Goal: Task Accomplishment & Management: Manage account settings

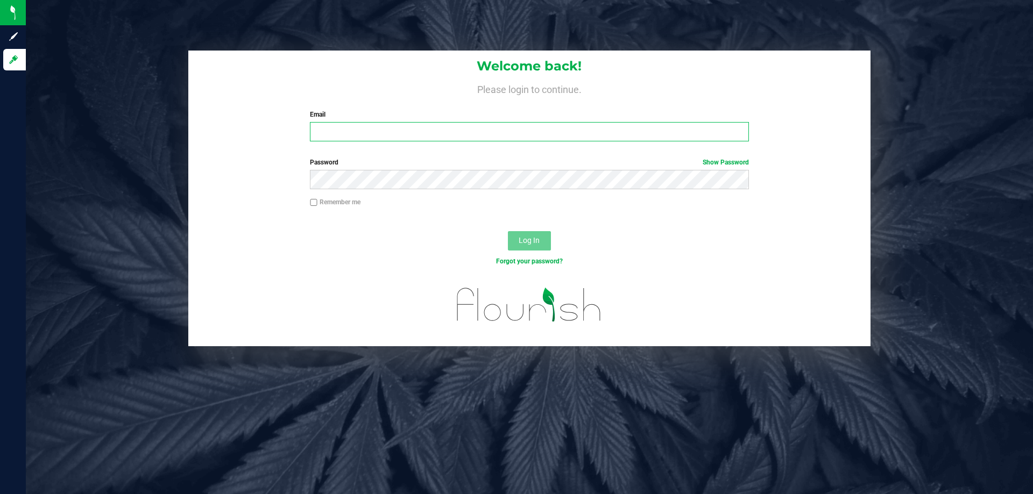
click at [425, 123] on input "Email" at bounding box center [529, 131] width 439 height 19
type input "[EMAIL_ADDRESS][DOMAIN_NAME]"
click at [508, 231] on button "Log In" at bounding box center [529, 240] width 43 height 19
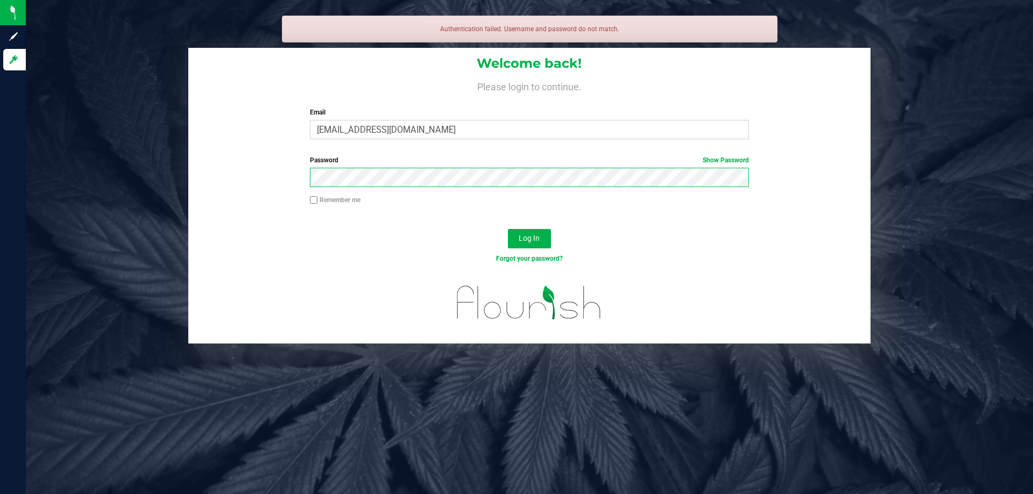
click at [508, 229] on button "Log In" at bounding box center [529, 238] width 43 height 19
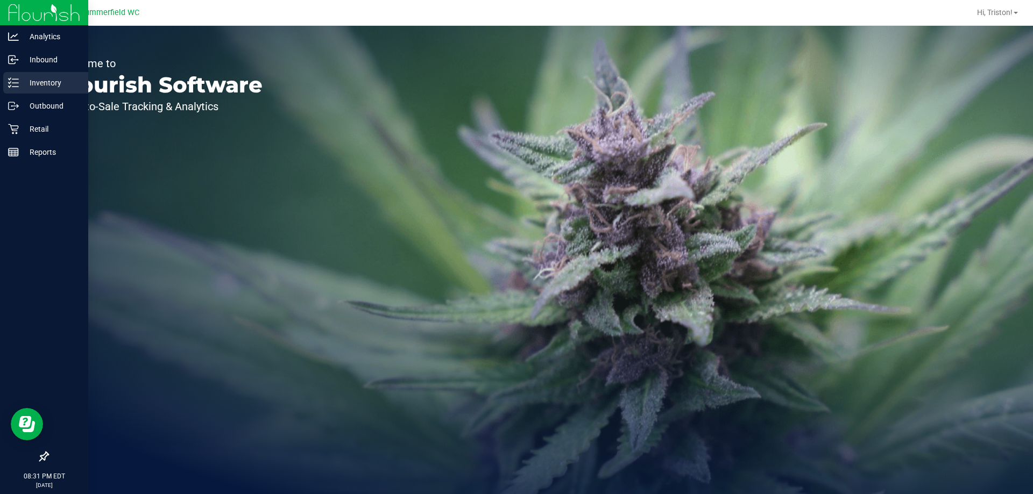
click at [33, 84] on p "Inventory" at bounding box center [51, 82] width 65 height 13
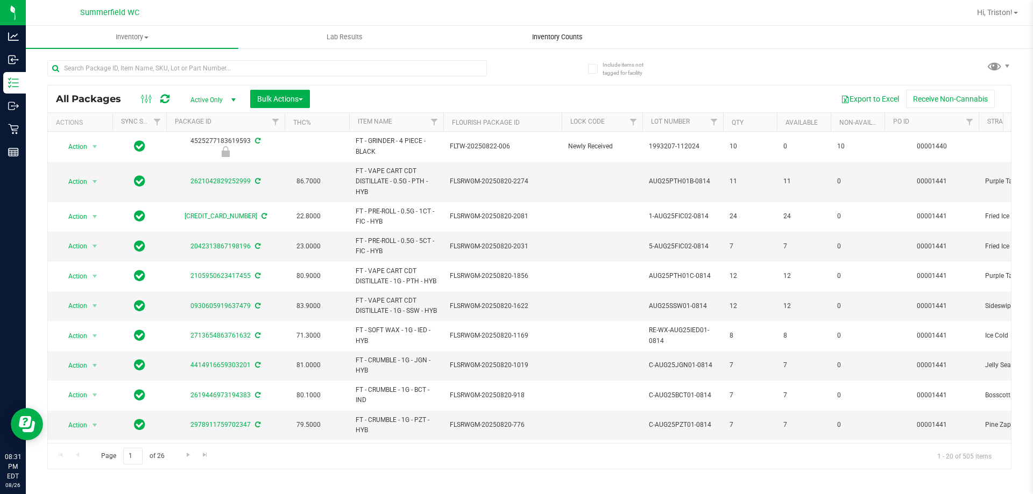
click at [564, 37] on span "Inventory Counts" at bounding box center [558, 37] width 80 height 10
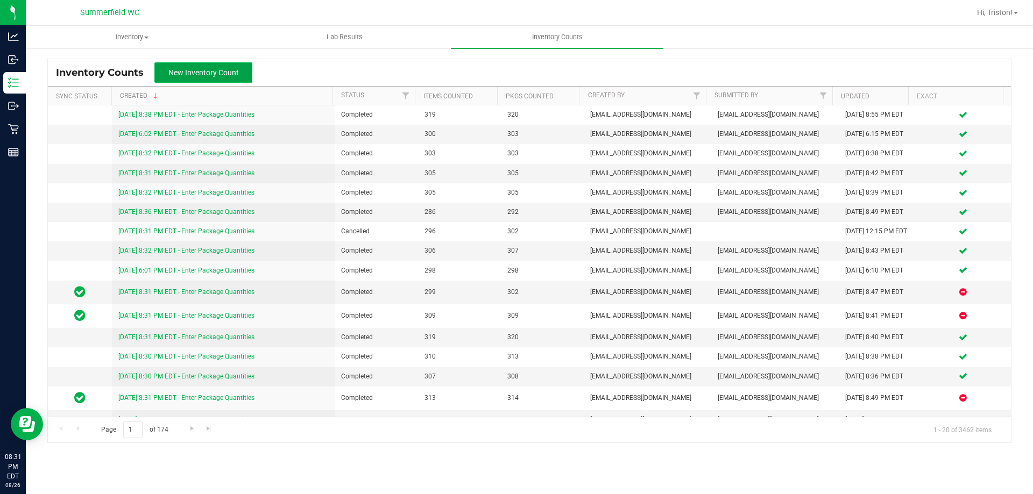
click at [224, 73] on span "New Inventory Count" at bounding box center [203, 72] width 70 height 9
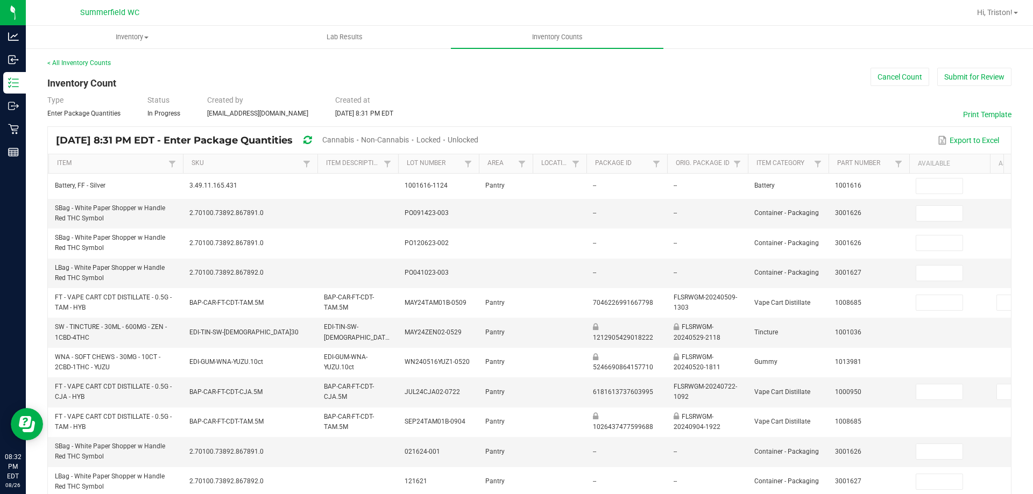
click at [478, 140] on span "Unlocked" at bounding box center [463, 140] width 31 height 9
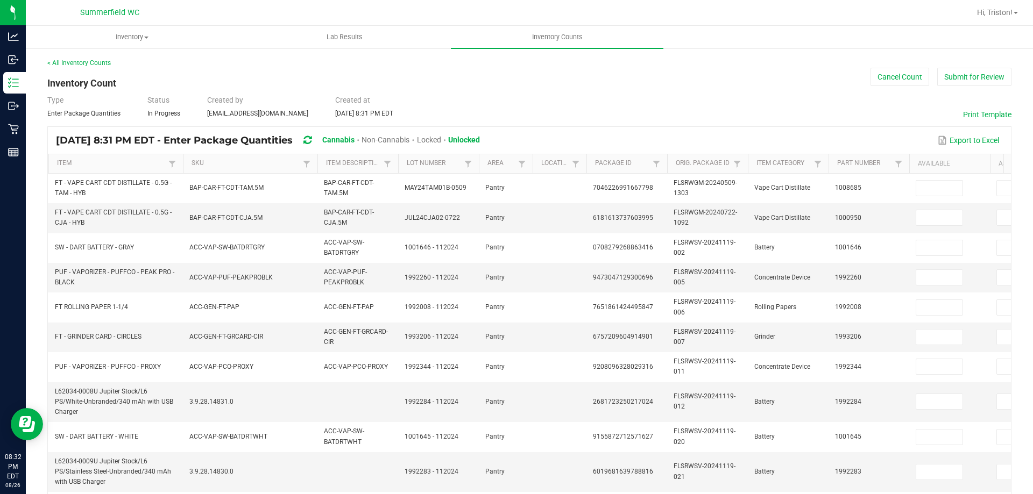
click at [83, 158] on th "Item" at bounding box center [115, 163] width 135 height 19
click at [72, 167] on link "Item" at bounding box center [111, 163] width 108 height 9
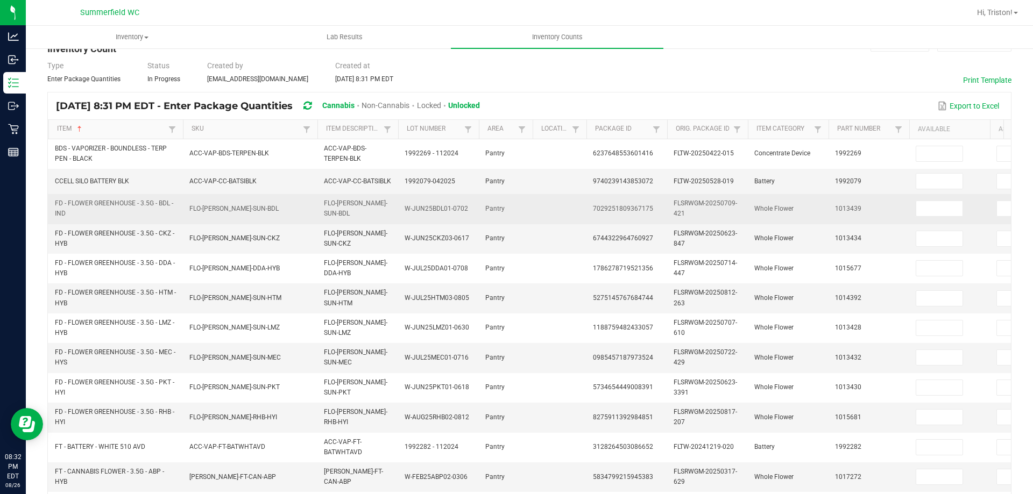
scroll to position [54, 0]
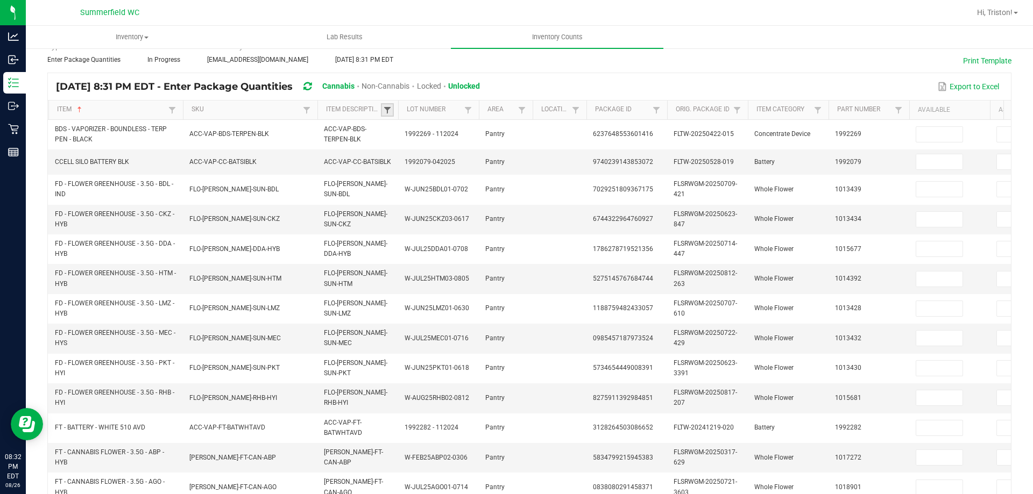
click at [385, 111] on span at bounding box center [387, 110] width 9 height 9
click at [405, 165] on button "Clear" at bounding box center [414, 161] width 53 height 24
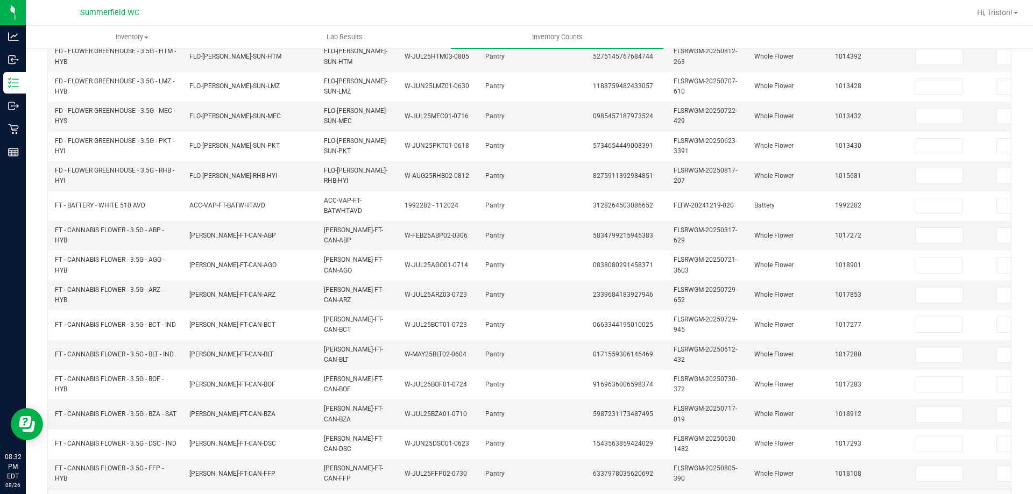
scroll to position [317, 0]
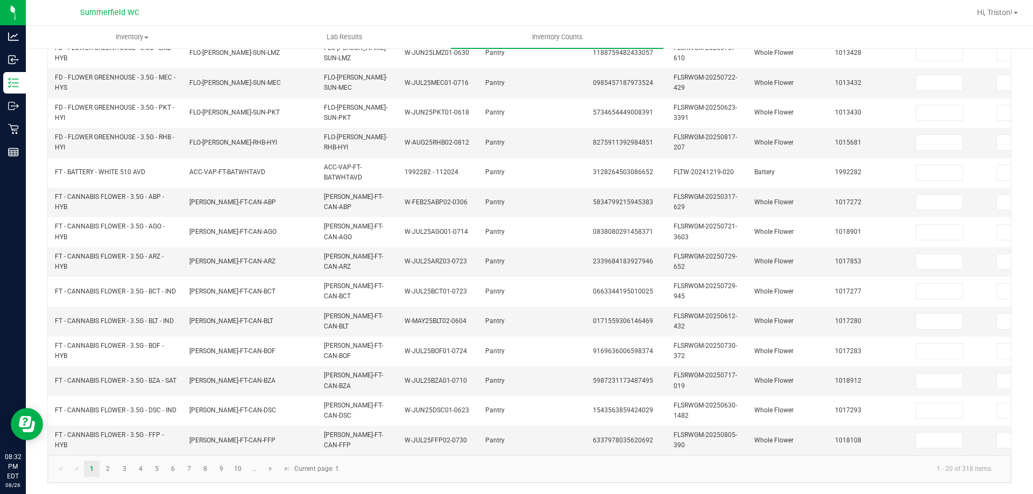
drag, startPoint x: 372, startPoint y: 455, endPoint x: 807, endPoint y: 448, distance: 434.8
click at [997, 445] on kendo-grid "[DATE] 8:31 PM EDT - Enter Package Quantities Cannabis Non-Cannabis Locked Unlo…" at bounding box center [529, 150] width 964 height 667
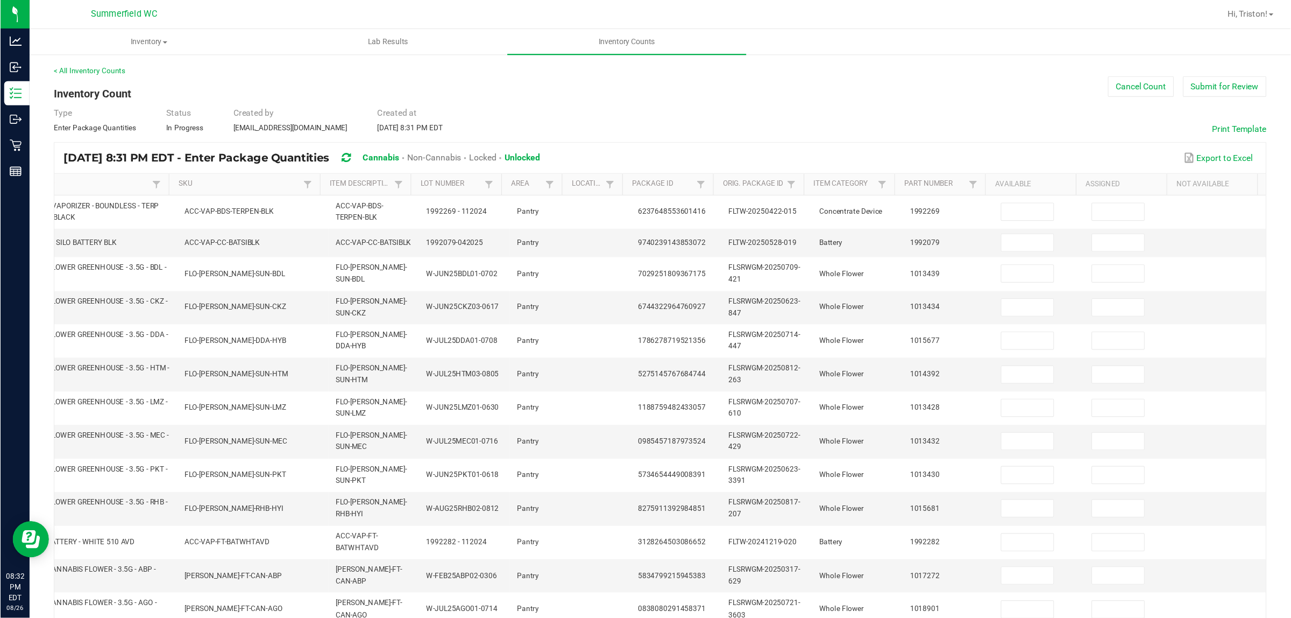
scroll to position [0, 0]
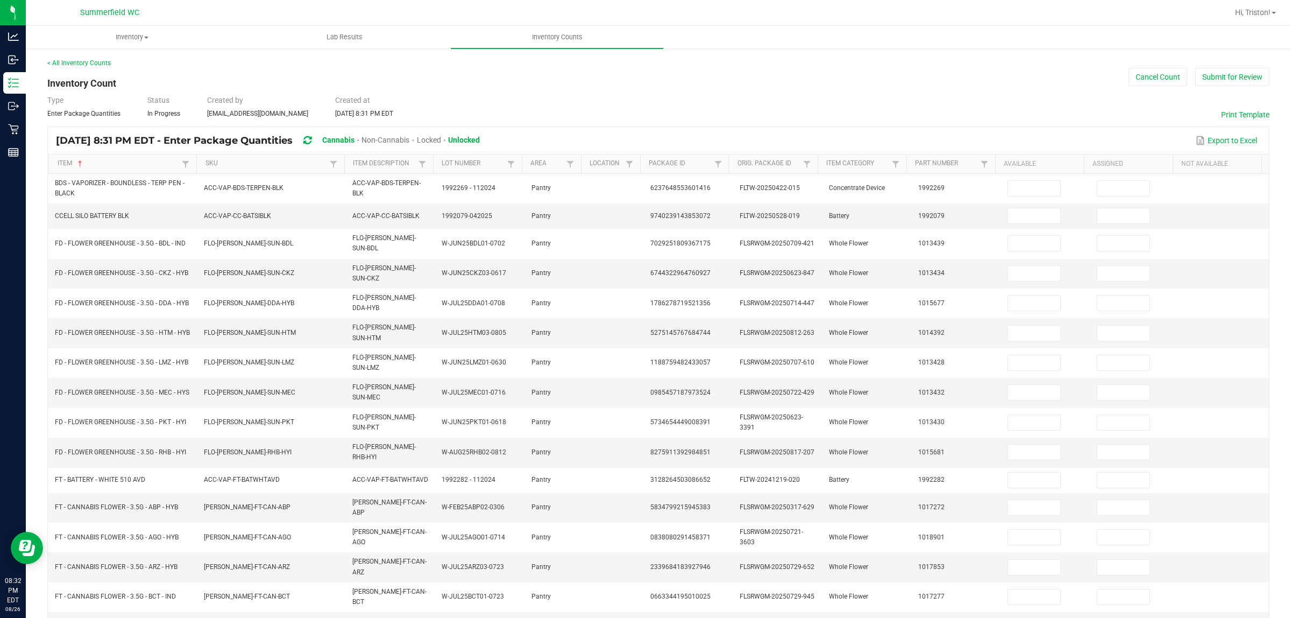
drag, startPoint x: 1006, startPoint y: 1, endPoint x: 944, endPoint y: 101, distance: 117.7
click at [944, 101] on div "Type Enter Package Quantities Status In Progress Created by [EMAIL_ADDRESS][DOM…" at bounding box center [658, 107] width 1222 height 24
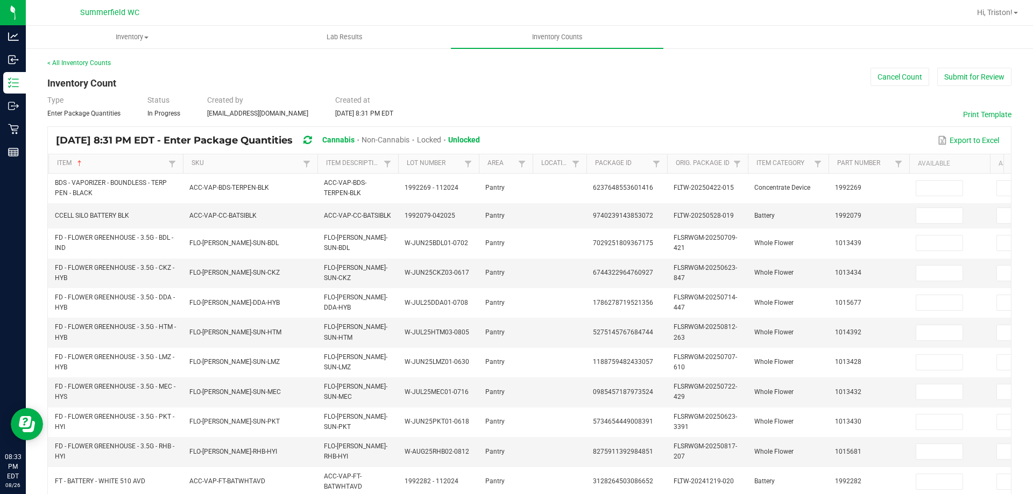
drag, startPoint x: 1114, startPoint y: 6, endPoint x: 788, endPoint y: 122, distance: 346.0
click at [788, 122] on div "< All Inventory Counts Inventory Count Cancel Count Submit for Review Type Ente…" at bounding box center [529, 425] width 964 height 735
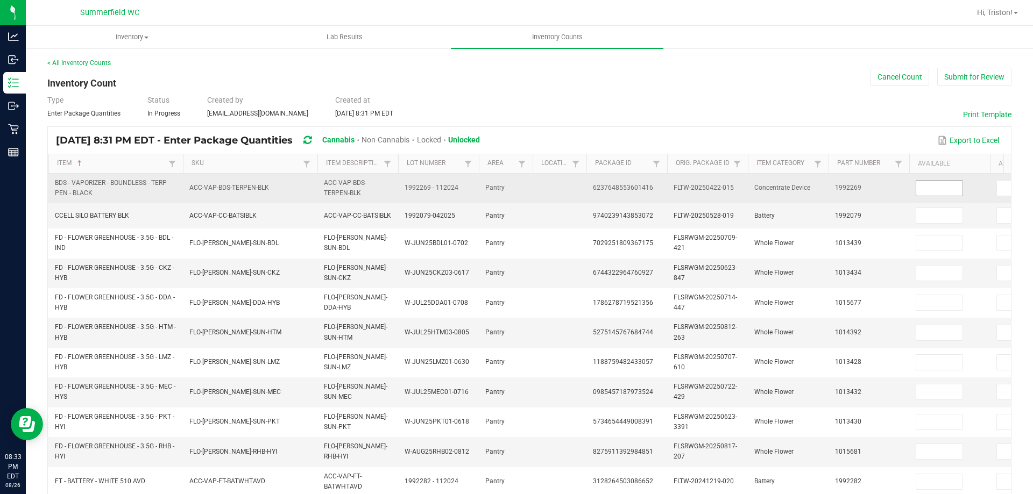
click at [937, 191] on input at bounding box center [939, 188] width 46 height 15
type input "1"
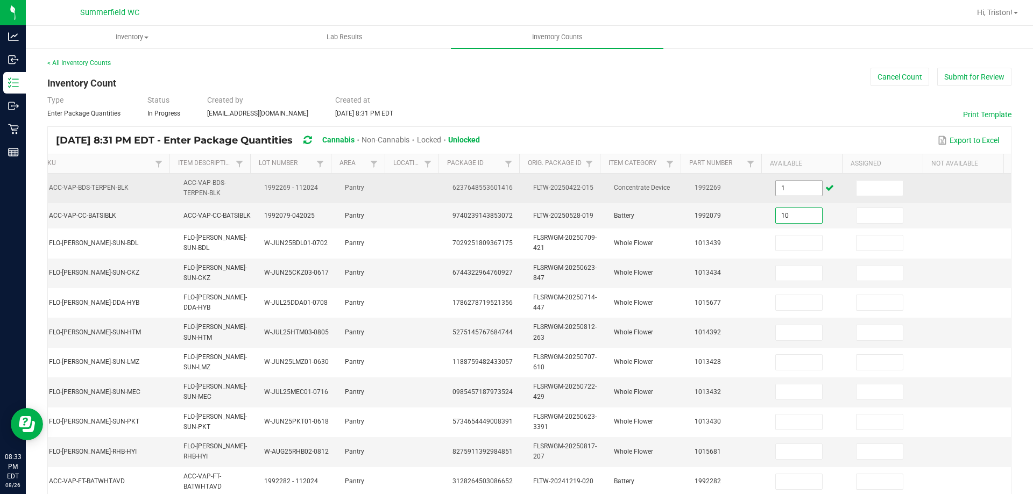
type input "10"
type input "8"
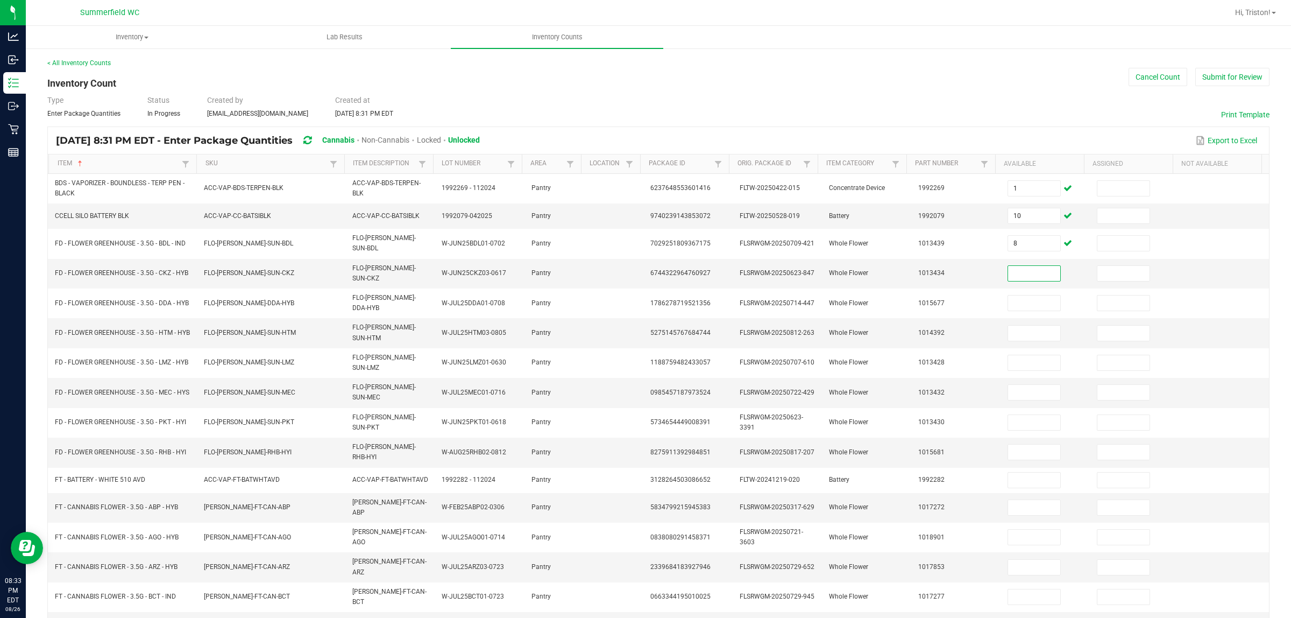
drag, startPoint x: 1012, startPoint y: 9, endPoint x: 972, endPoint y: 146, distance: 143.0
click at [972, 146] on div "Export to Excel" at bounding box center [874, 140] width 773 height 18
click at [1019, 266] on input at bounding box center [1034, 273] width 52 height 15
type input "6"
type input "20"
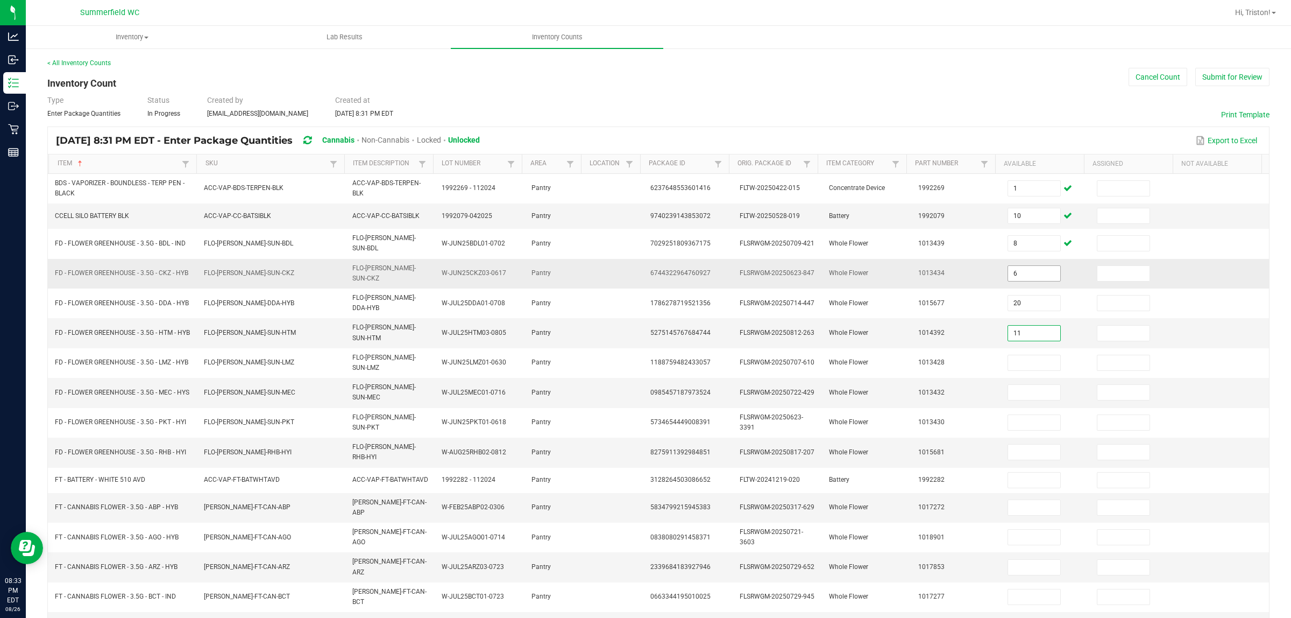
type input "11"
type input "2"
type input "17"
type input "5"
type input "14"
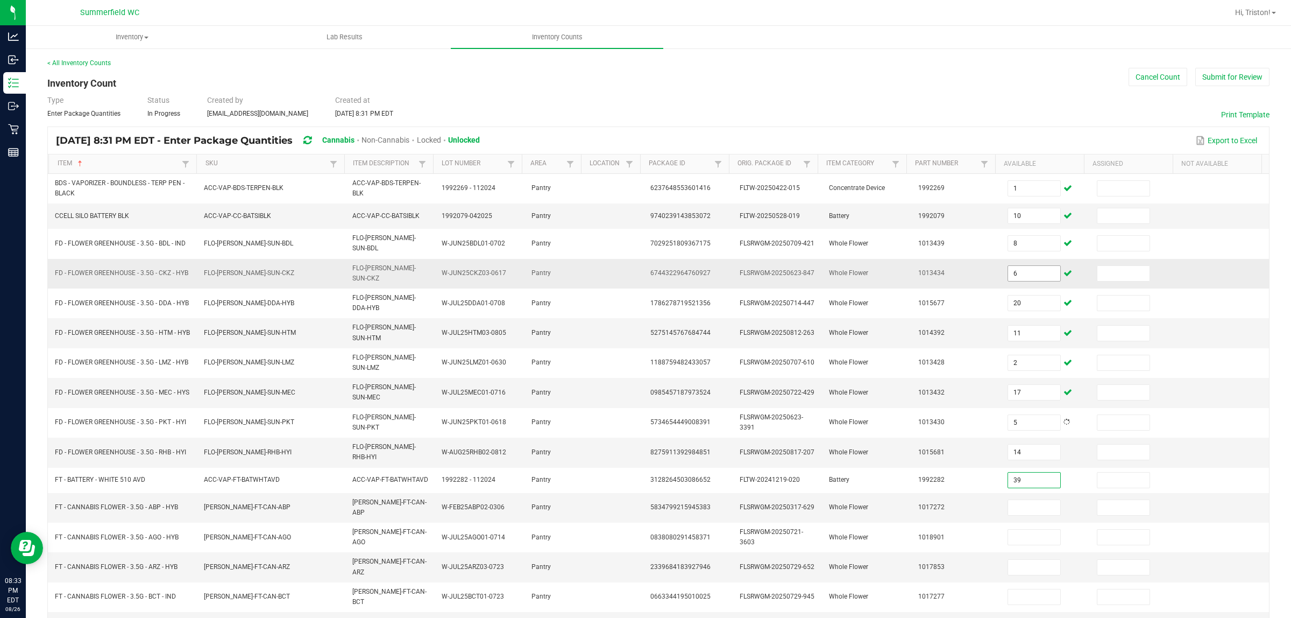
type input "39"
type input "7"
type input "13"
type input "20"
type input "4"
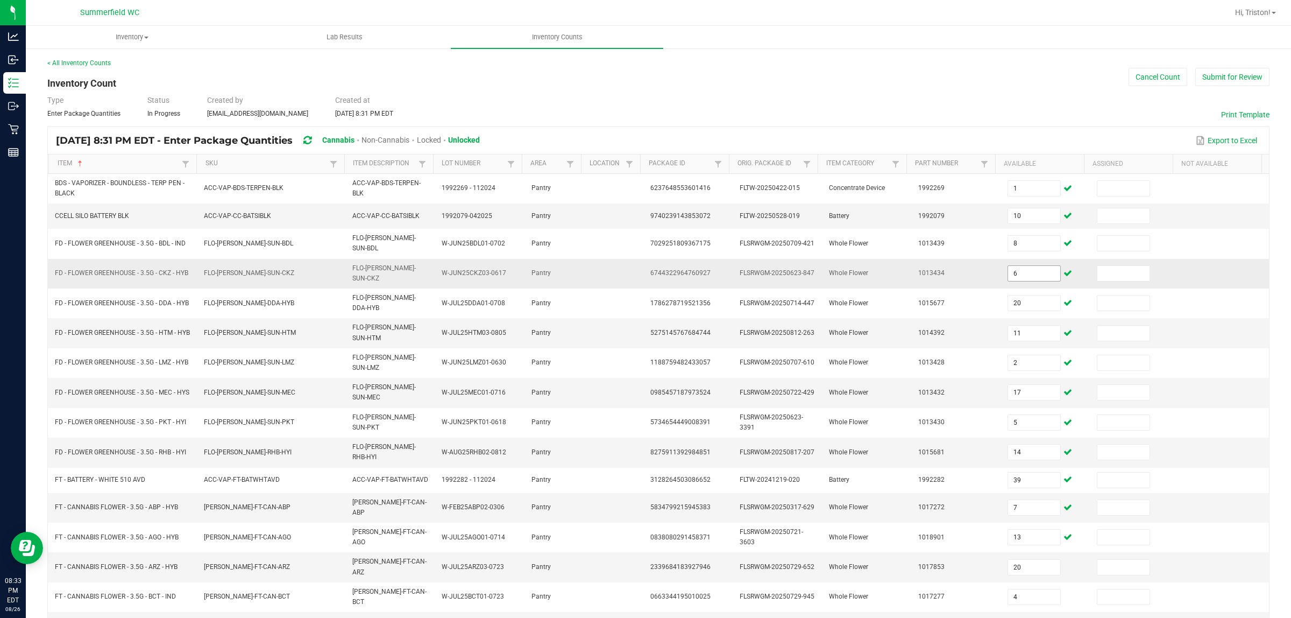
type input "19"
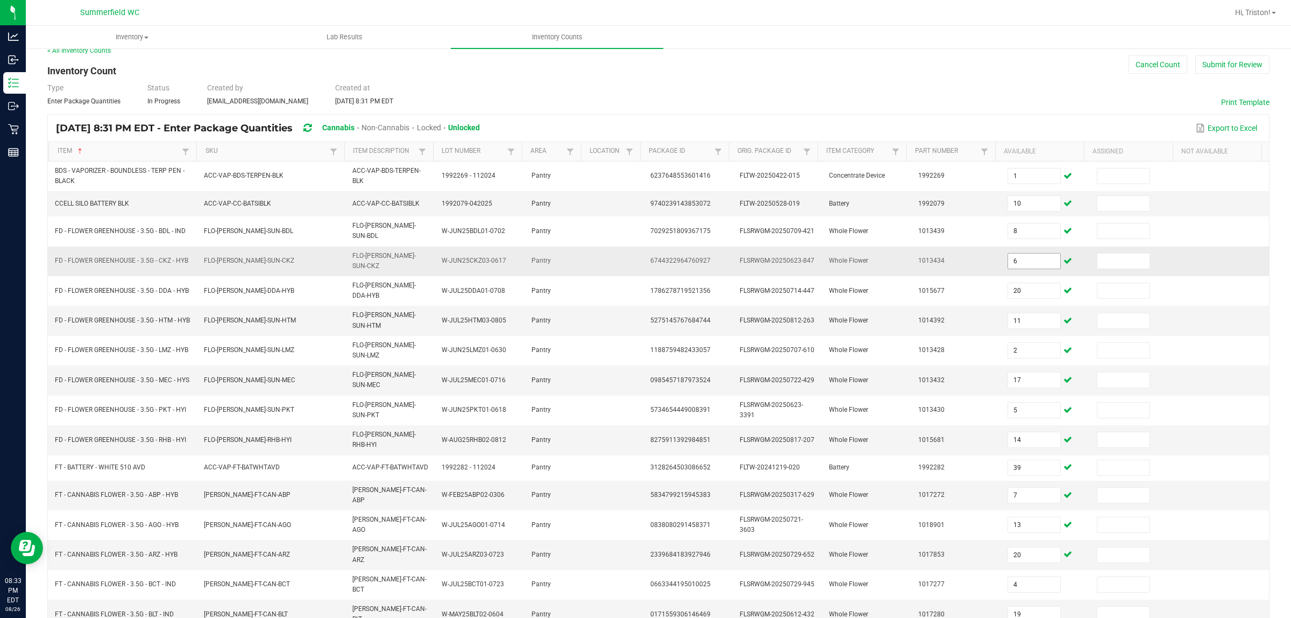
type input "5"
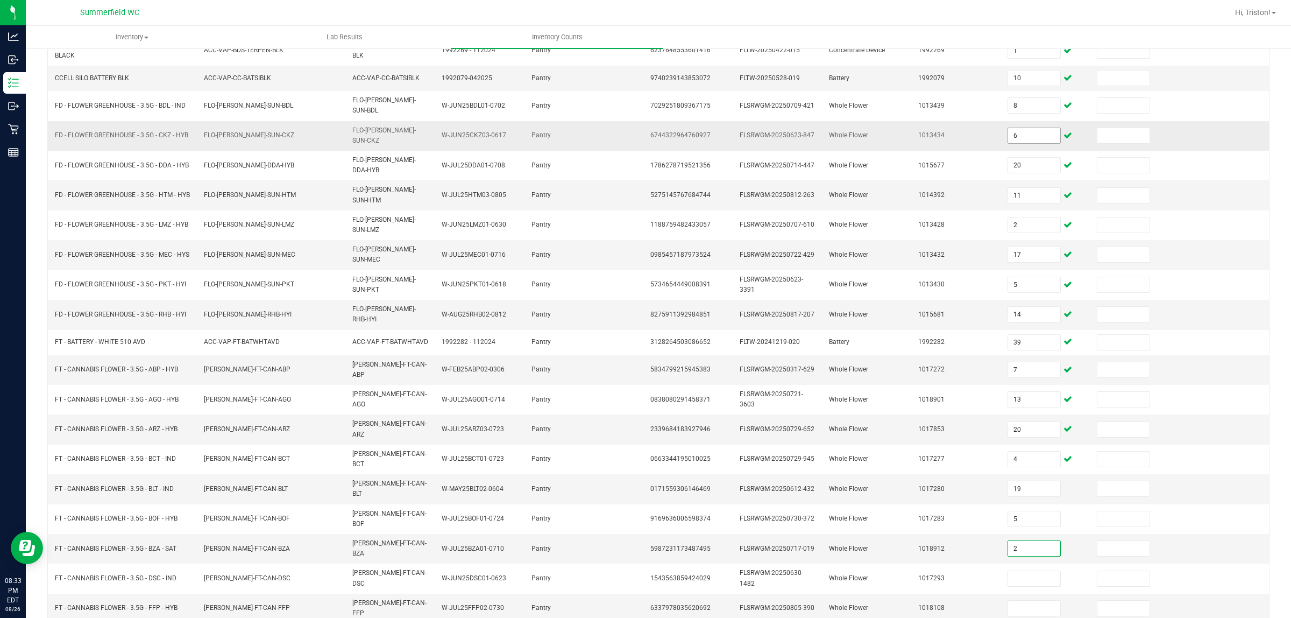
type input "2"
type input "10"
type input "12"
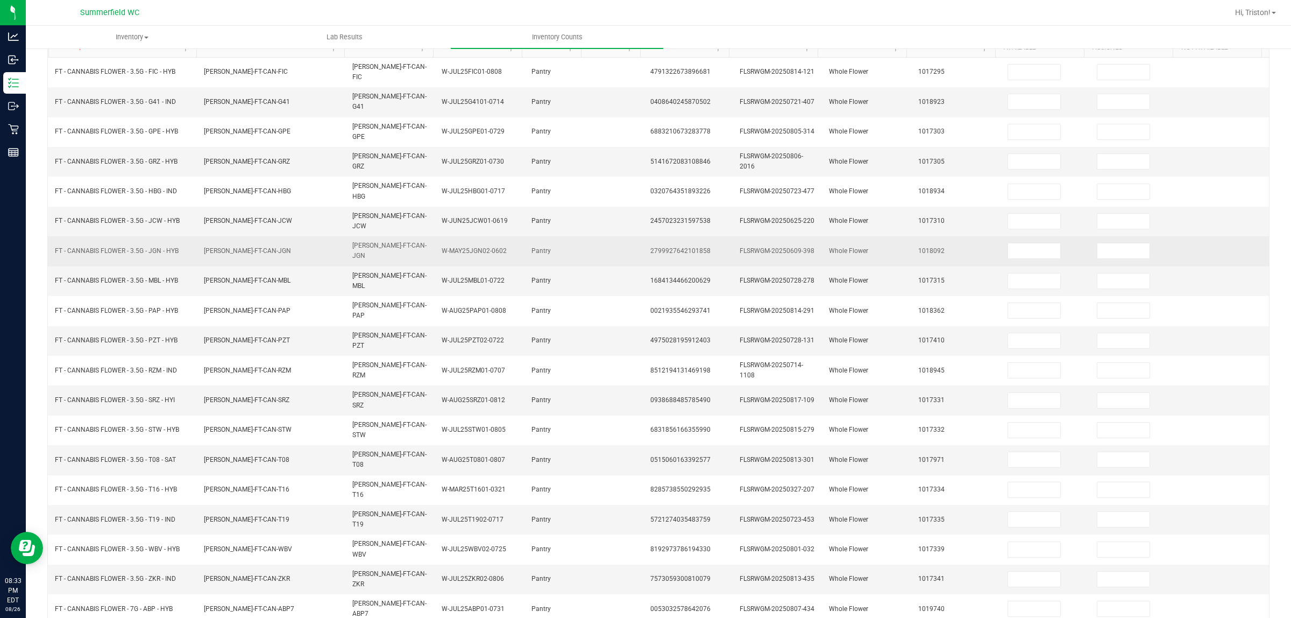
scroll to position [0, 0]
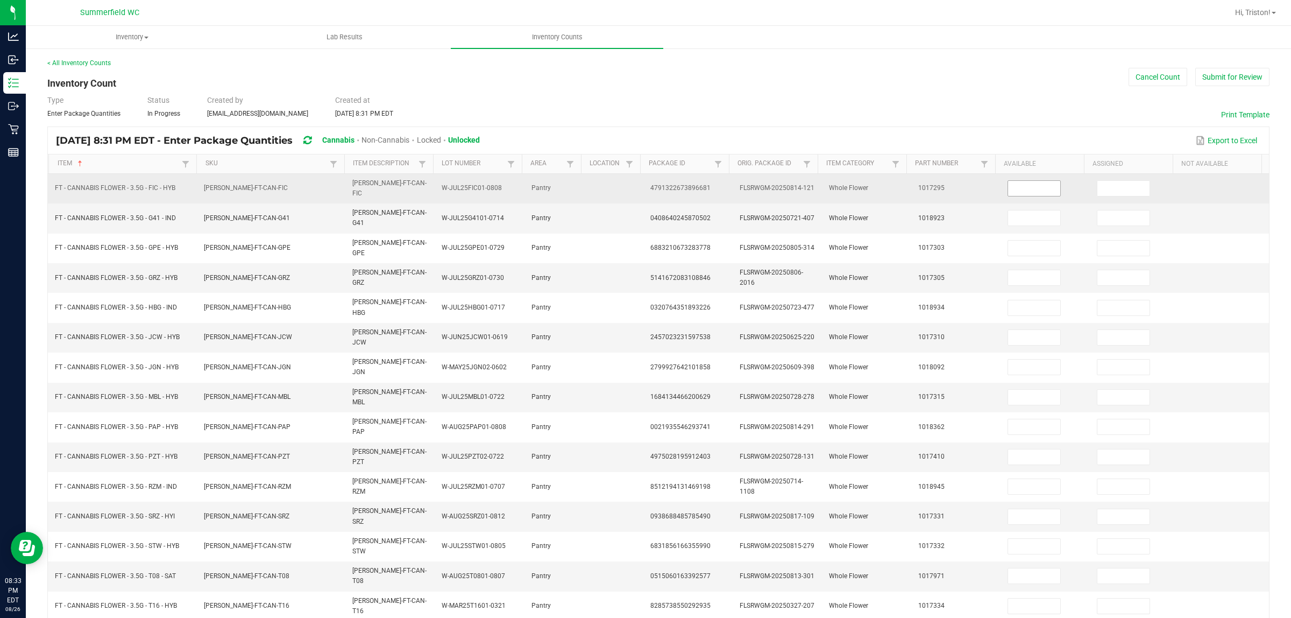
click at [1009, 193] on input at bounding box center [1034, 188] width 52 height 15
type input "1"
type input "20"
type input "12"
type input "9"
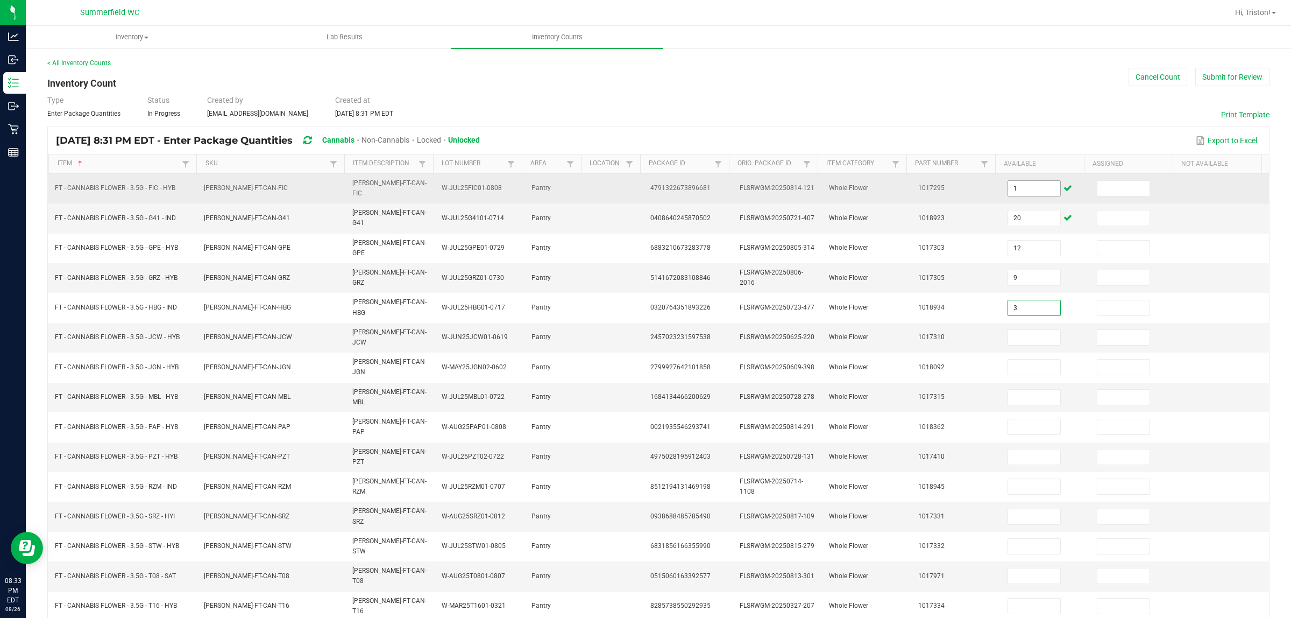
type input "3"
type input "10"
type input "1"
type input "18"
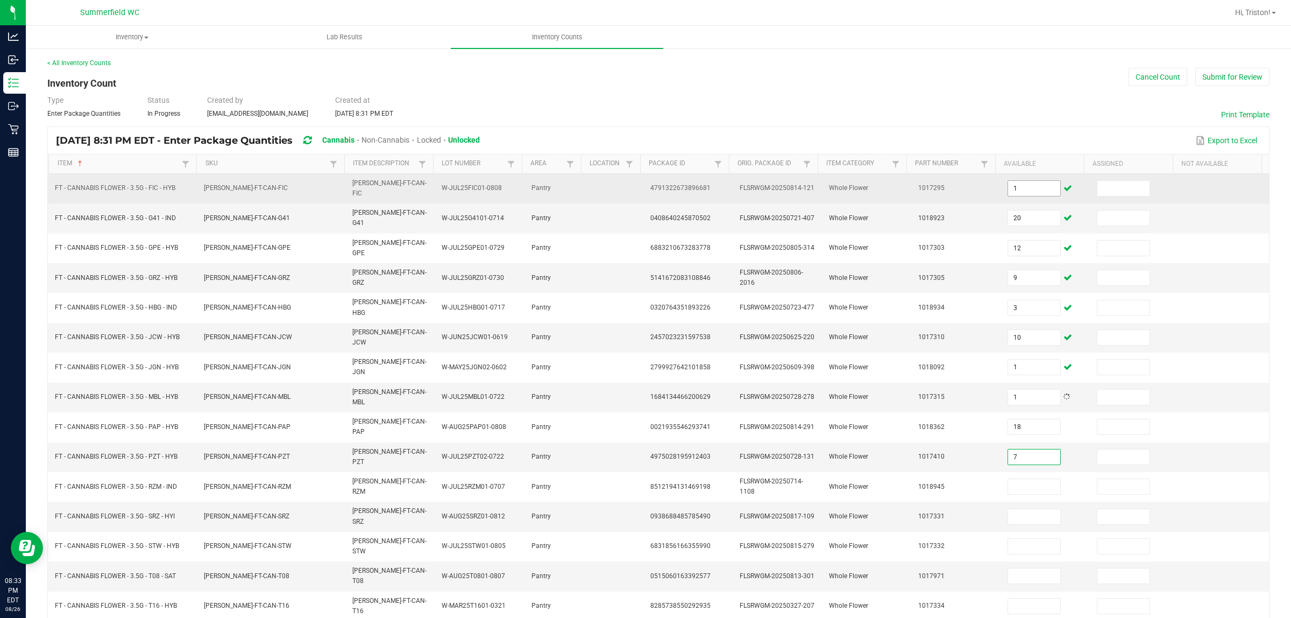
type input "7"
type input "15"
type input "5"
type input "20"
type input "7"
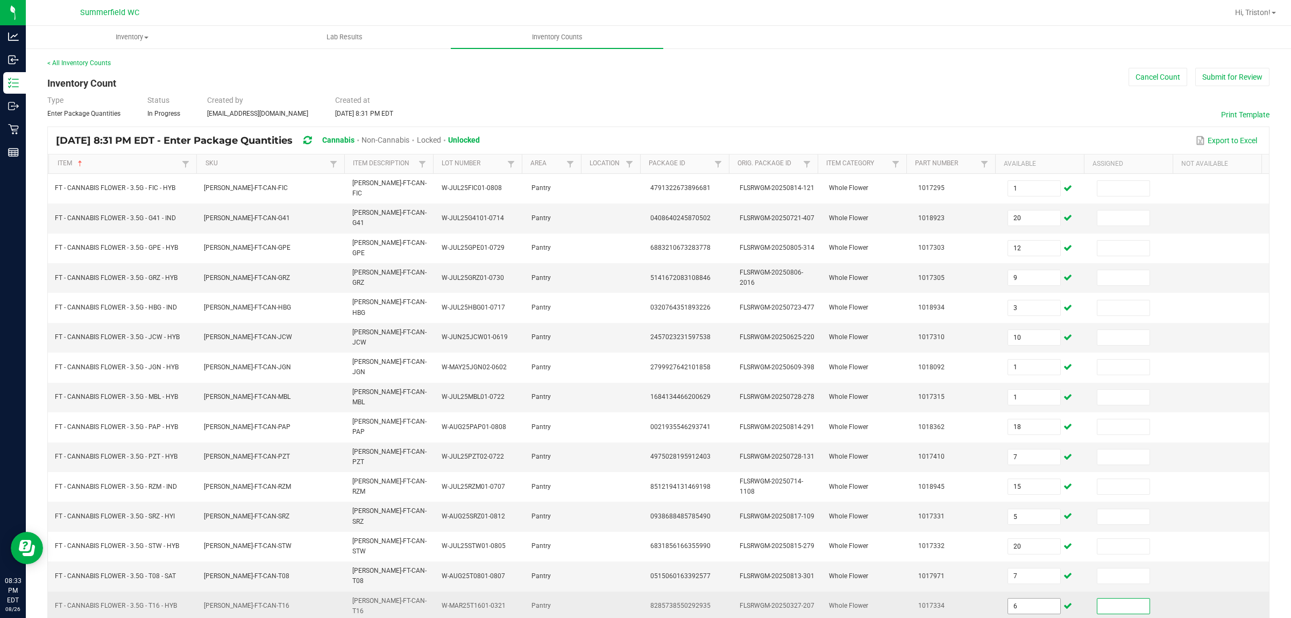
click at [1023, 494] on input "6" at bounding box center [1034, 605] width 52 height 15
type input "3"
type input "18"
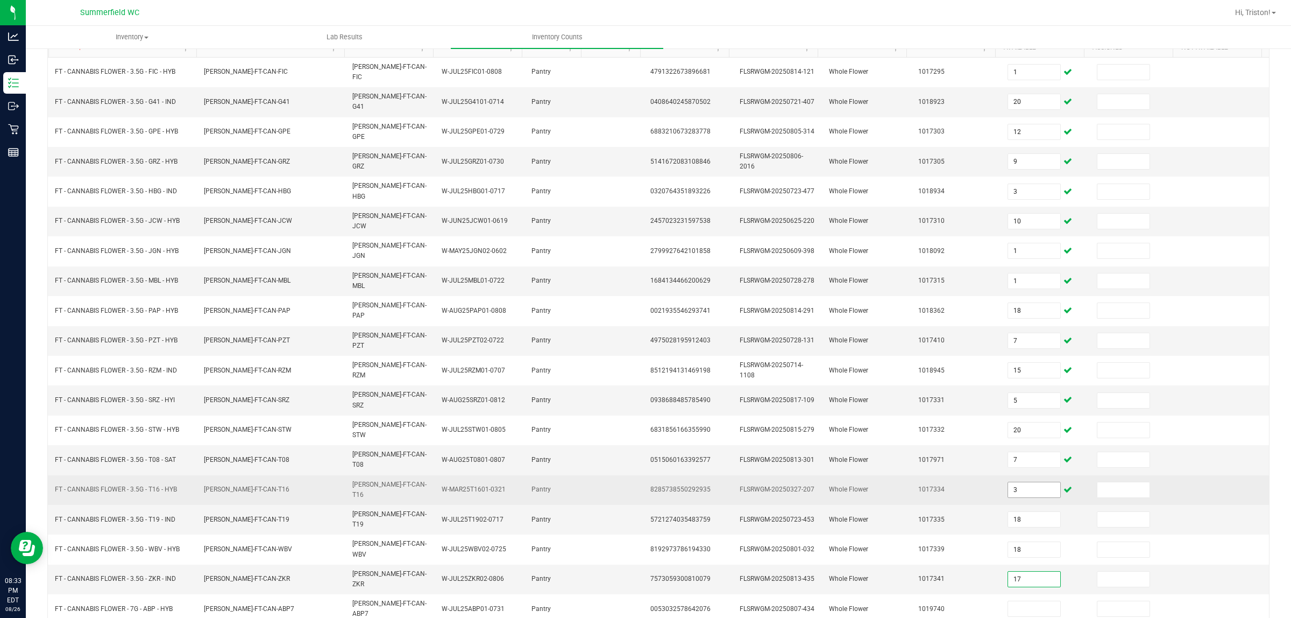
type input "17"
type input "19"
type input "13"
click at [757, 475] on td "FLSRWGM-20250327-207" at bounding box center [777, 490] width 89 height 30
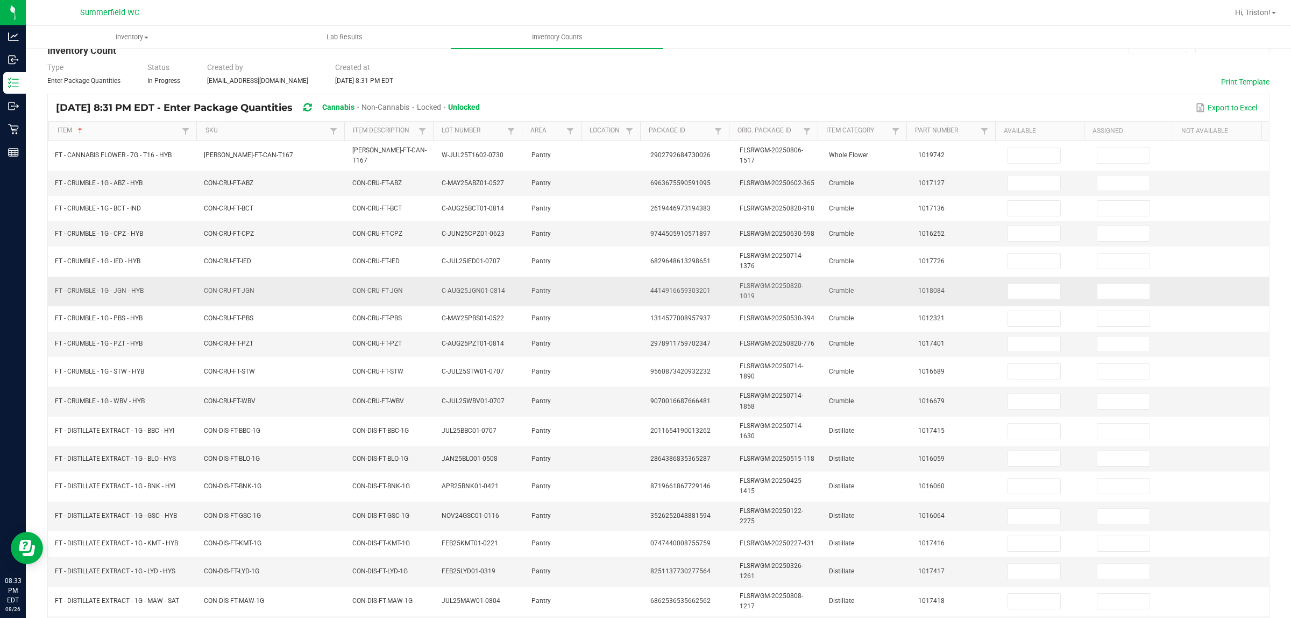
scroll to position [0, 0]
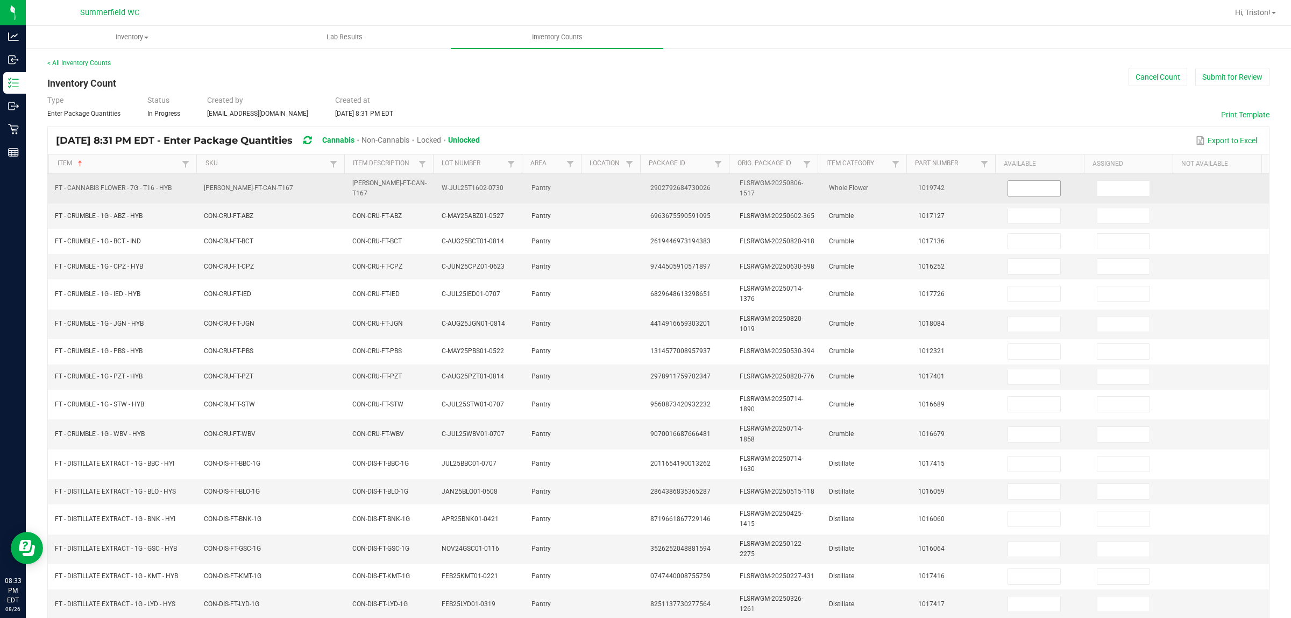
click at [1026, 188] on input at bounding box center [1034, 188] width 52 height 15
type input "18"
type input "7"
type input "1"
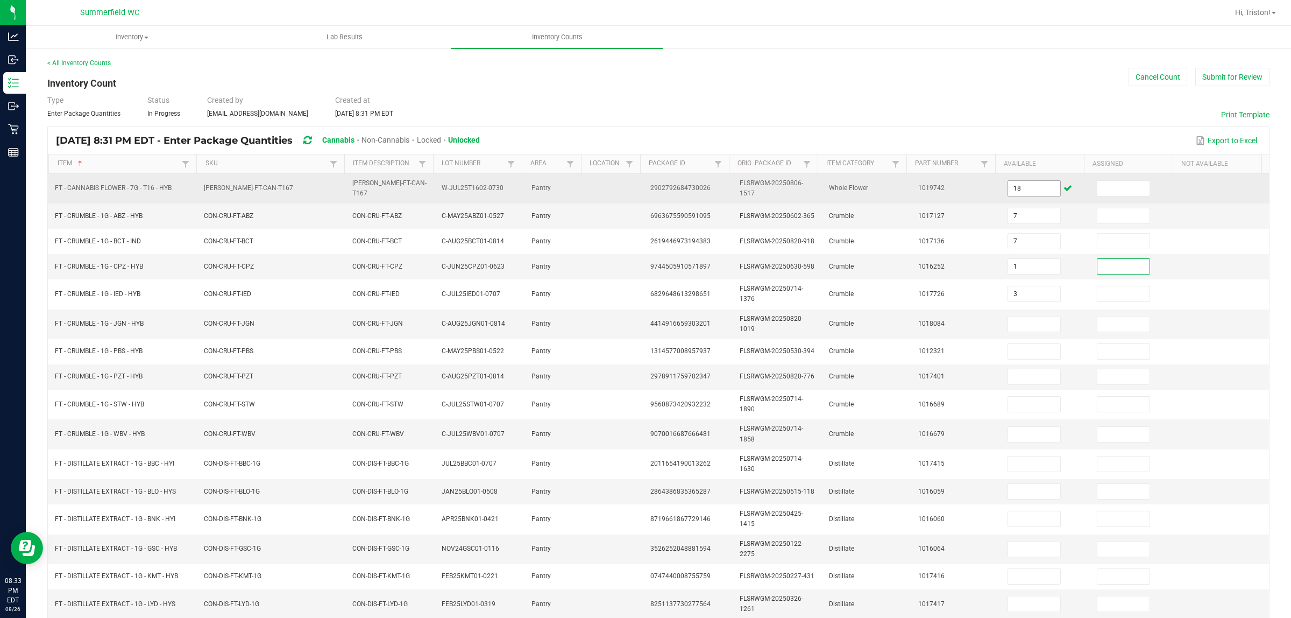
type input "3"
type input "7"
type input "3"
type input "7"
type input "5"
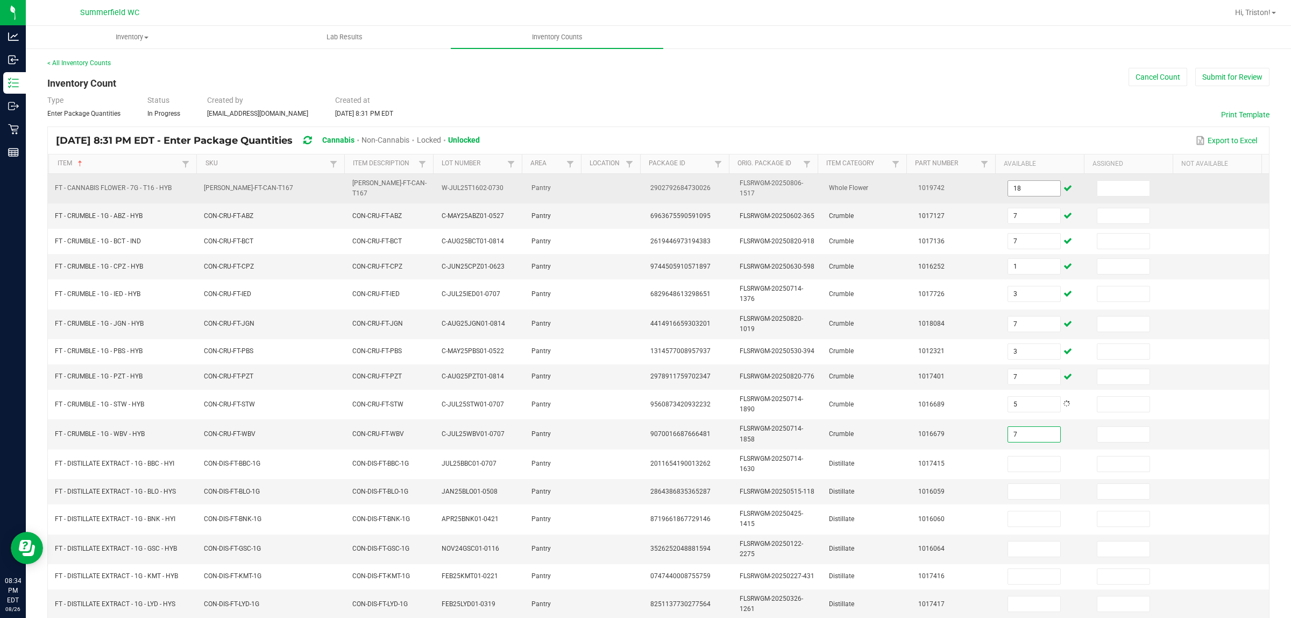
type input "7"
type input "5"
type input "1"
type input "6"
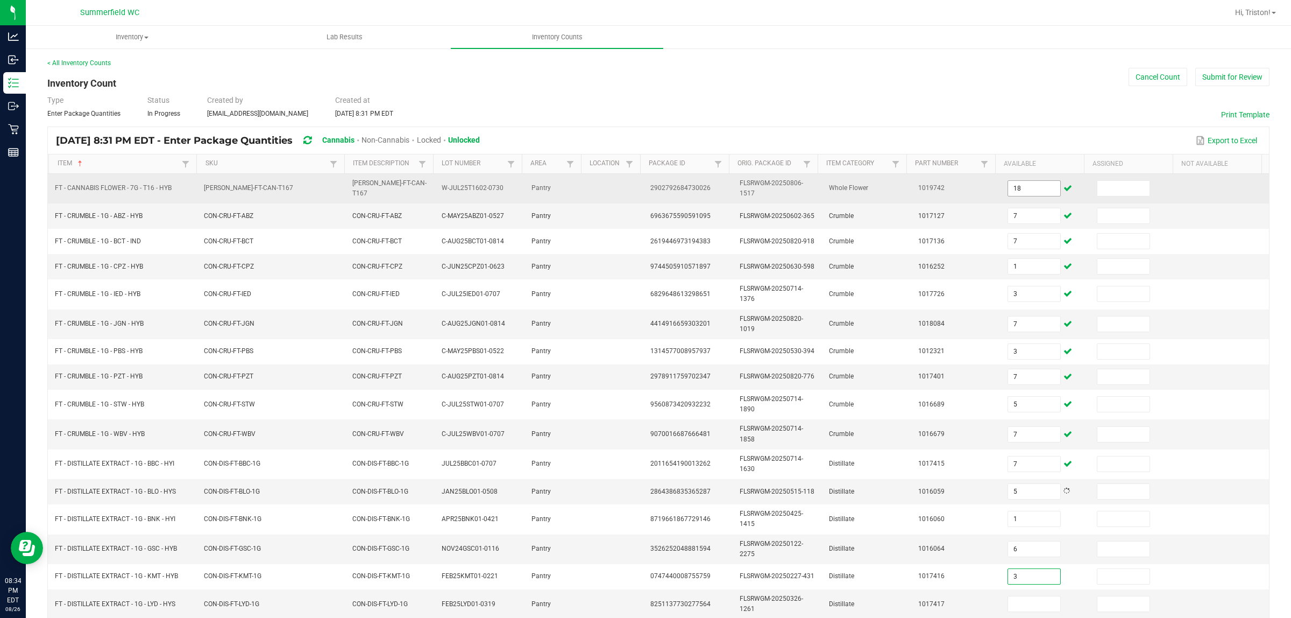
type input "3"
type input "1"
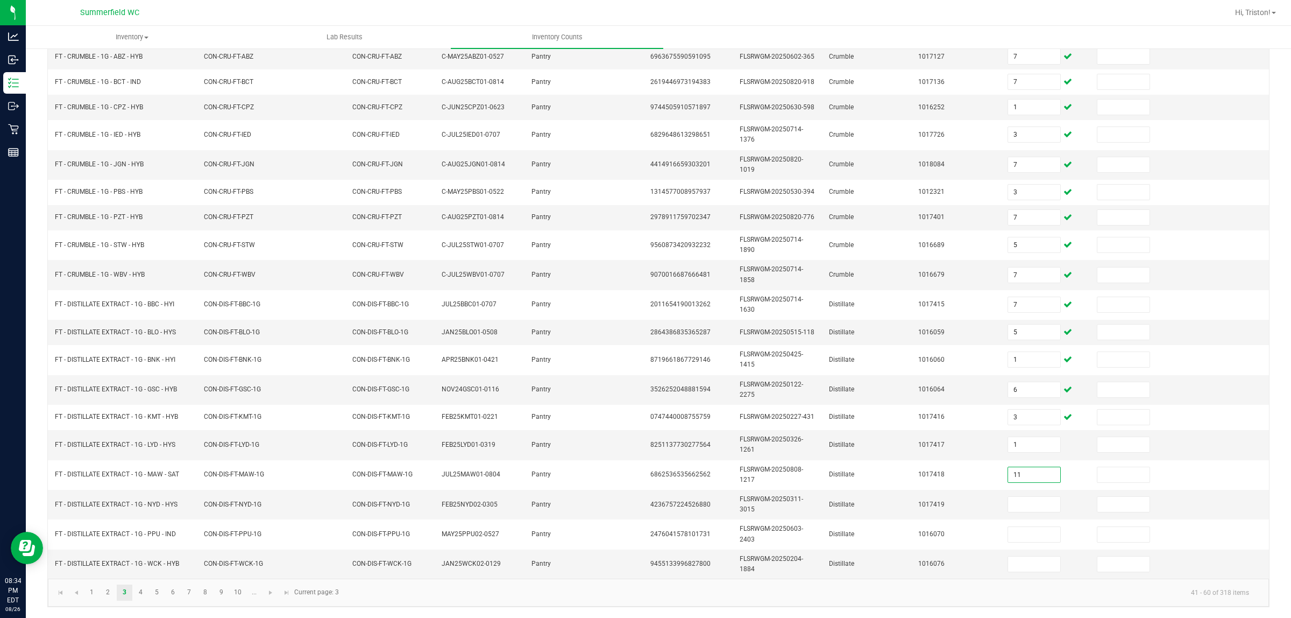
type input "11"
type input "9"
type input "5"
type input "6"
click at [140, 494] on link "4" at bounding box center [141, 592] width 16 height 16
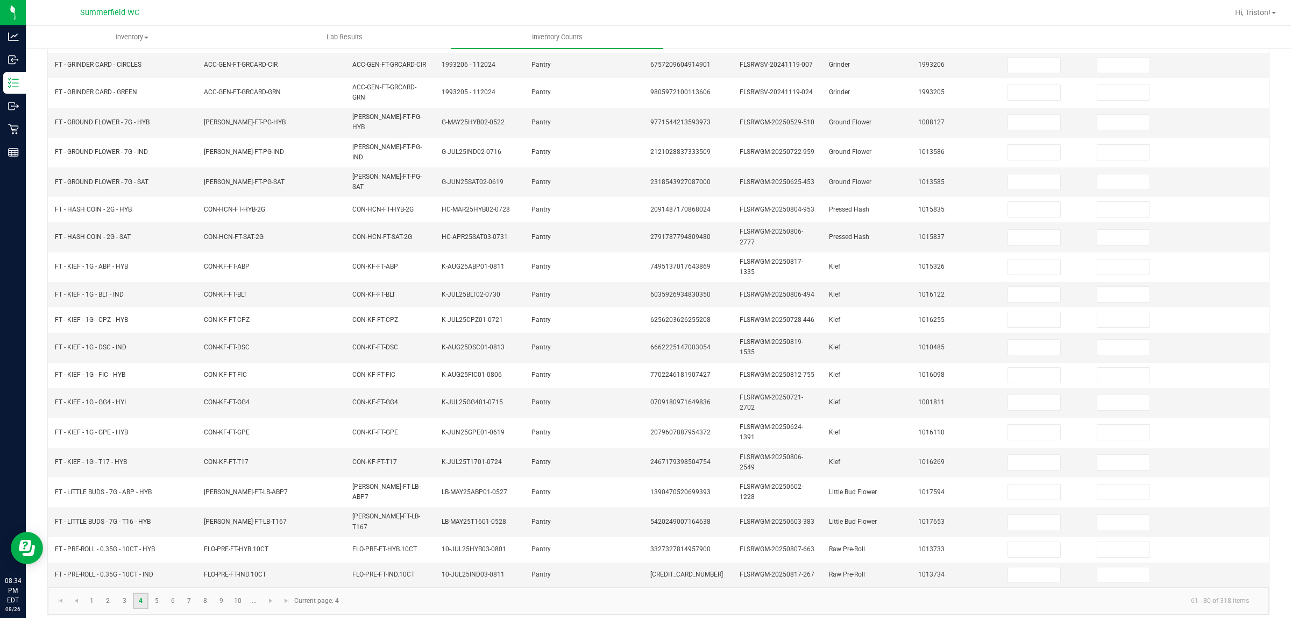
scroll to position [0, 0]
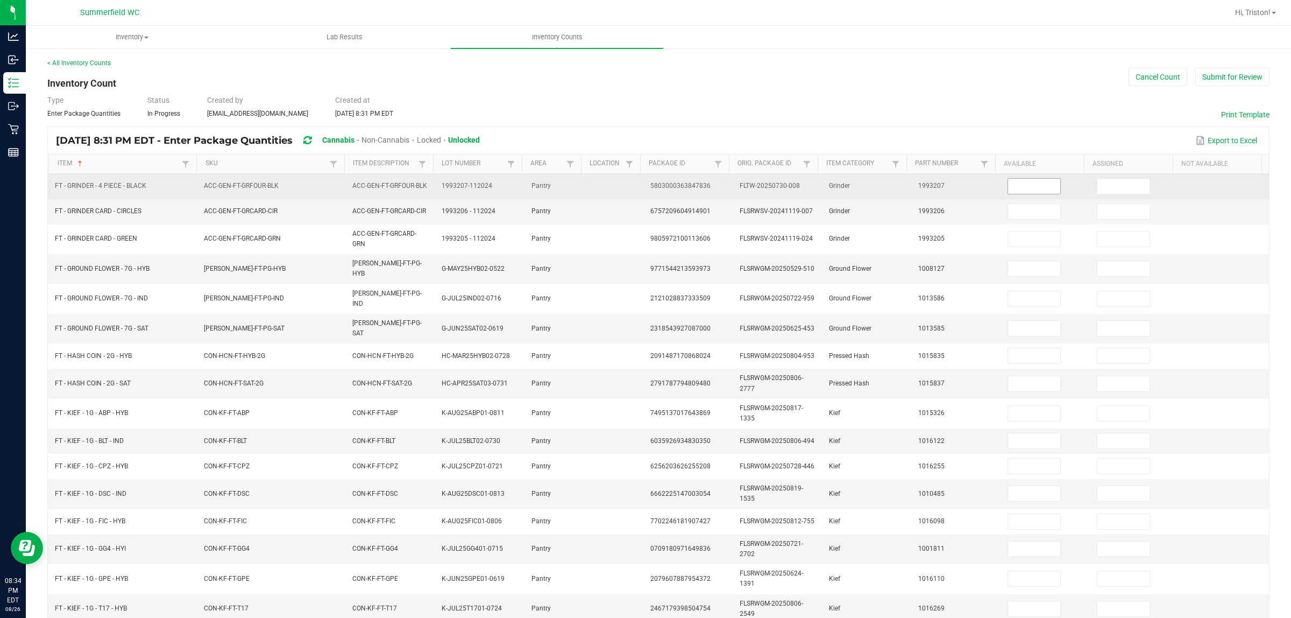
click at [1029, 187] on input at bounding box center [1034, 186] width 52 height 15
type input "2"
type input "1"
type input "3"
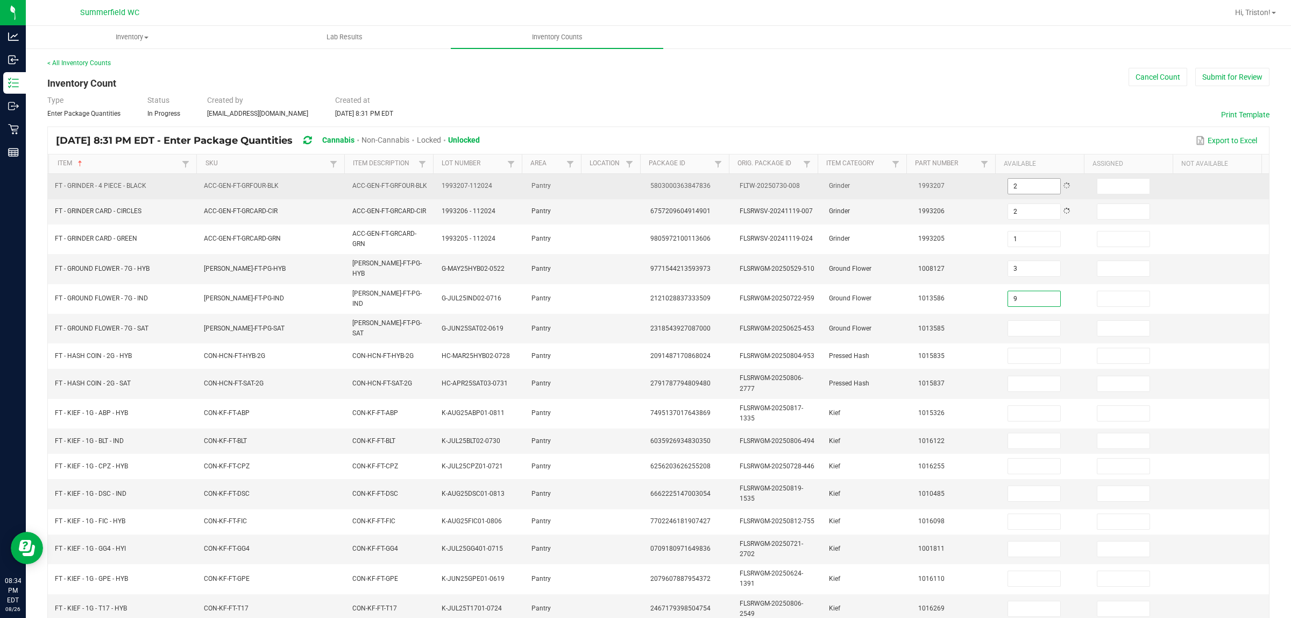
type input "9"
type input "11"
type input "0"
type input "6"
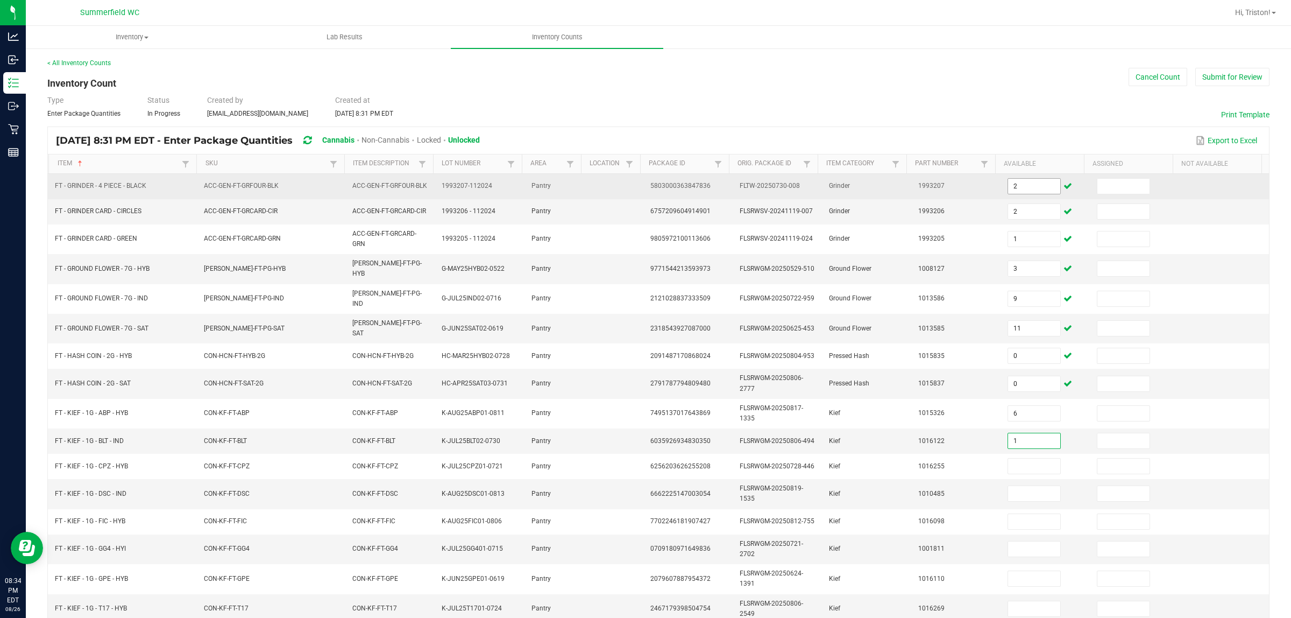
type input "1"
type input "4"
type input "6"
type input "3"
type input "2"
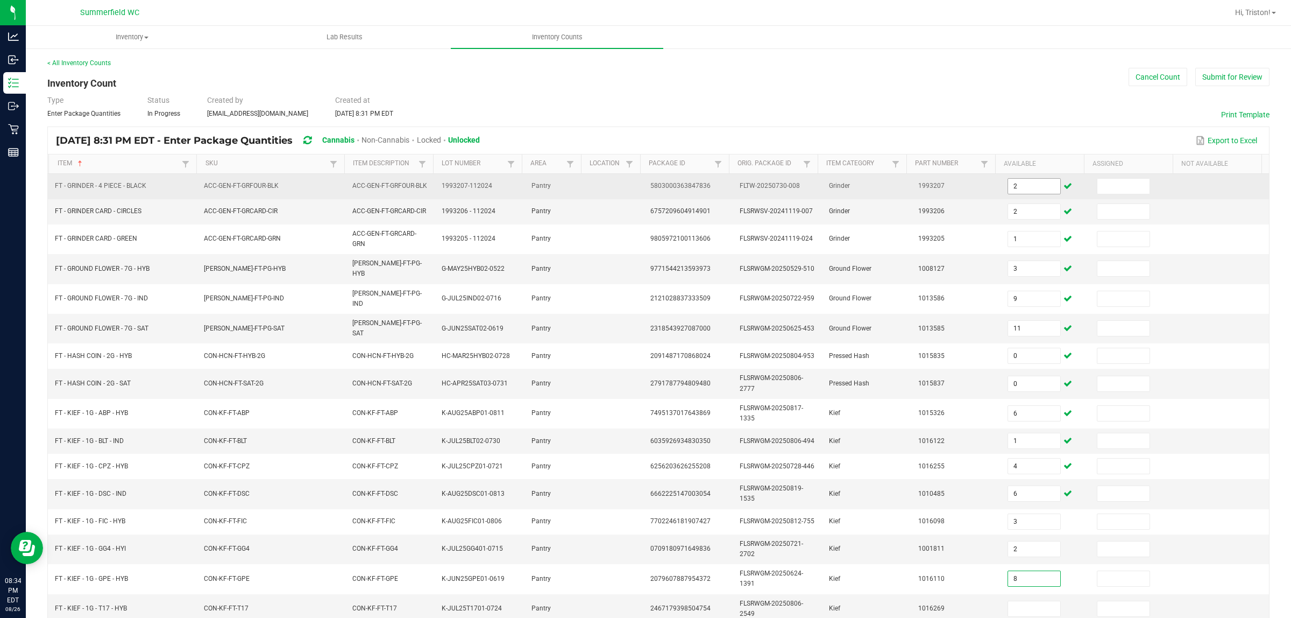
type input "8"
type input "5"
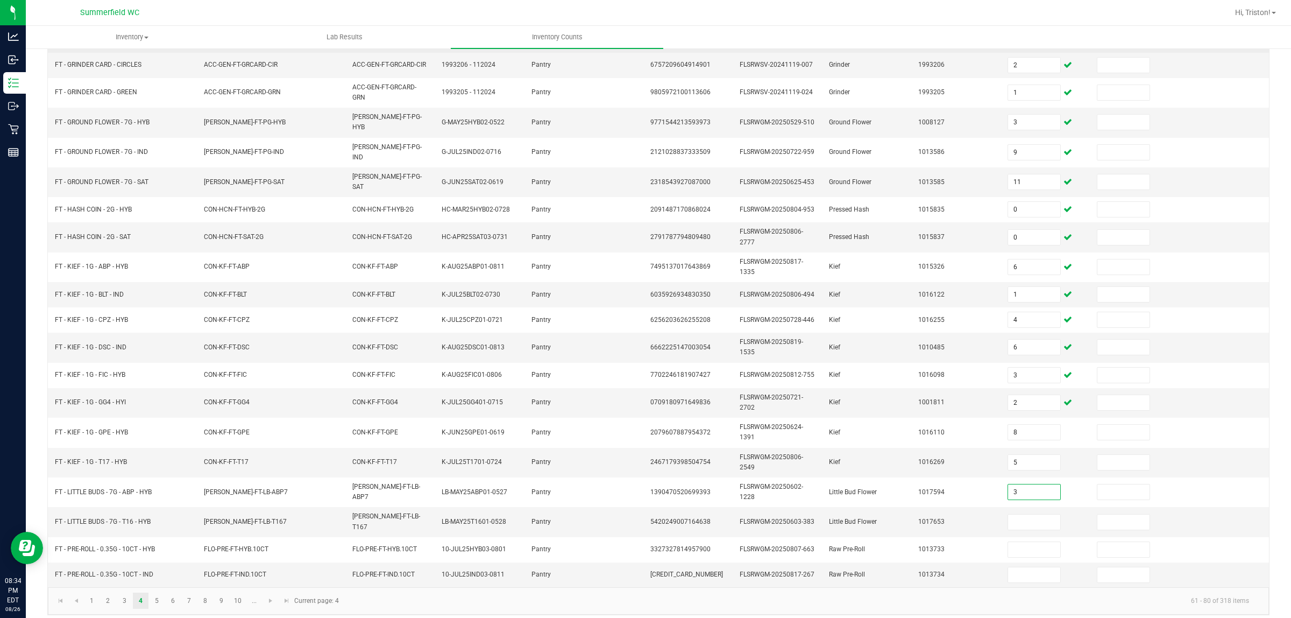
type input "3"
type input "1"
type input "12"
type input "17"
click at [159, 494] on link "5" at bounding box center [157, 600] width 16 height 16
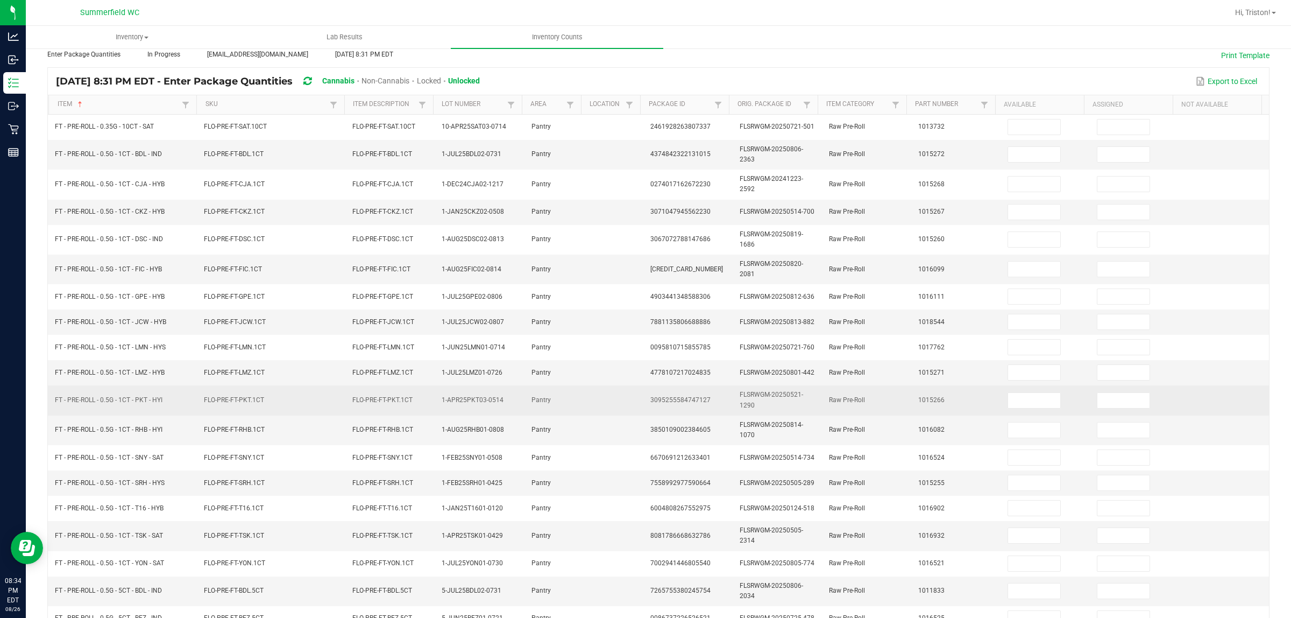
scroll to position [0, 0]
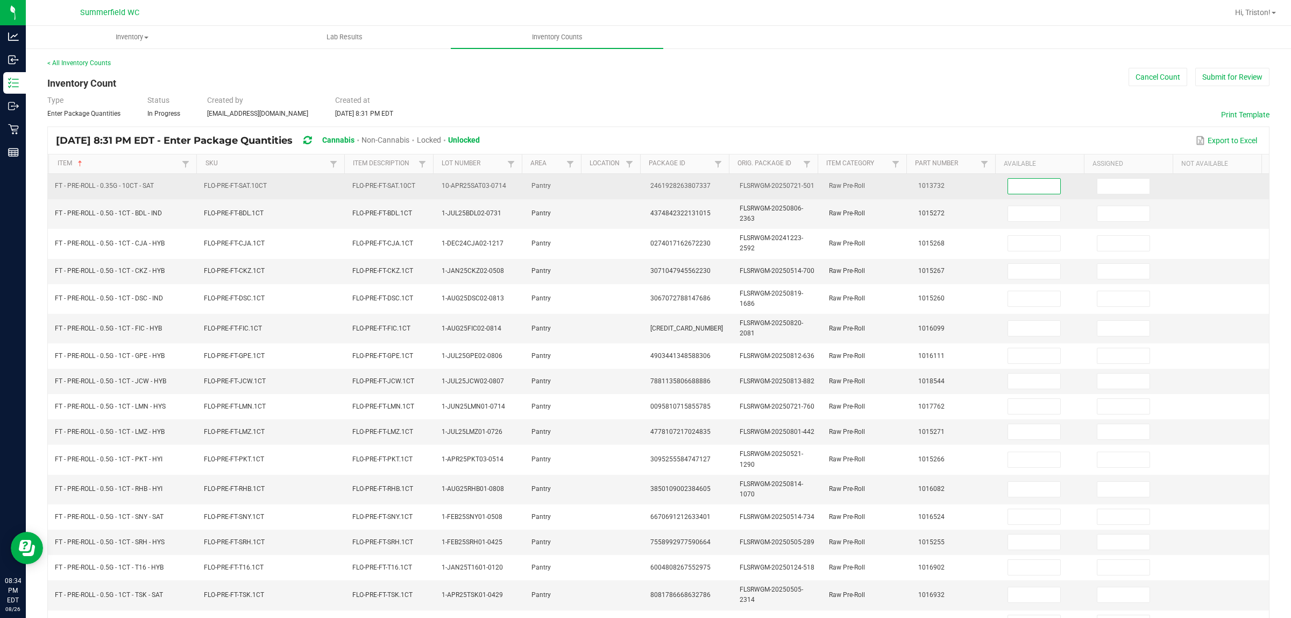
click at [1008, 181] on input at bounding box center [1034, 186] width 52 height 15
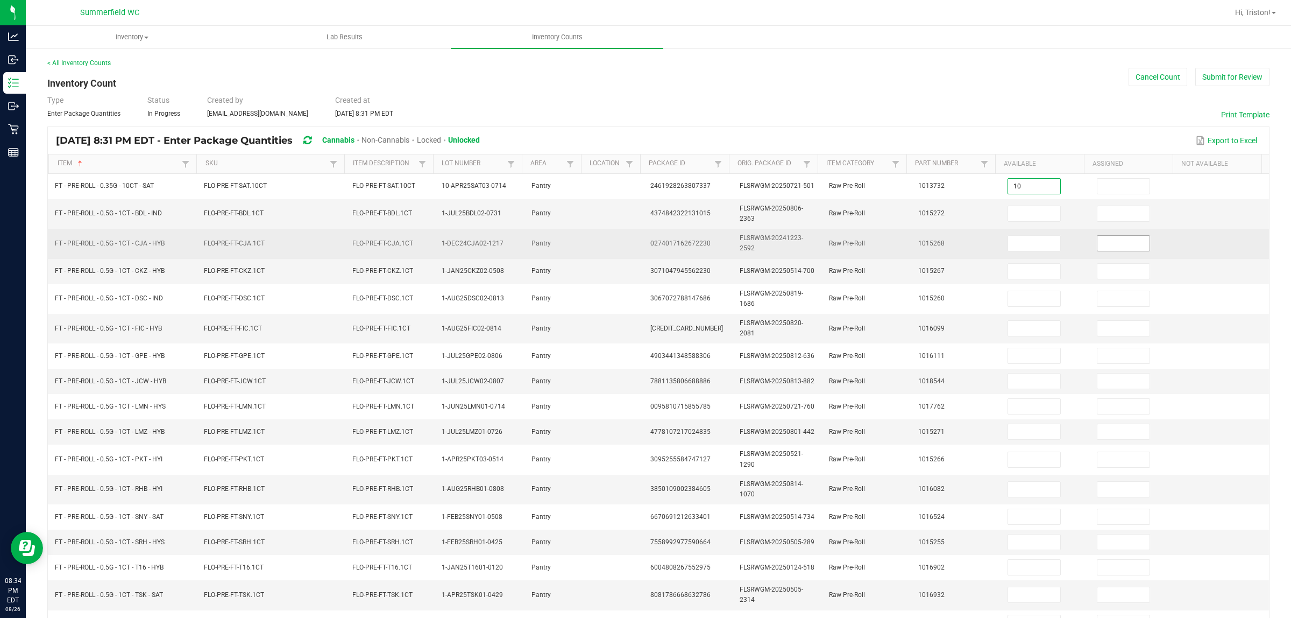
type input "10"
type input "22"
type input "1"
type input "23"
type input "17"
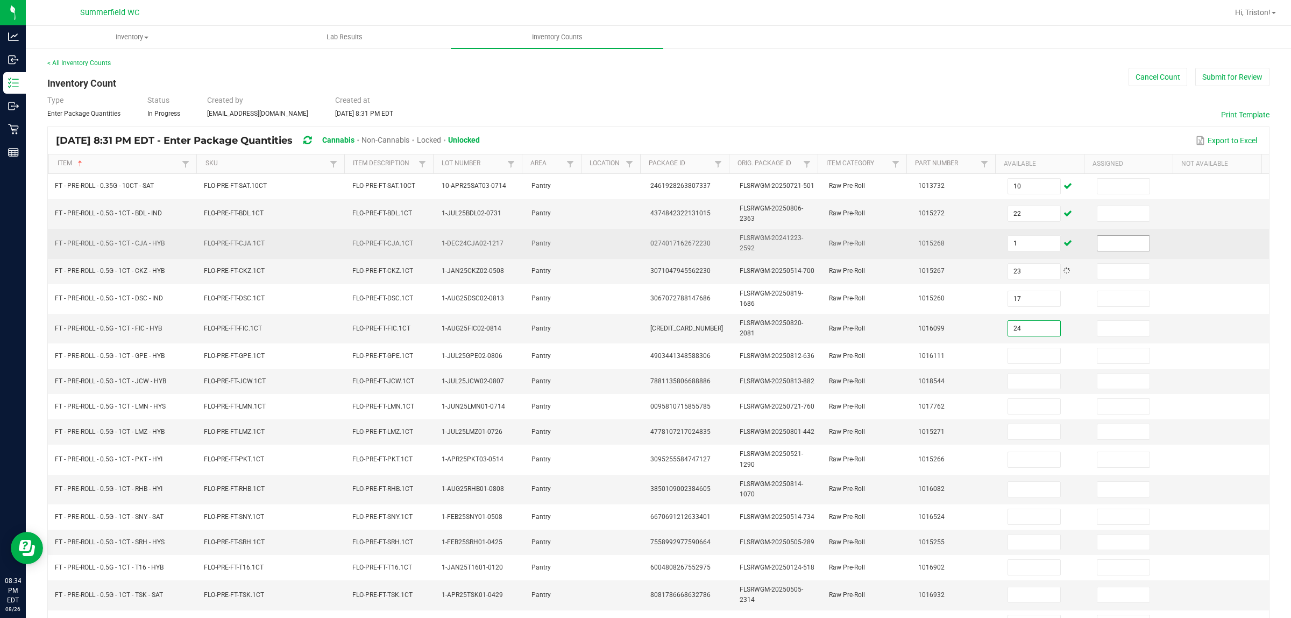
type input "24"
type input "21"
type input "14"
type input "4"
type input "11"
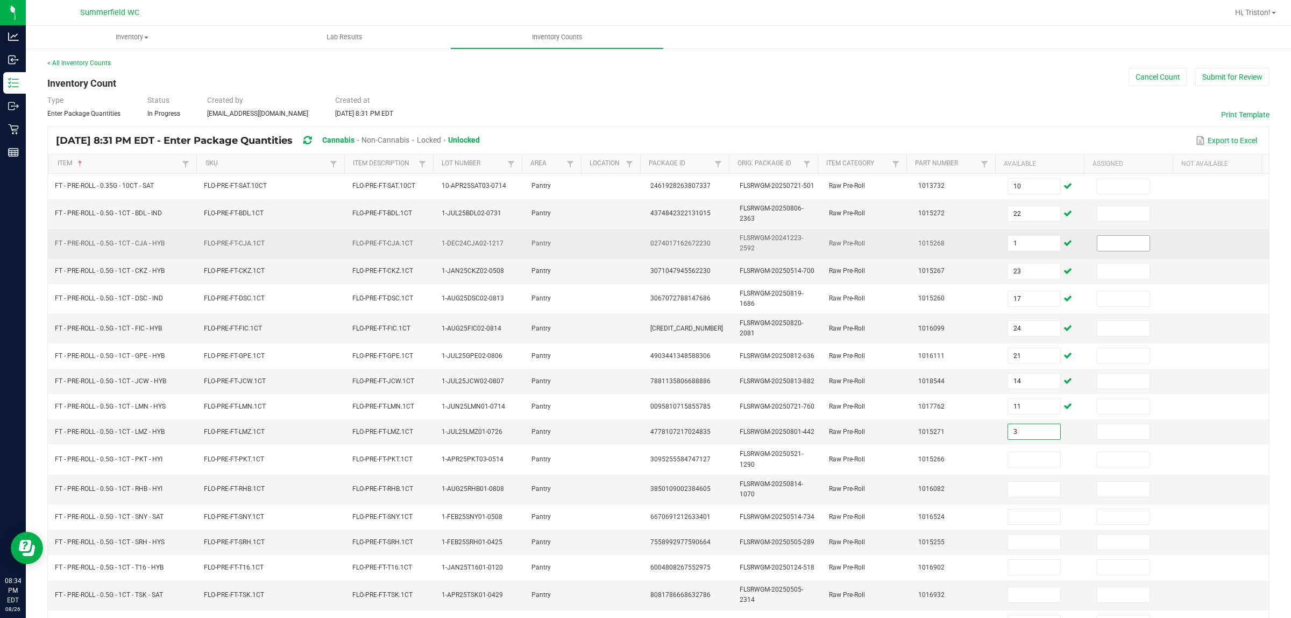
type input "3"
type input "17"
type input "23"
type input "9"
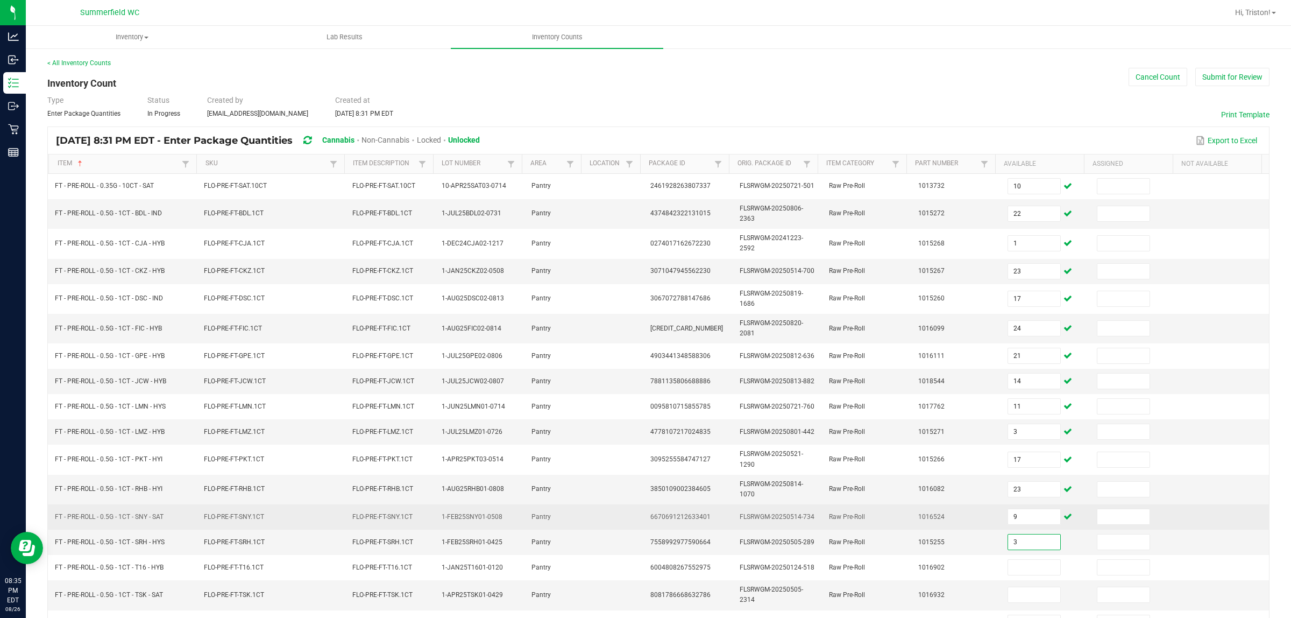
type input "3"
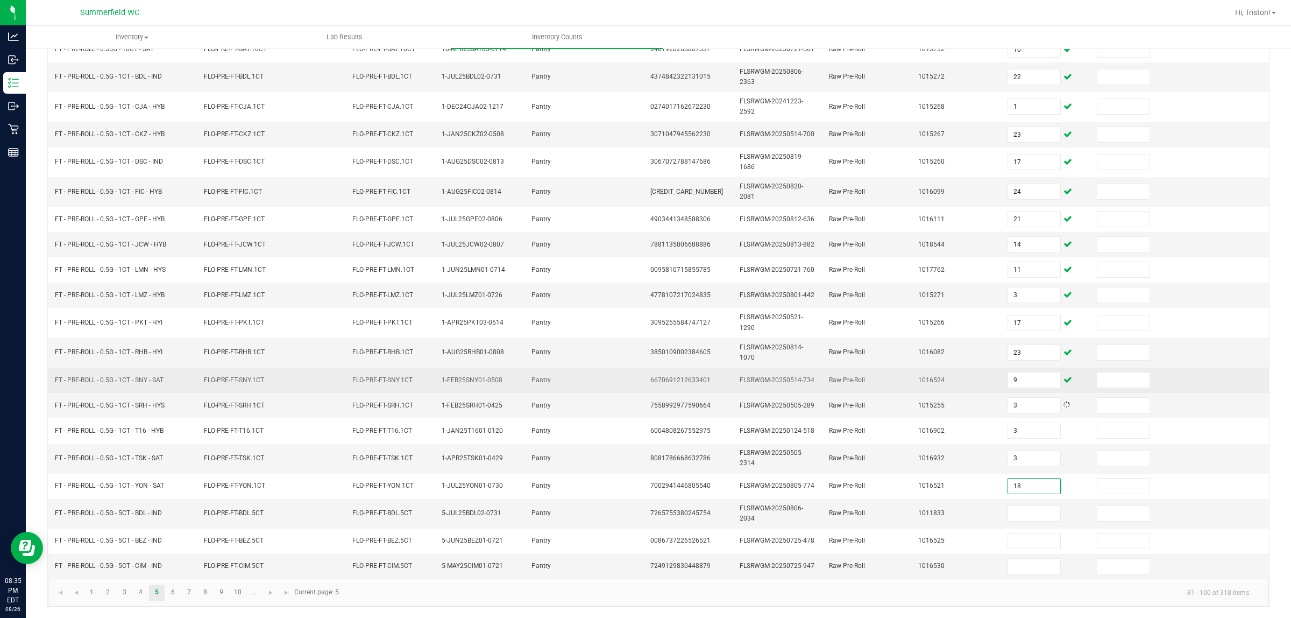
type input "18"
type input "12"
type input "6"
type input "8"
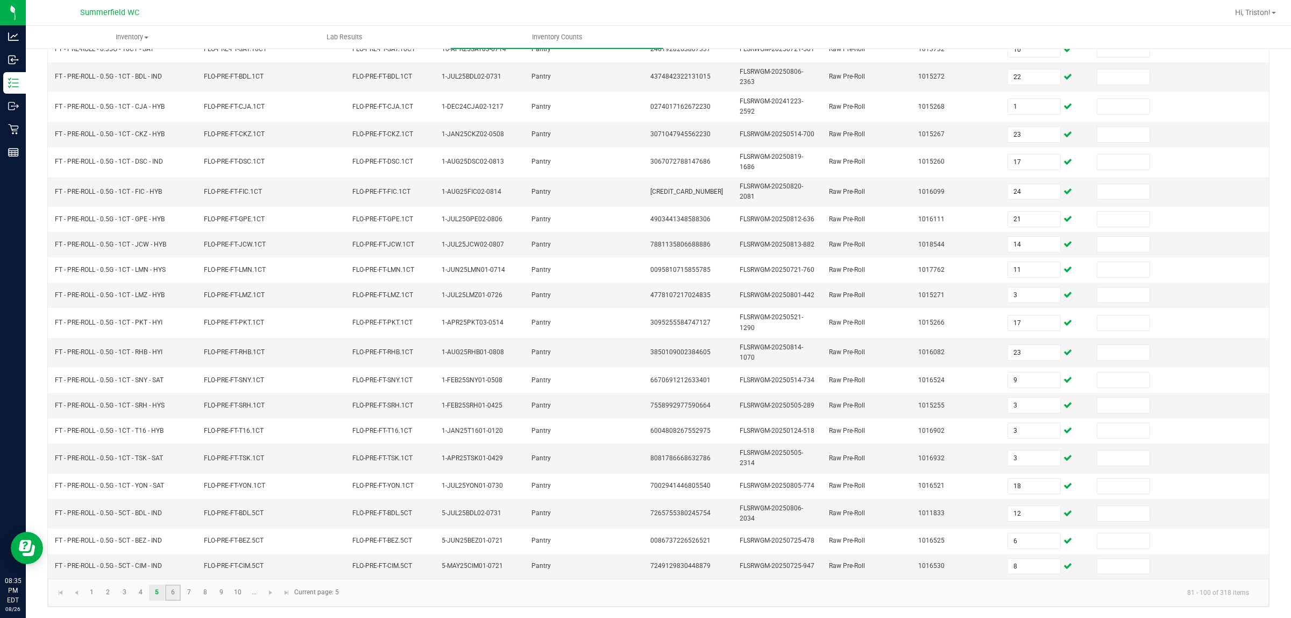
click at [171, 494] on link "6" at bounding box center [173, 592] width 16 height 16
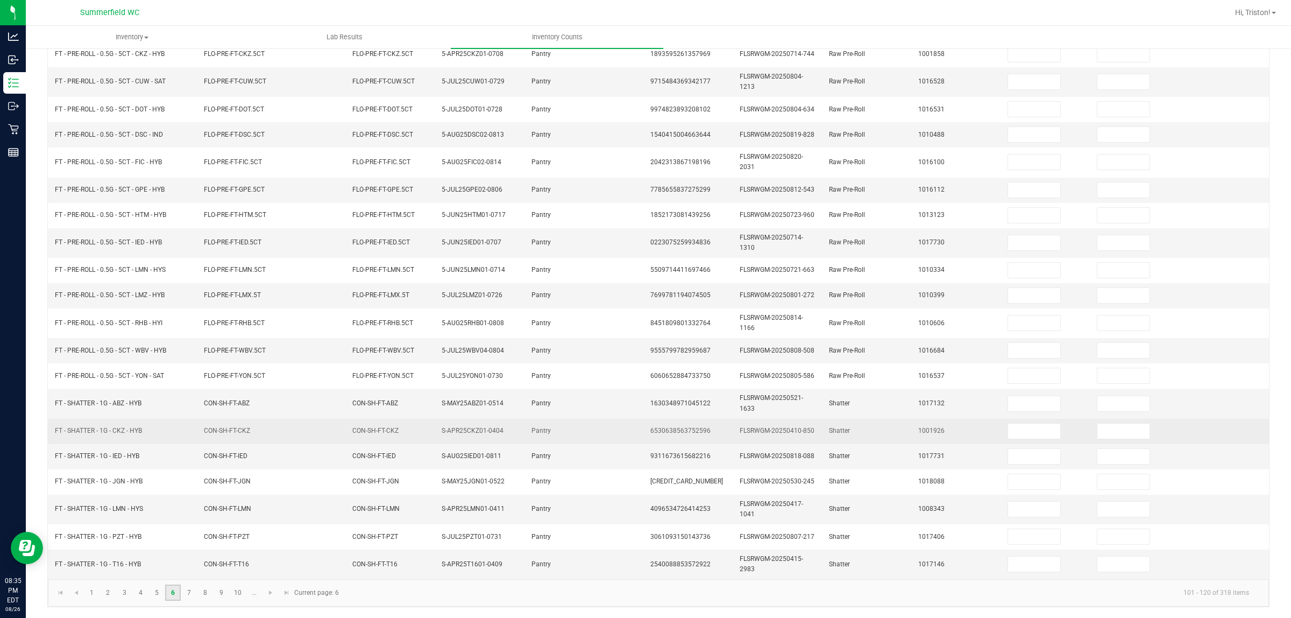
scroll to position [0, 0]
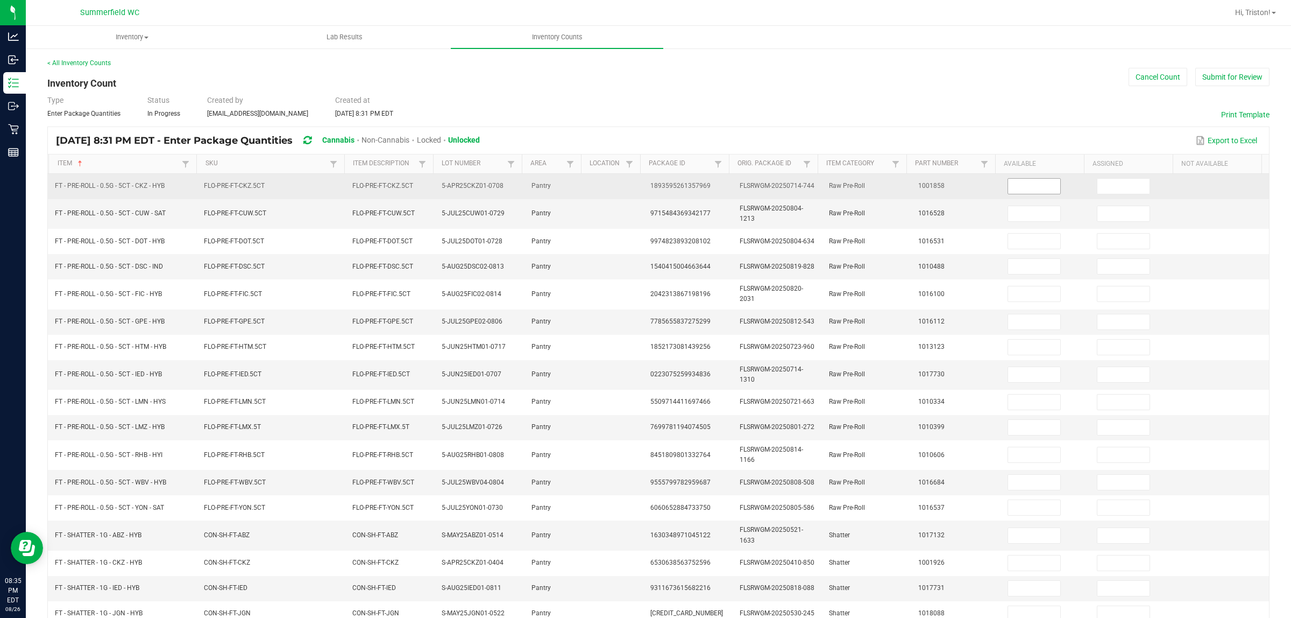
click at [1012, 184] on input at bounding box center [1034, 186] width 52 height 15
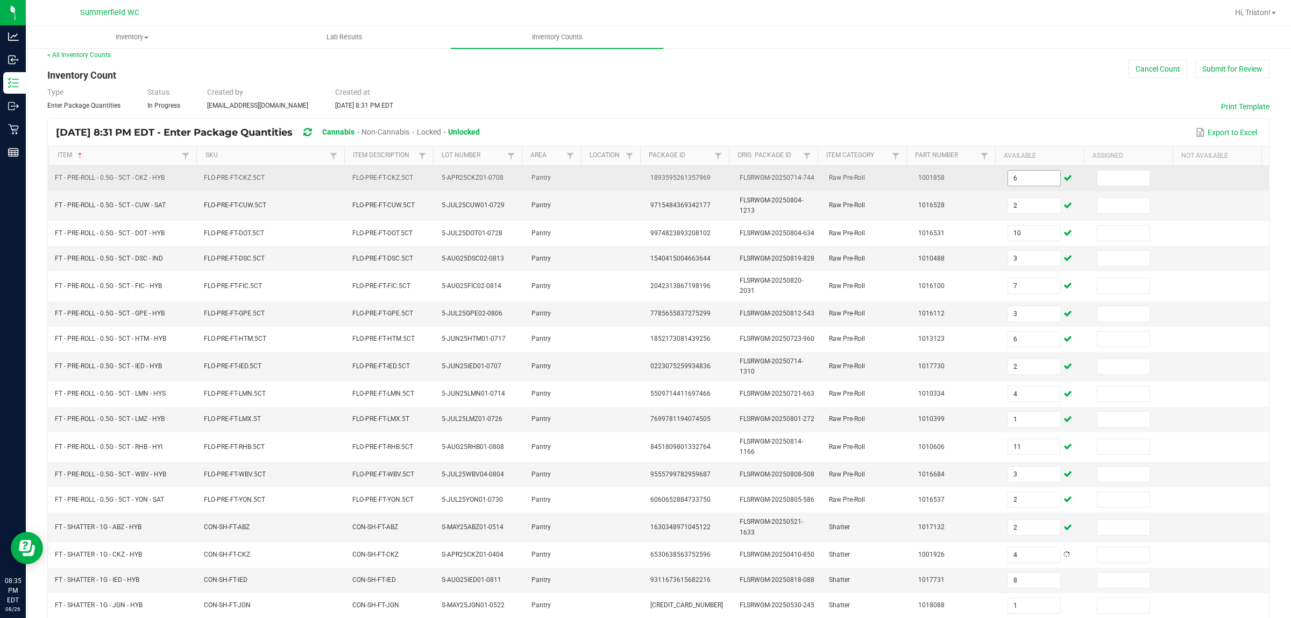
scroll to position [138, 0]
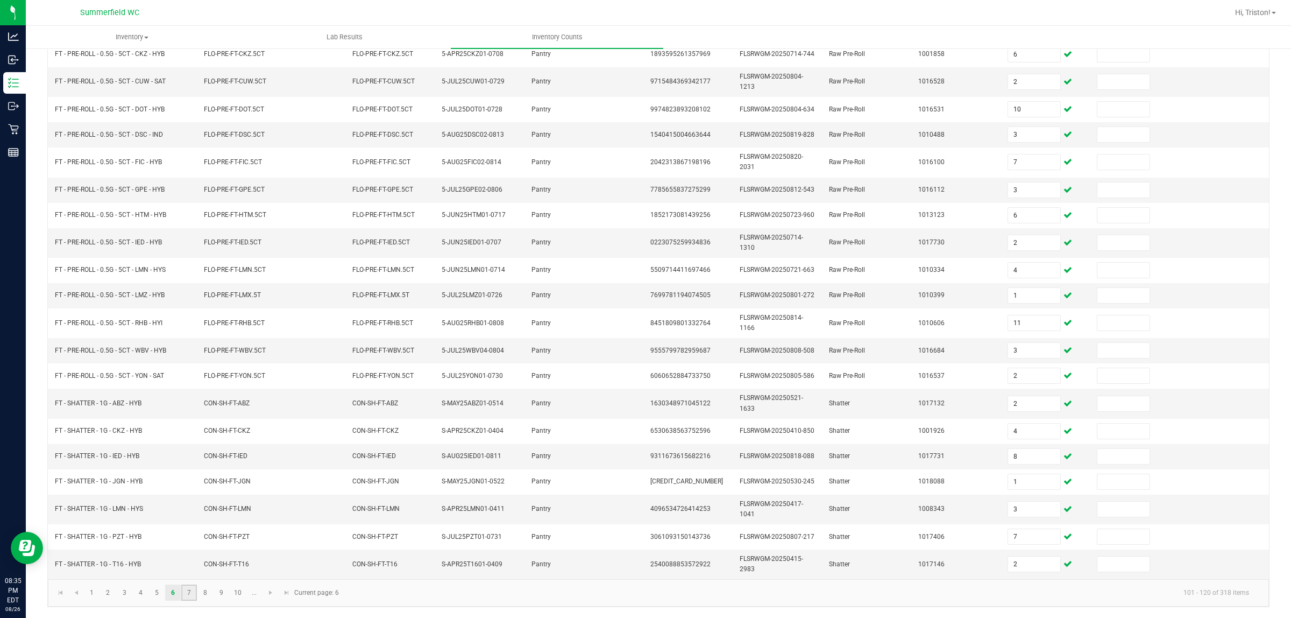
click at [189, 494] on link "7" at bounding box center [189, 592] width 16 height 16
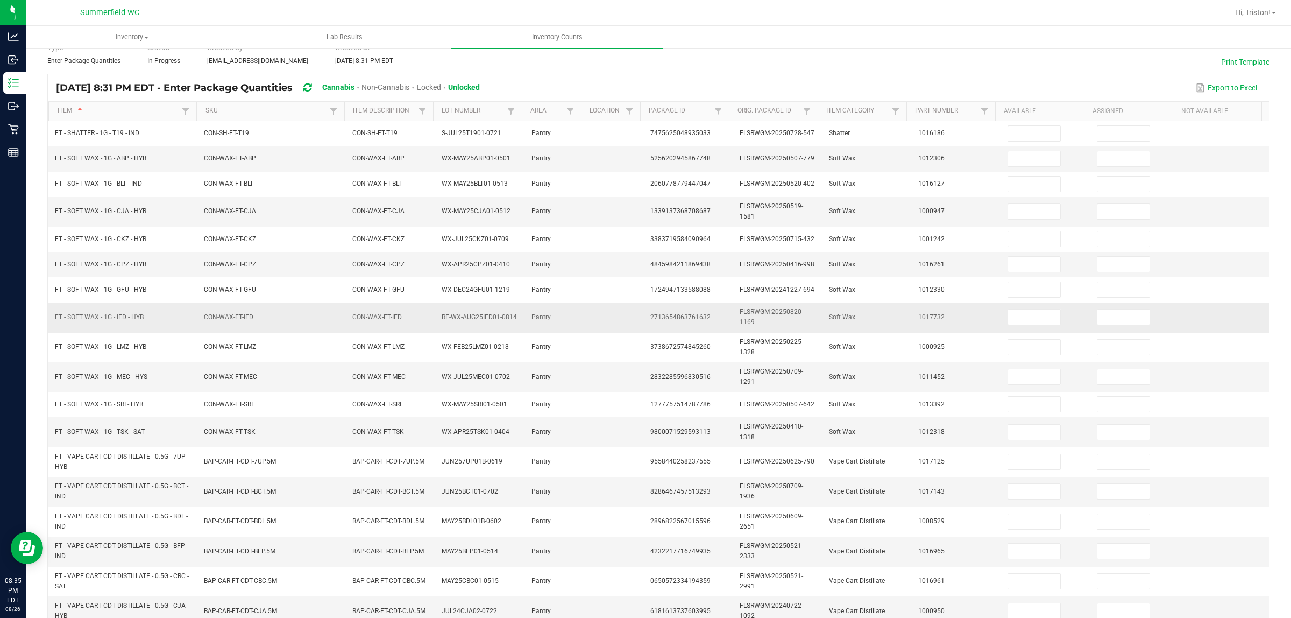
scroll to position [0, 0]
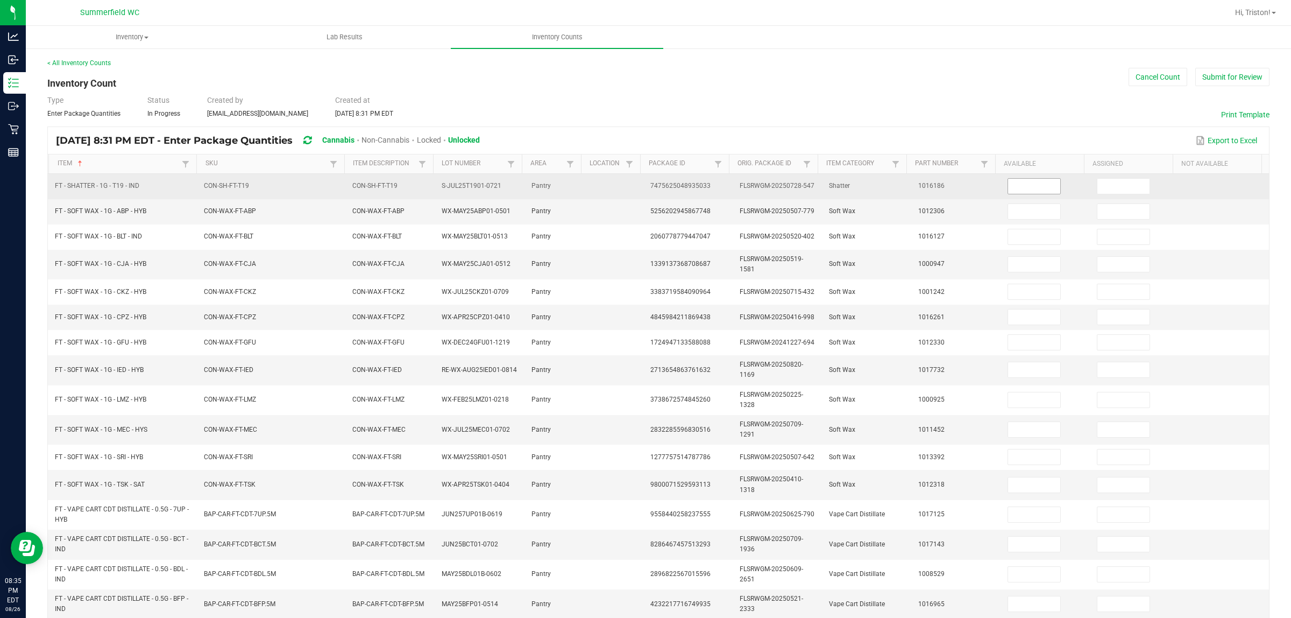
click at [1008, 187] on input at bounding box center [1034, 186] width 52 height 15
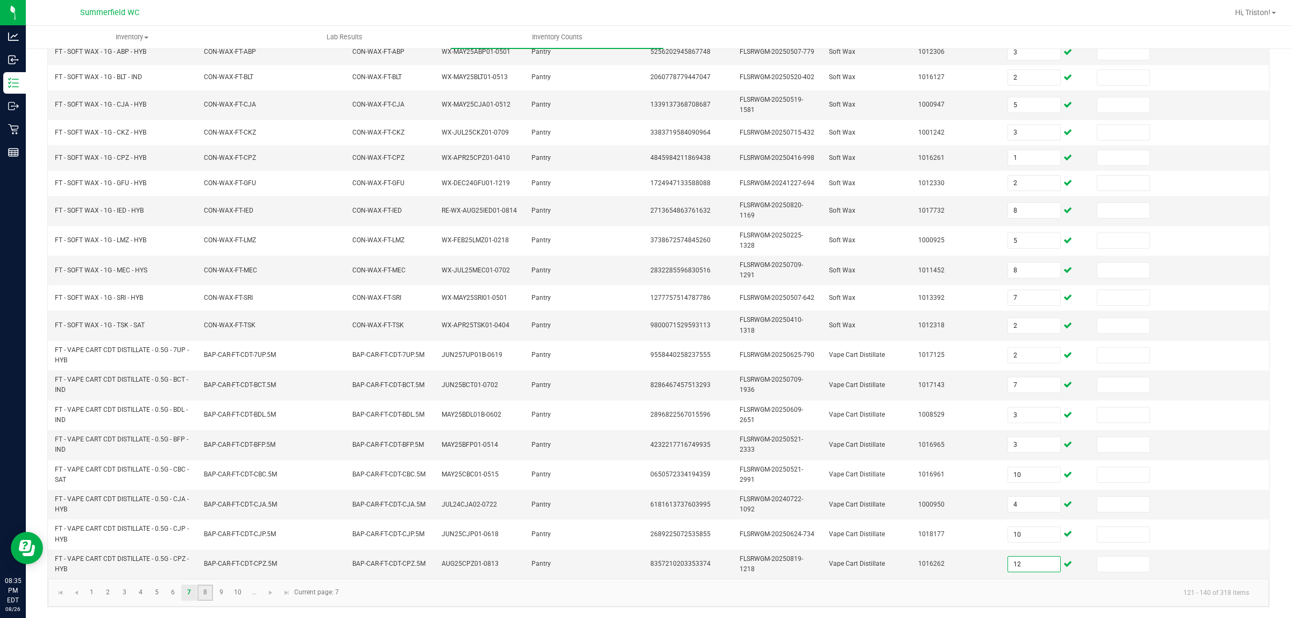
click at [204, 494] on link "8" at bounding box center [205, 592] width 16 height 16
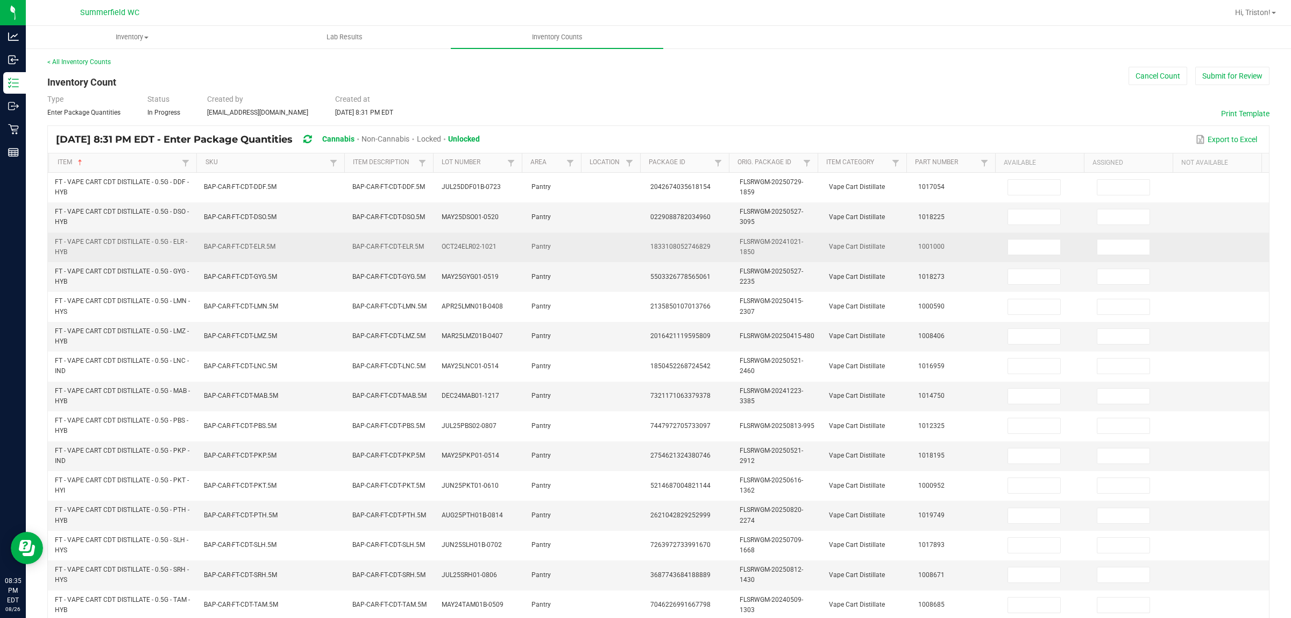
scroll to position [0, 0]
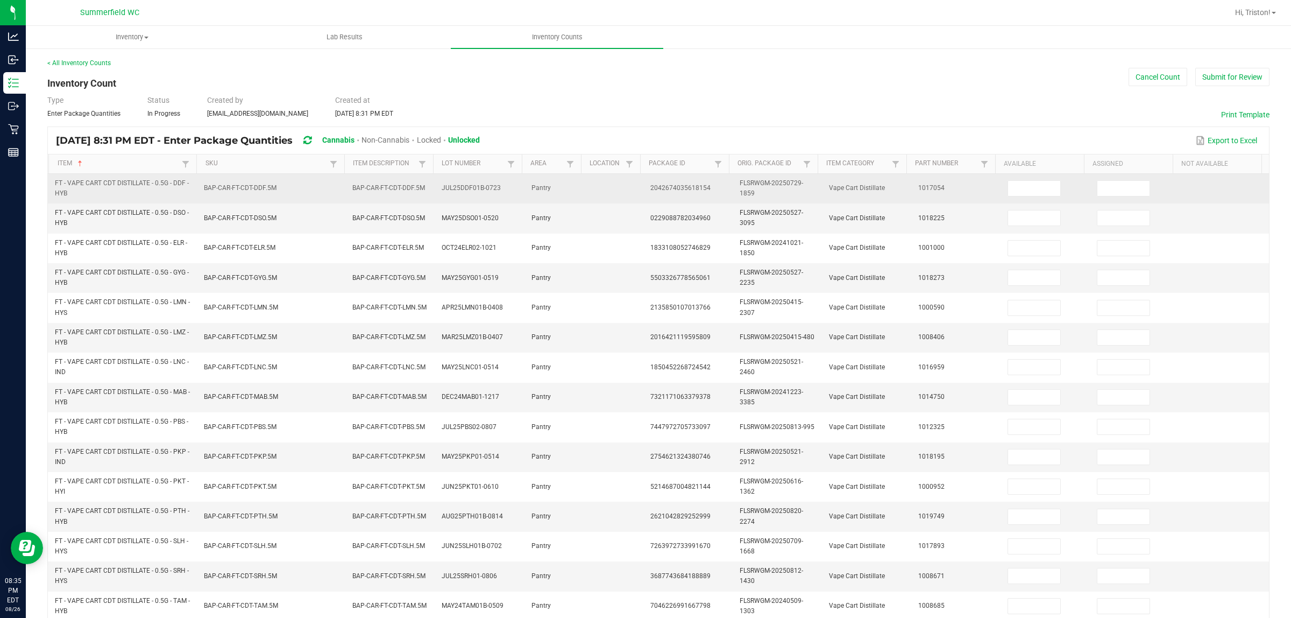
click at [1012, 180] on td at bounding box center [1045, 189] width 89 height 30
click at [1033, 190] on input "11" at bounding box center [1124, 188] width 52 height 15
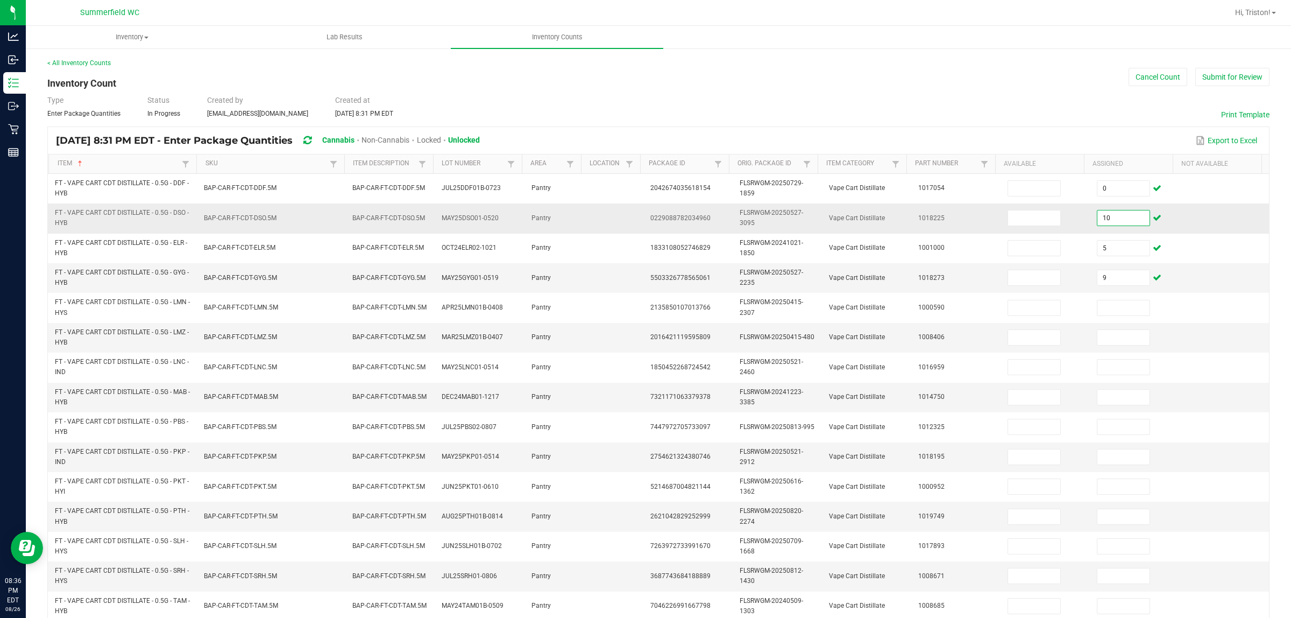
click at [1033, 213] on input "10" at bounding box center [1124, 217] width 52 height 15
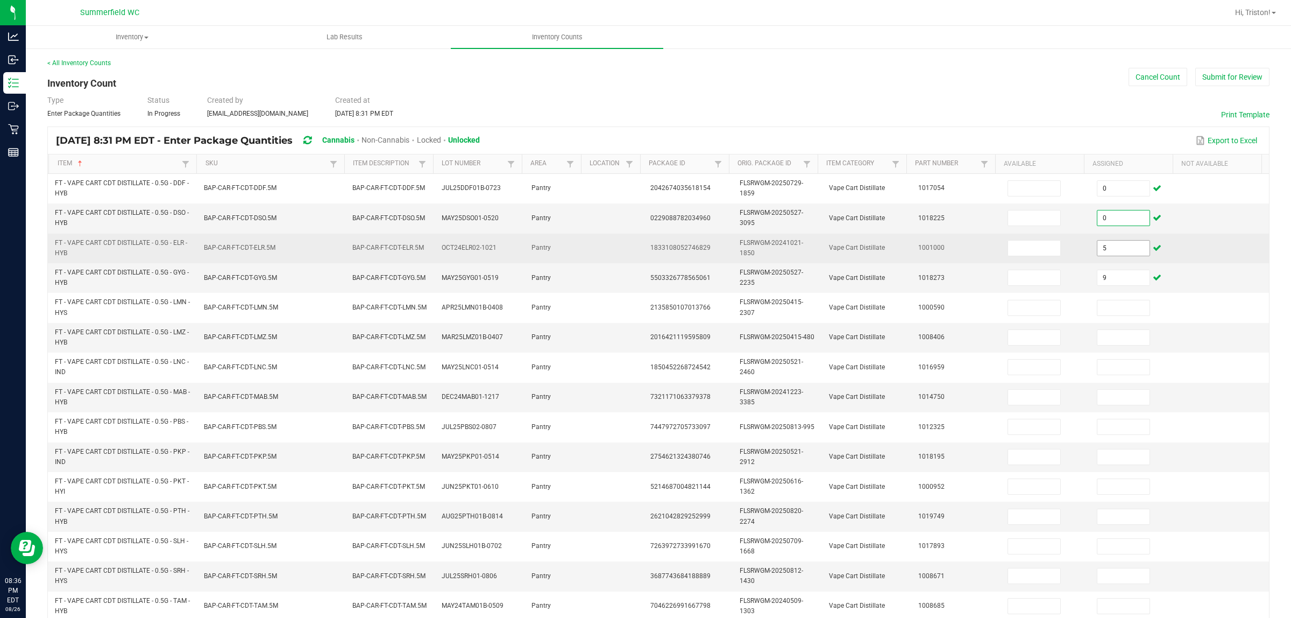
click at [1033, 246] on input "5" at bounding box center [1124, 248] width 52 height 15
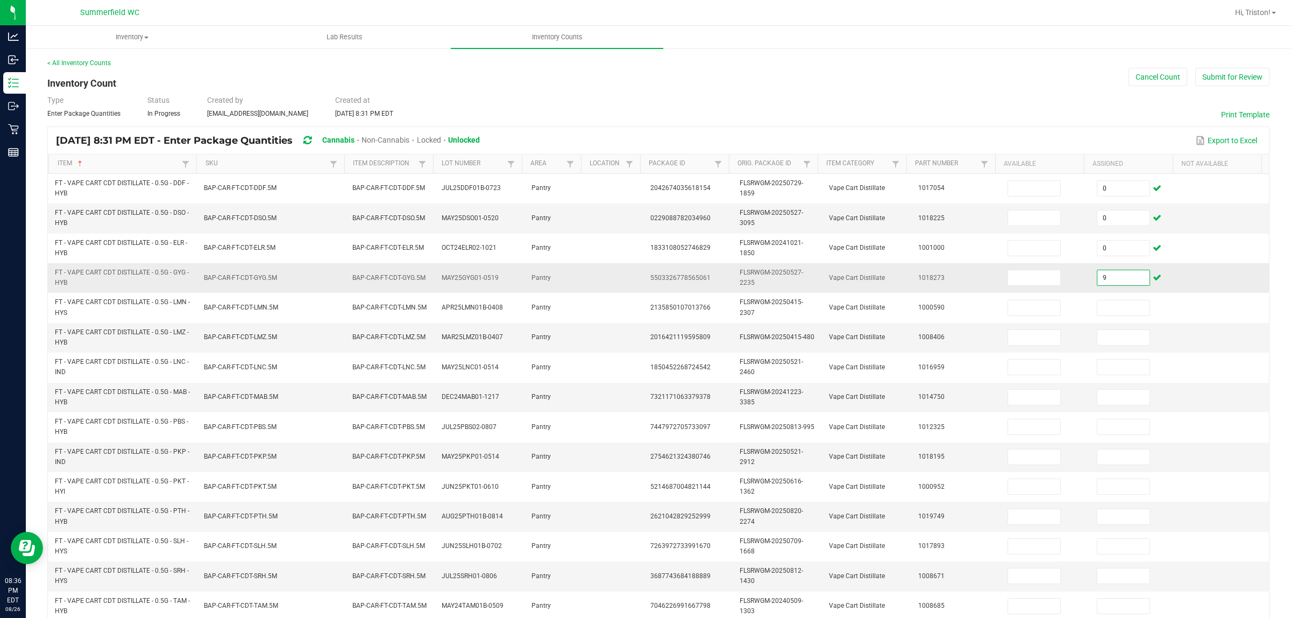
click at [1033, 273] on input "9" at bounding box center [1124, 277] width 52 height 15
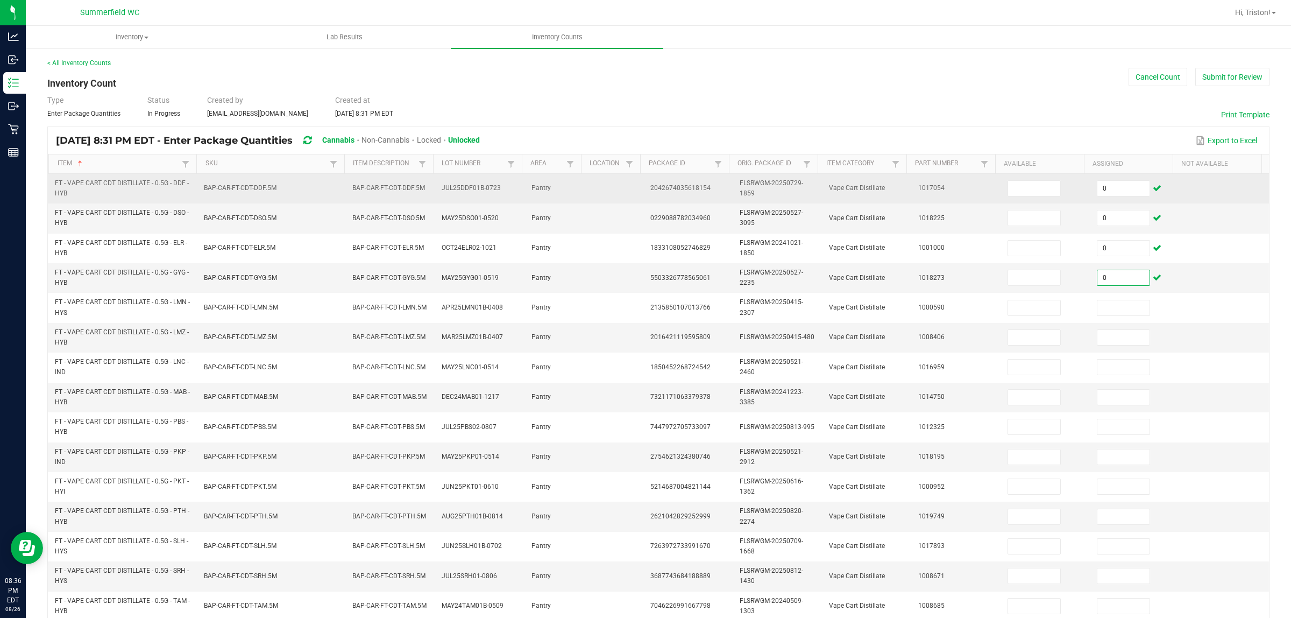
click at [1020, 179] on td at bounding box center [1045, 189] width 89 height 30
click at [1020, 183] on input at bounding box center [1034, 188] width 52 height 15
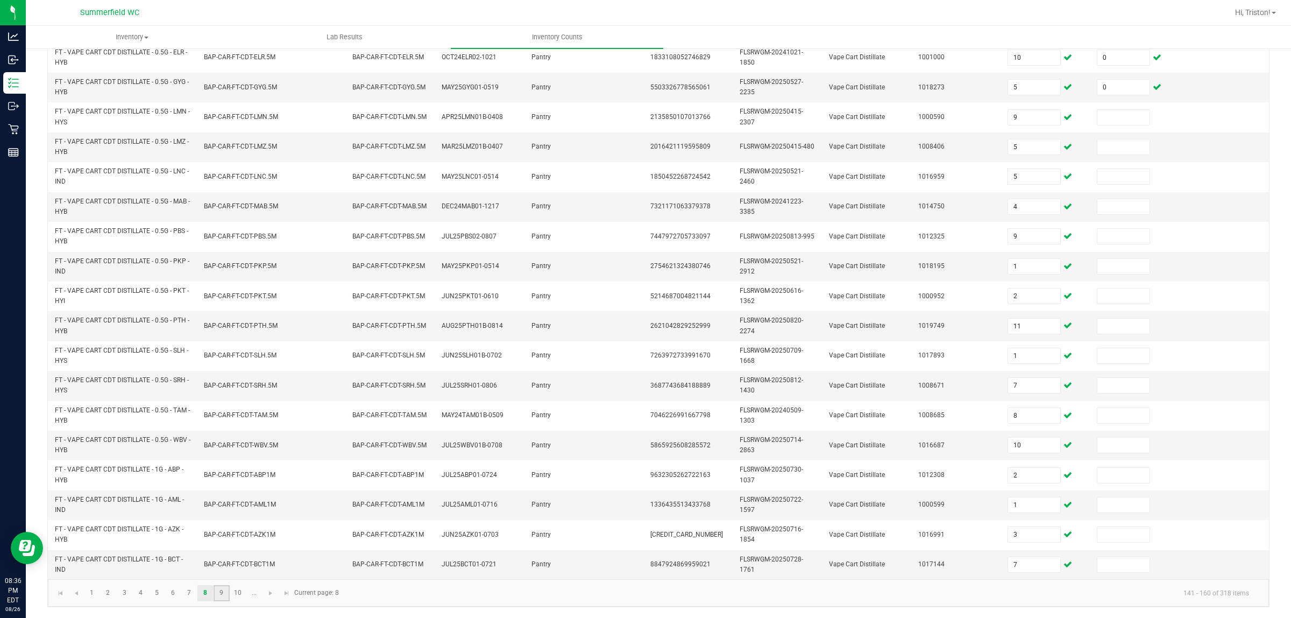
click at [223, 494] on link "9" at bounding box center [222, 593] width 16 height 16
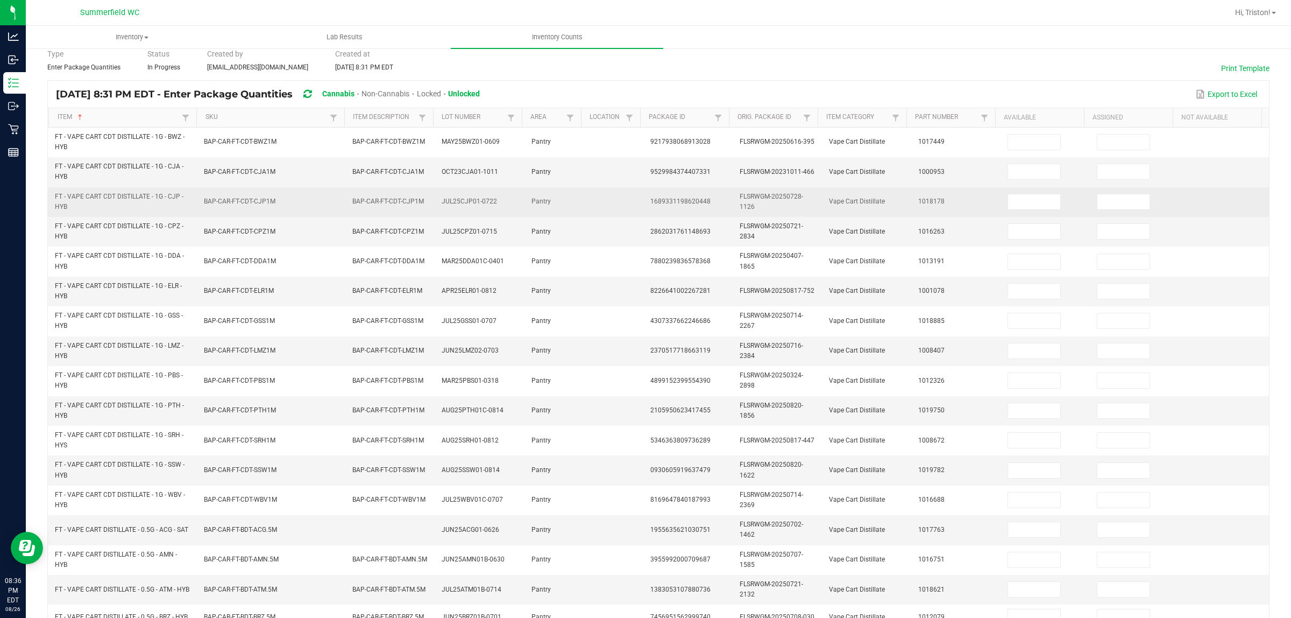
scroll to position [0, 0]
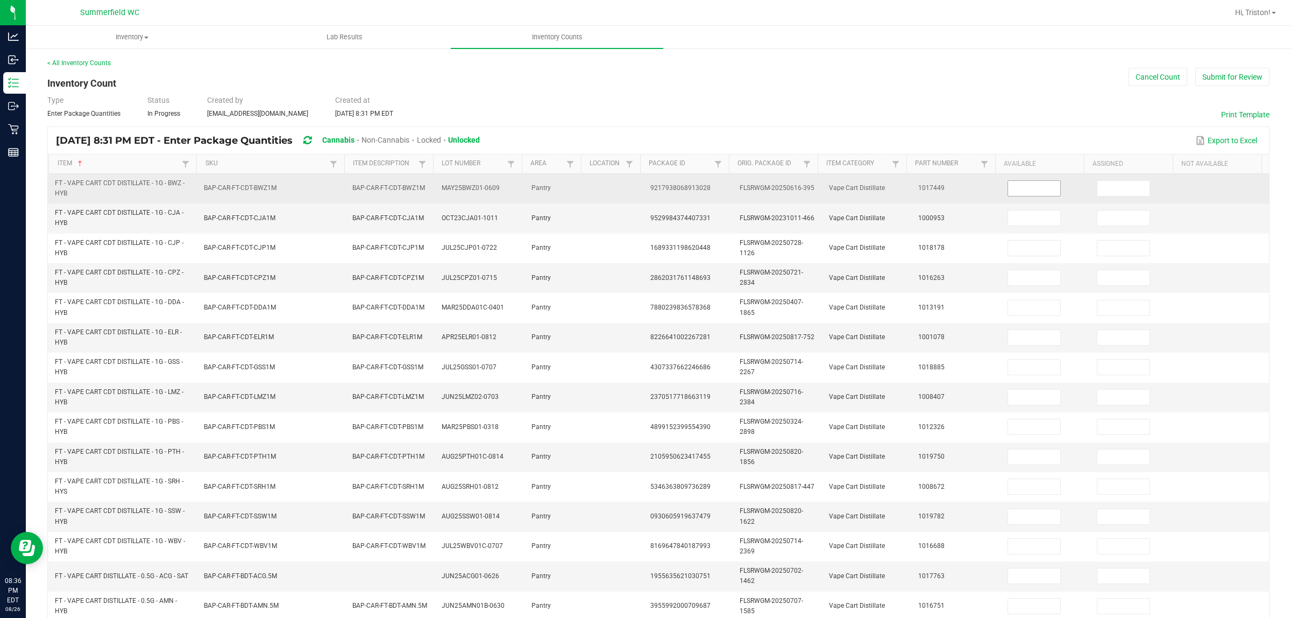
click at [1027, 190] on input at bounding box center [1034, 188] width 52 height 15
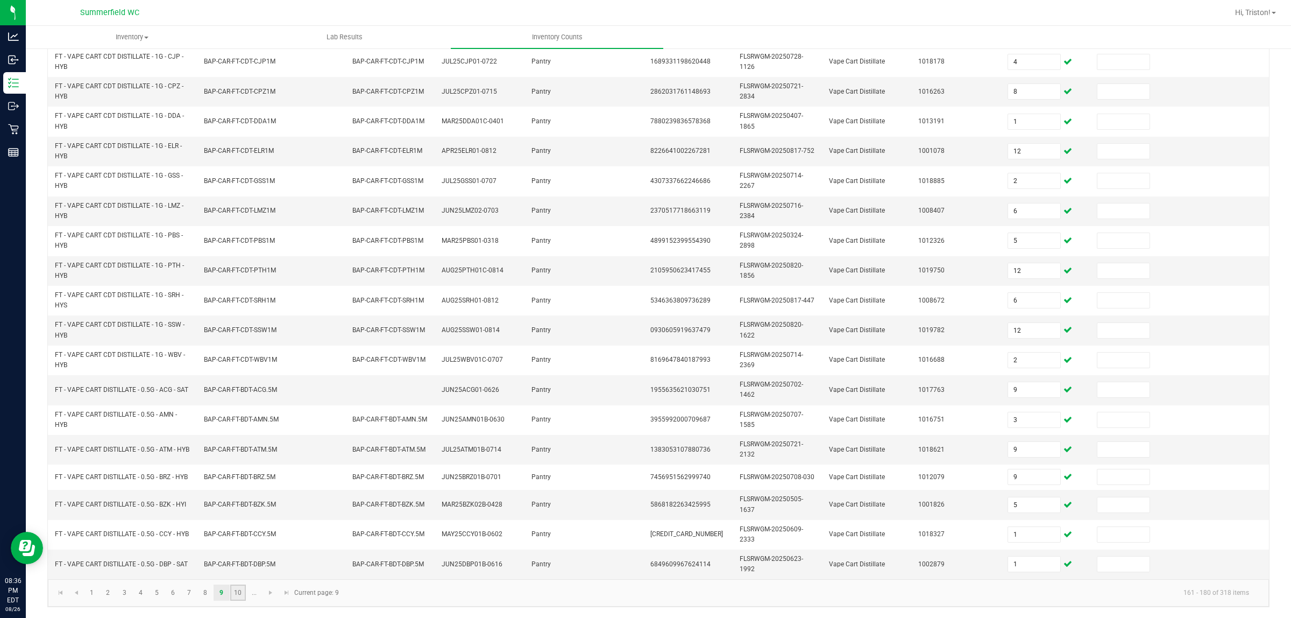
click at [240, 494] on link "10" at bounding box center [238, 592] width 16 height 16
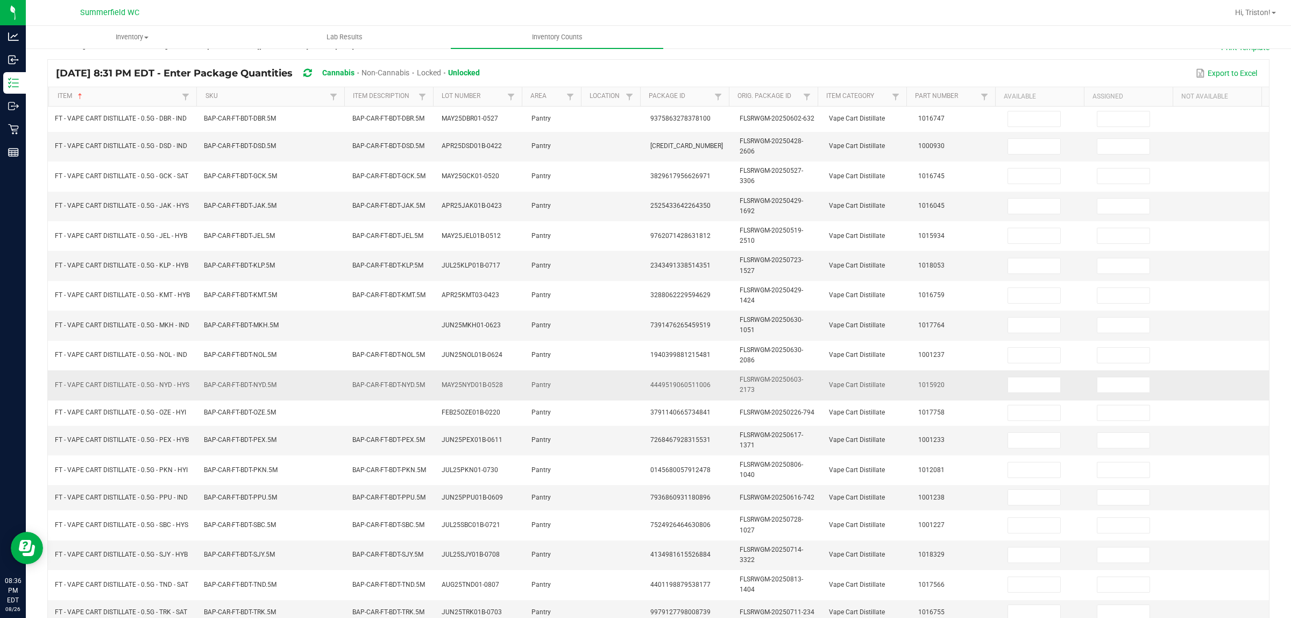
scroll to position [0, 0]
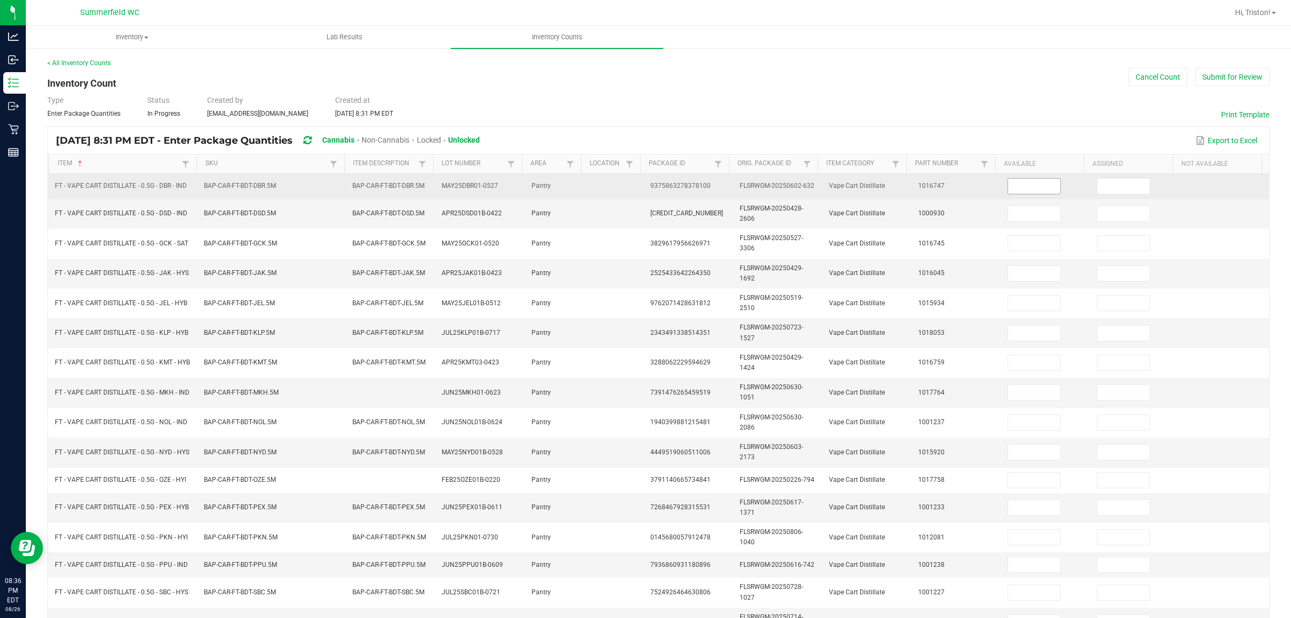
click at [1013, 186] on input at bounding box center [1034, 186] width 52 height 15
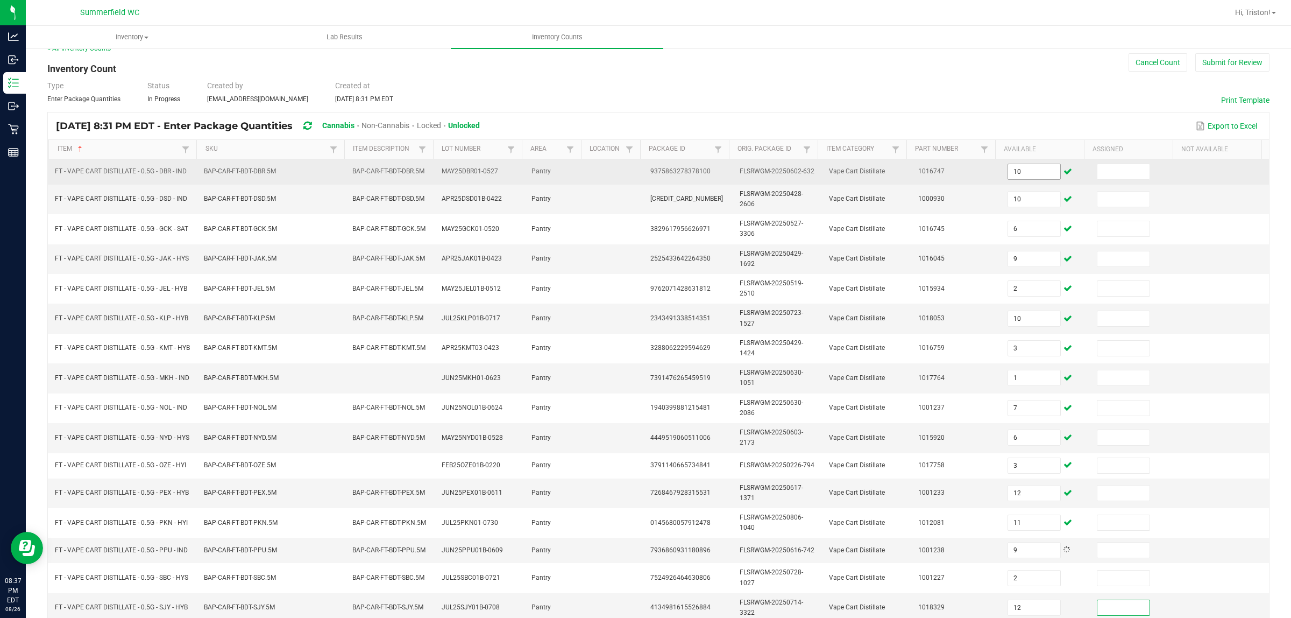
scroll to position [176, 0]
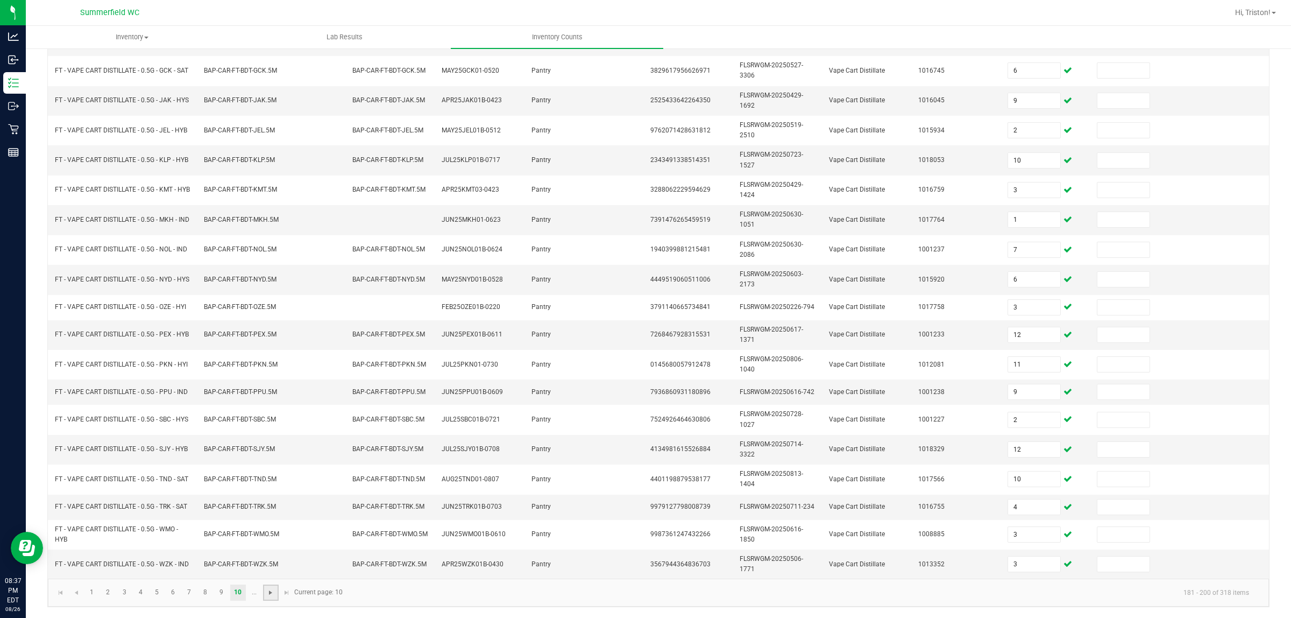
click at [272, 494] on span "Go to the next page" at bounding box center [270, 592] width 9 height 9
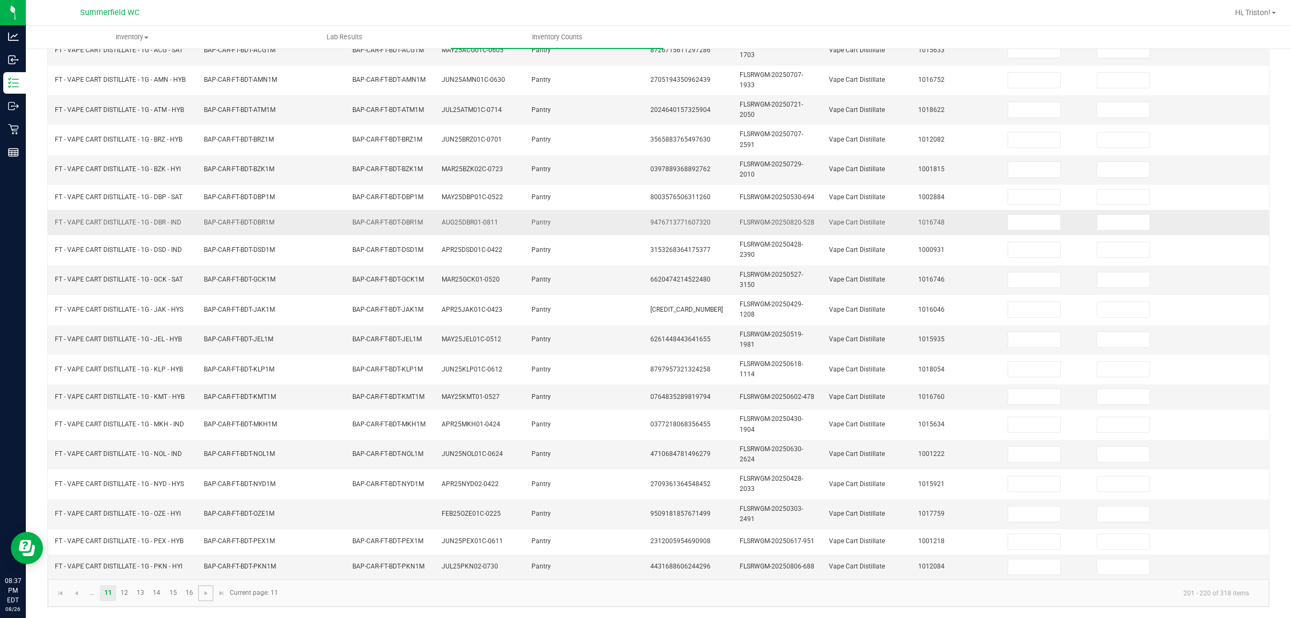
scroll to position [0, 0]
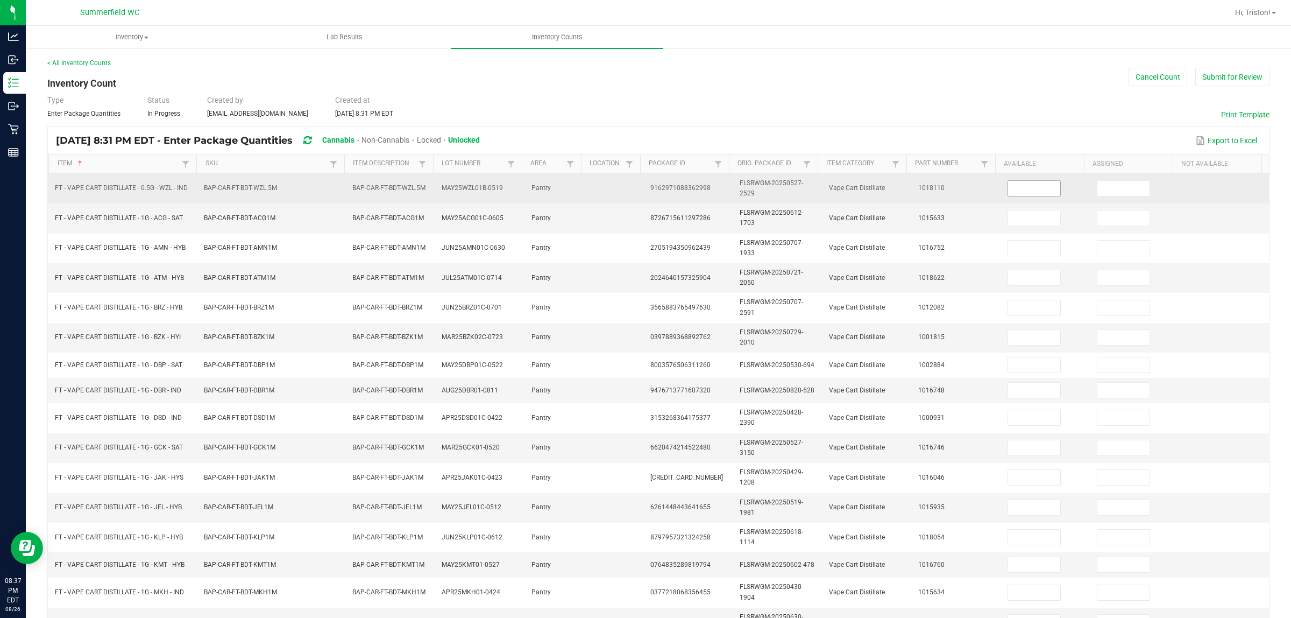
click at [1013, 189] on input at bounding box center [1034, 188] width 52 height 15
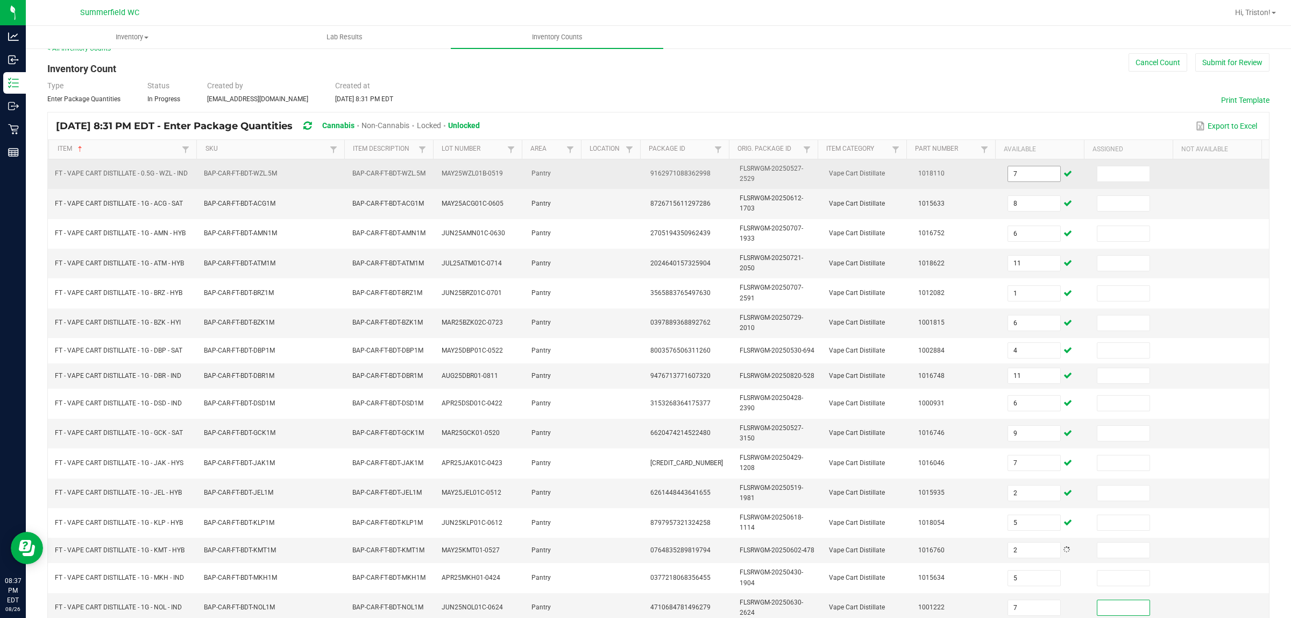
scroll to position [172, 0]
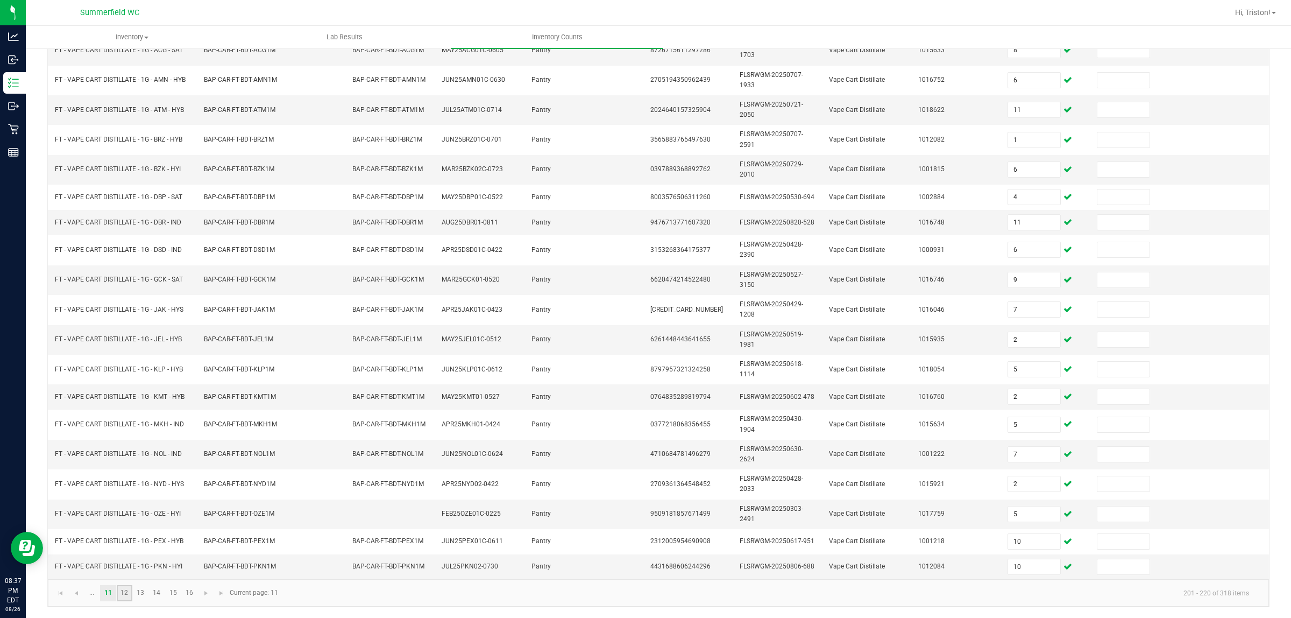
click at [121, 494] on link "12" at bounding box center [125, 593] width 16 height 16
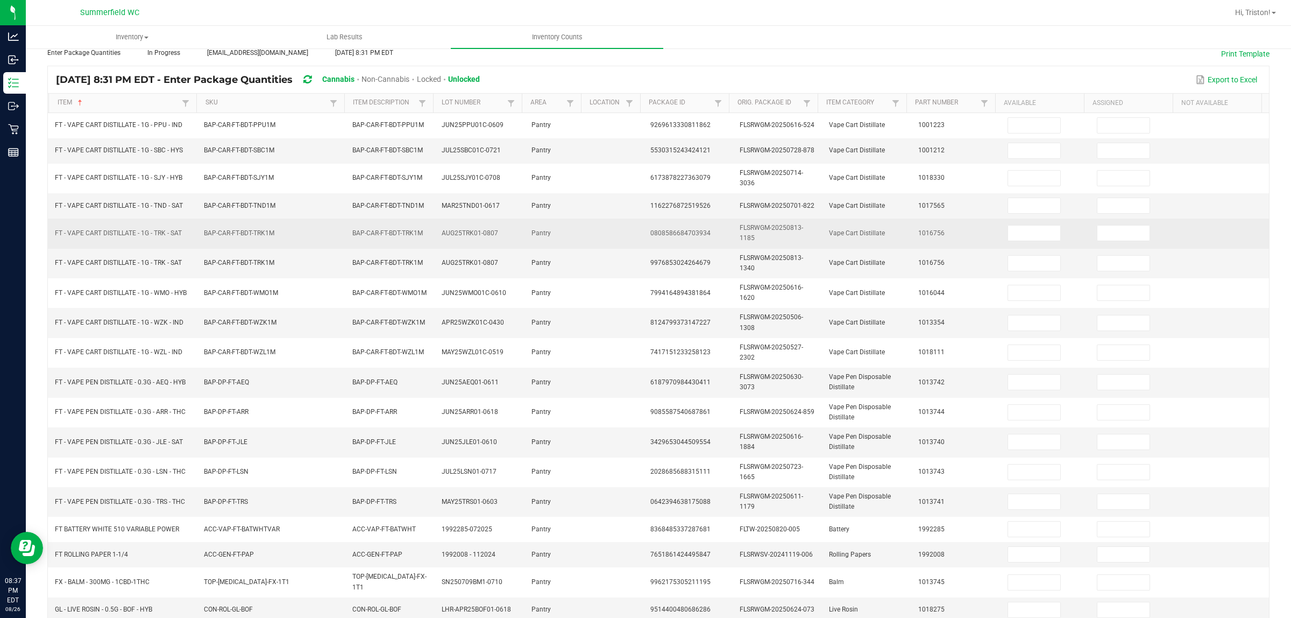
scroll to position [0, 0]
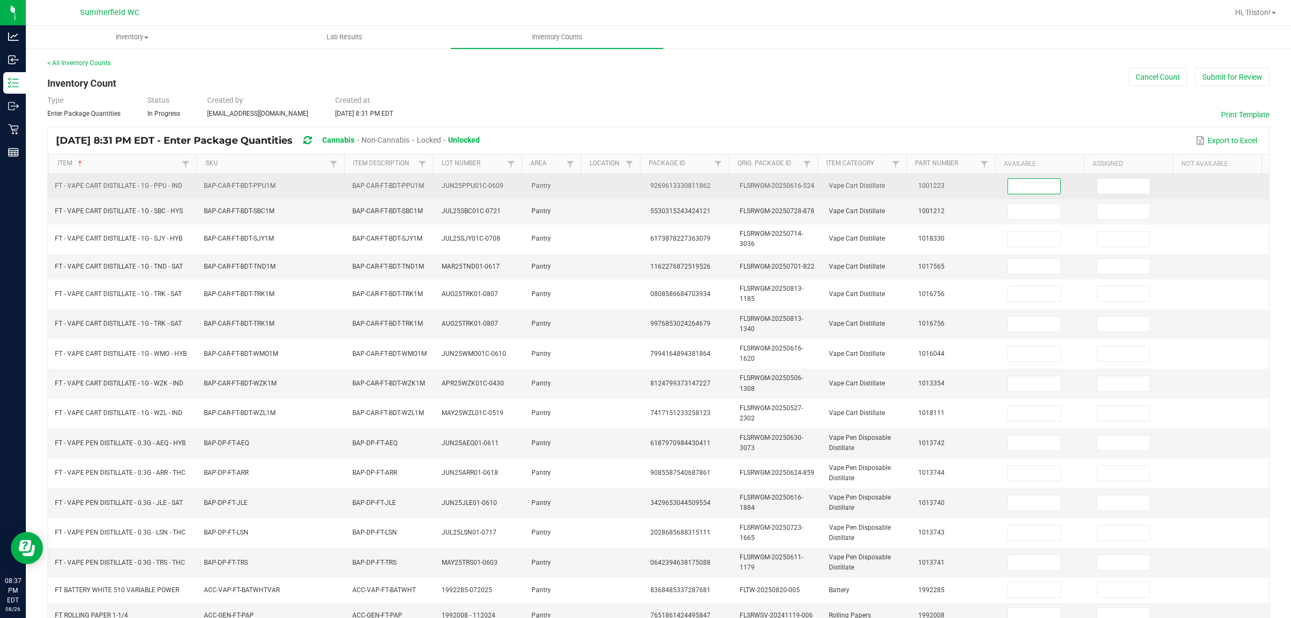
click at [1008, 183] on input at bounding box center [1034, 186] width 52 height 15
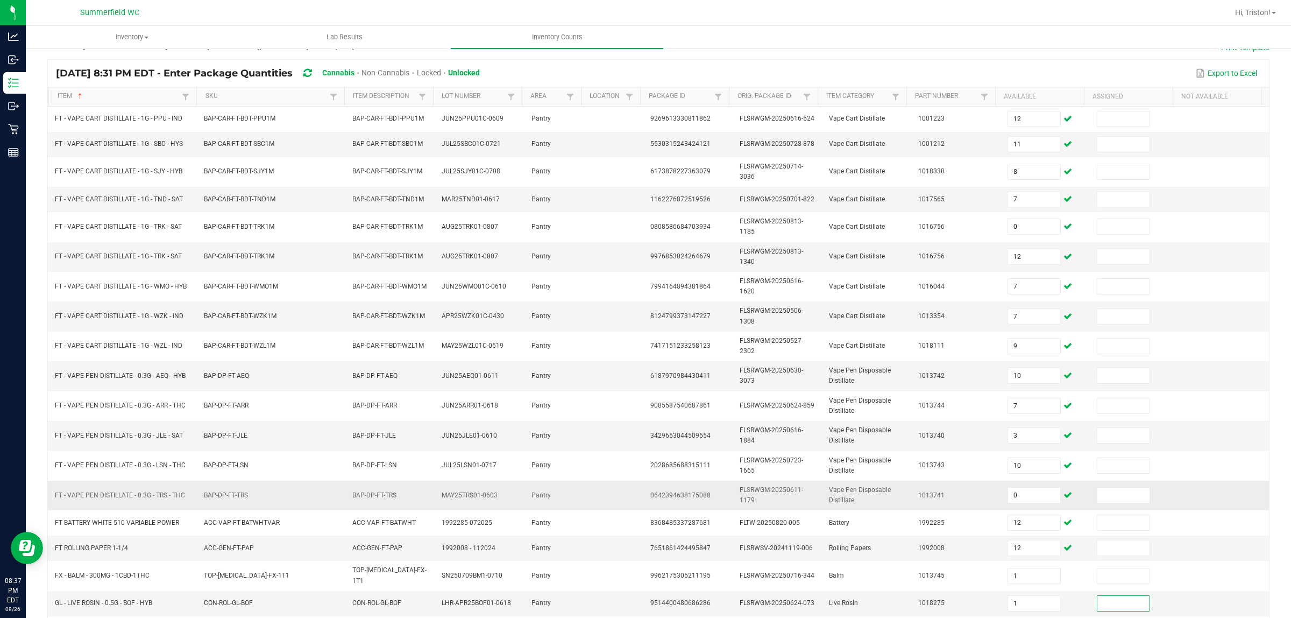
scroll to position [159, 0]
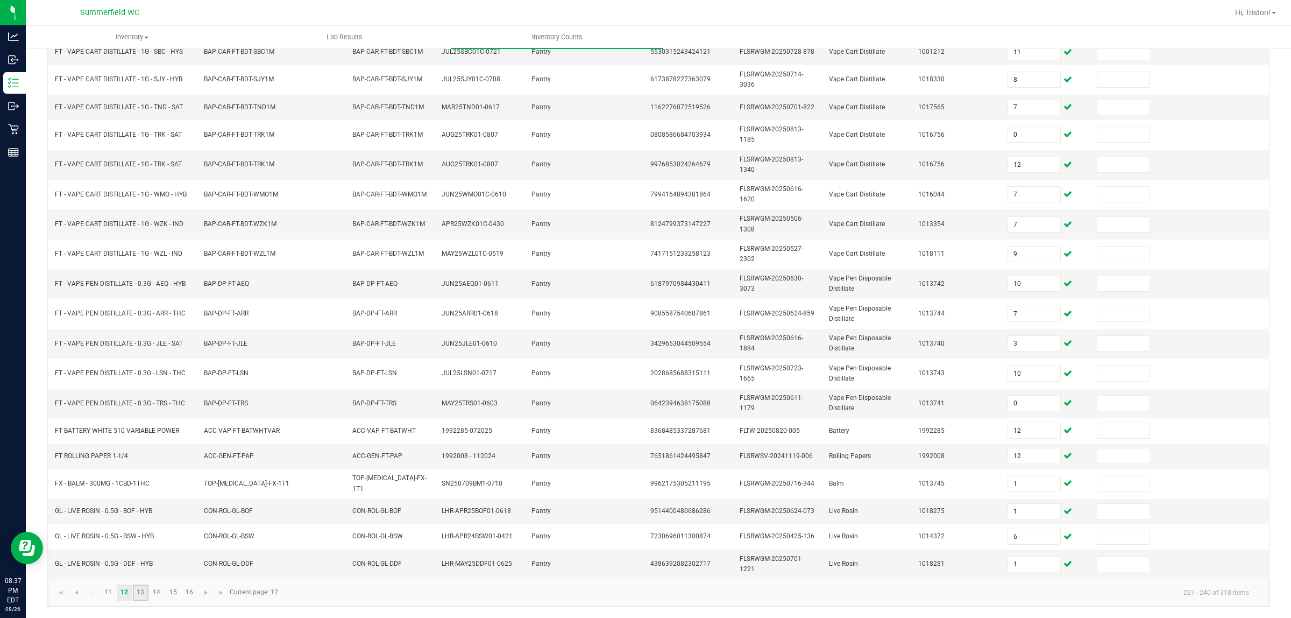
click at [136, 494] on link "13" at bounding box center [141, 592] width 16 height 16
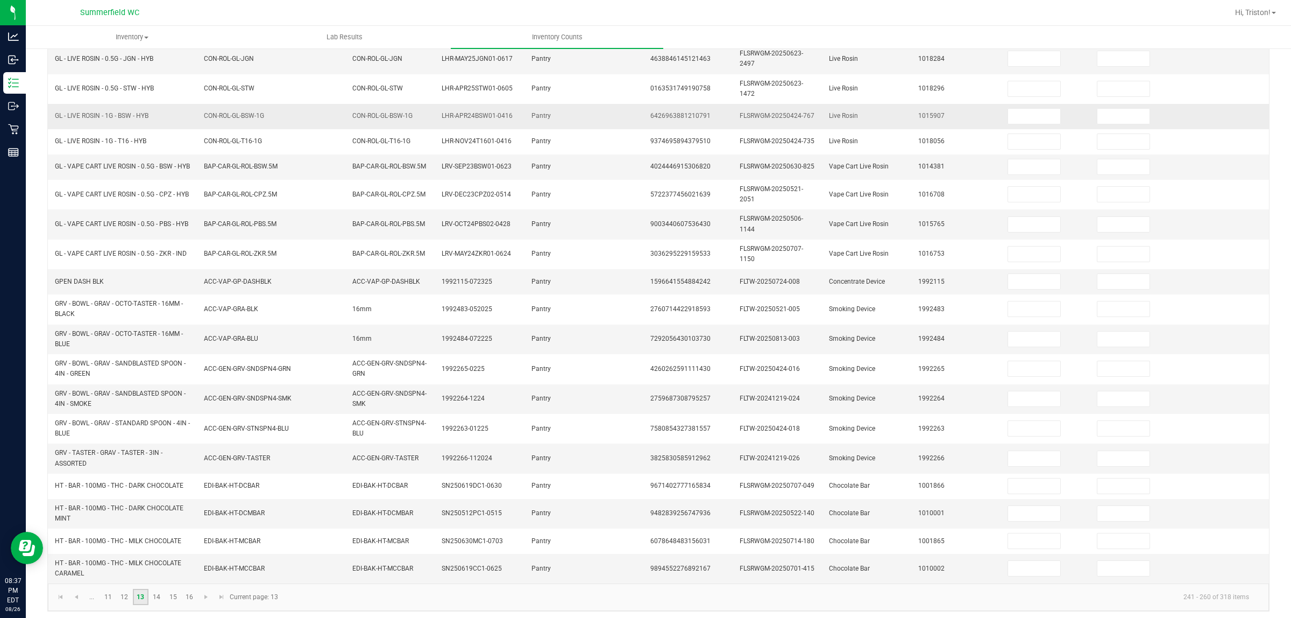
scroll to position [0, 0]
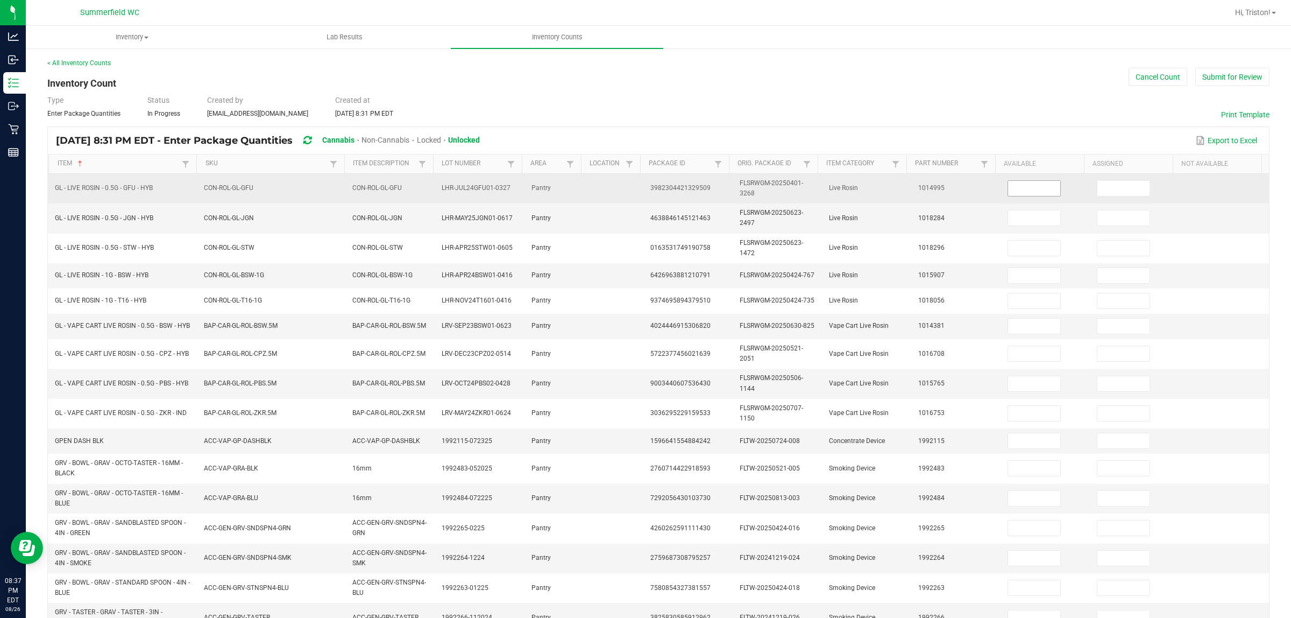
click at [1016, 187] on input at bounding box center [1034, 188] width 52 height 15
click at [1028, 189] on input "5" at bounding box center [1034, 188] width 52 height 15
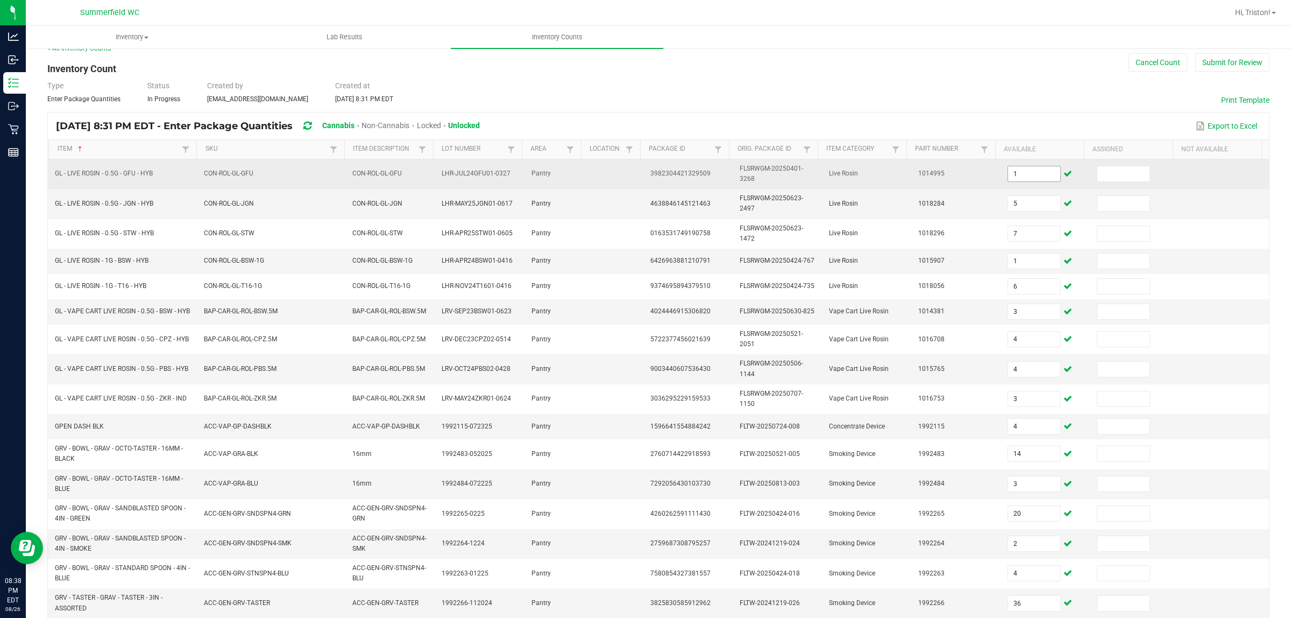
scroll to position [172, 0]
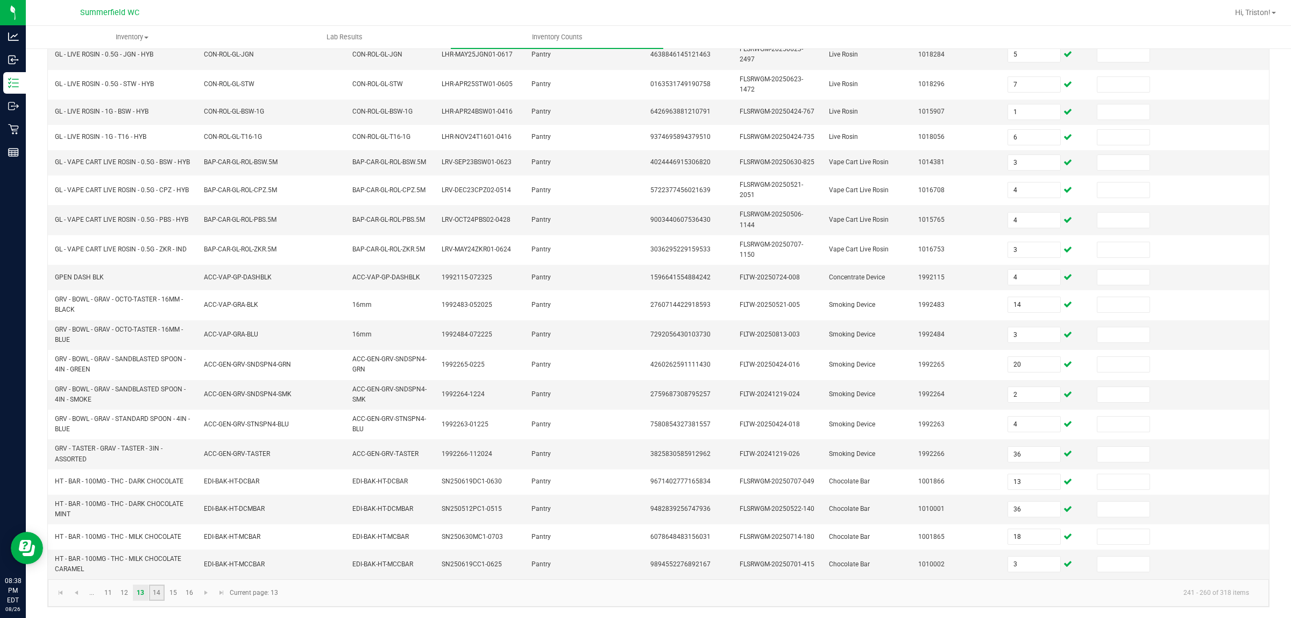
click at [157, 494] on link "14" at bounding box center [157, 592] width 16 height 16
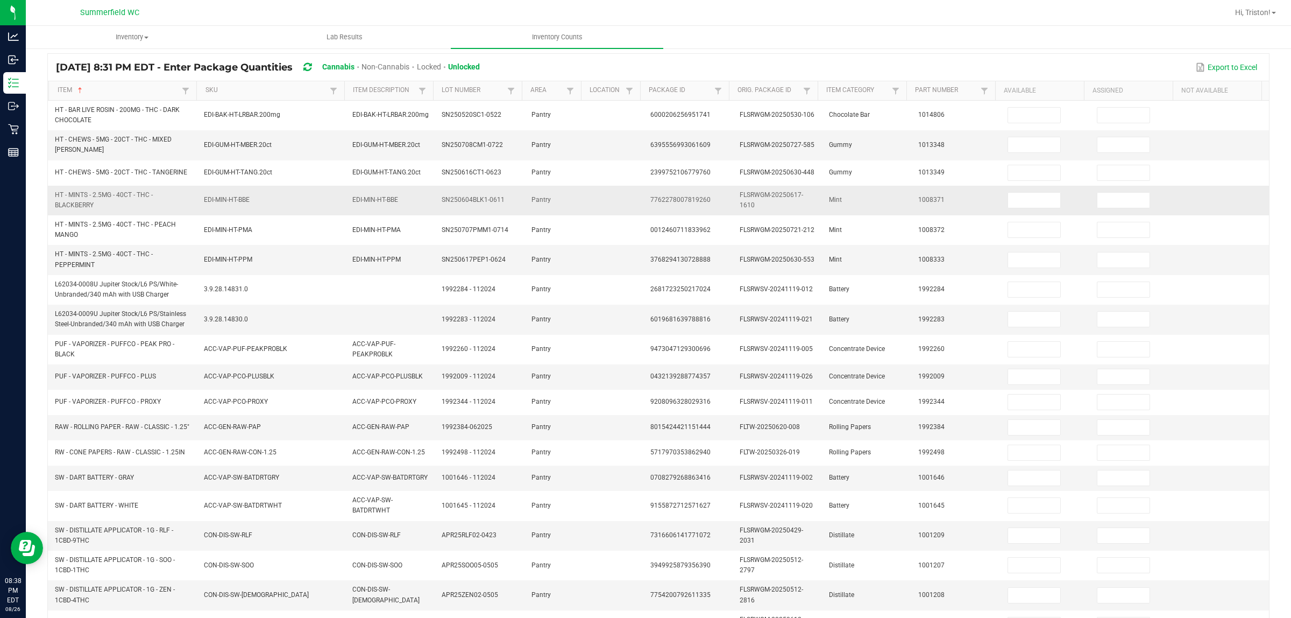
scroll to position [0, 0]
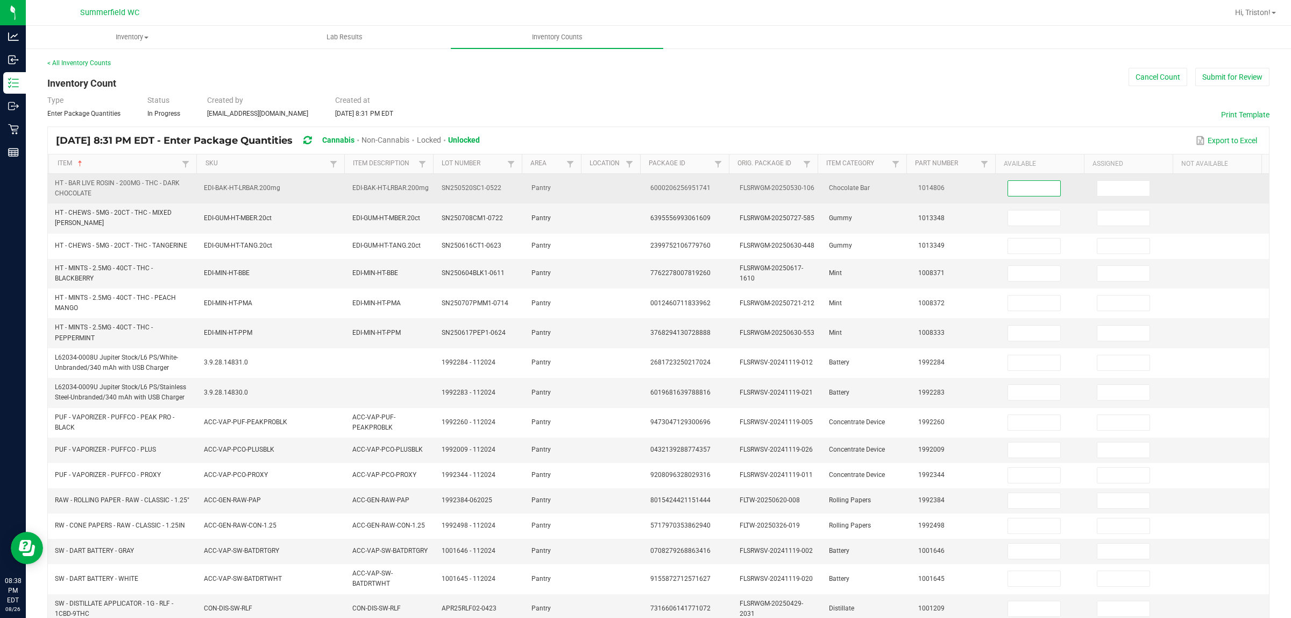
click at [1014, 187] on input at bounding box center [1034, 188] width 52 height 15
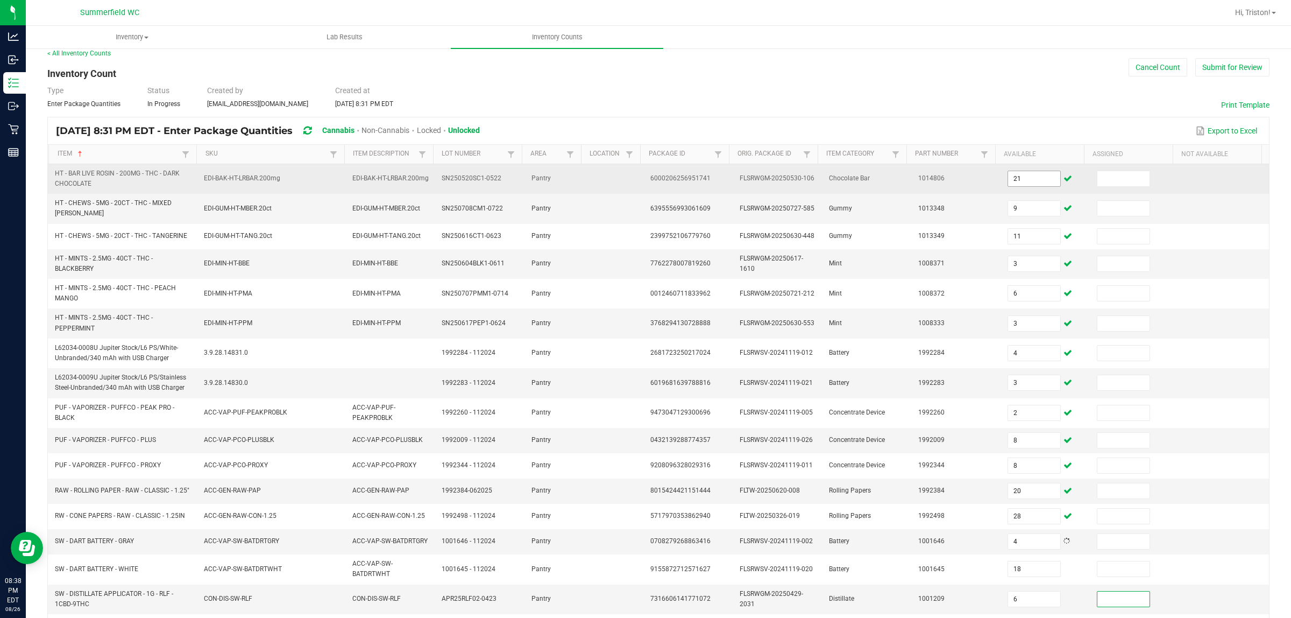
scroll to position [176, 0]
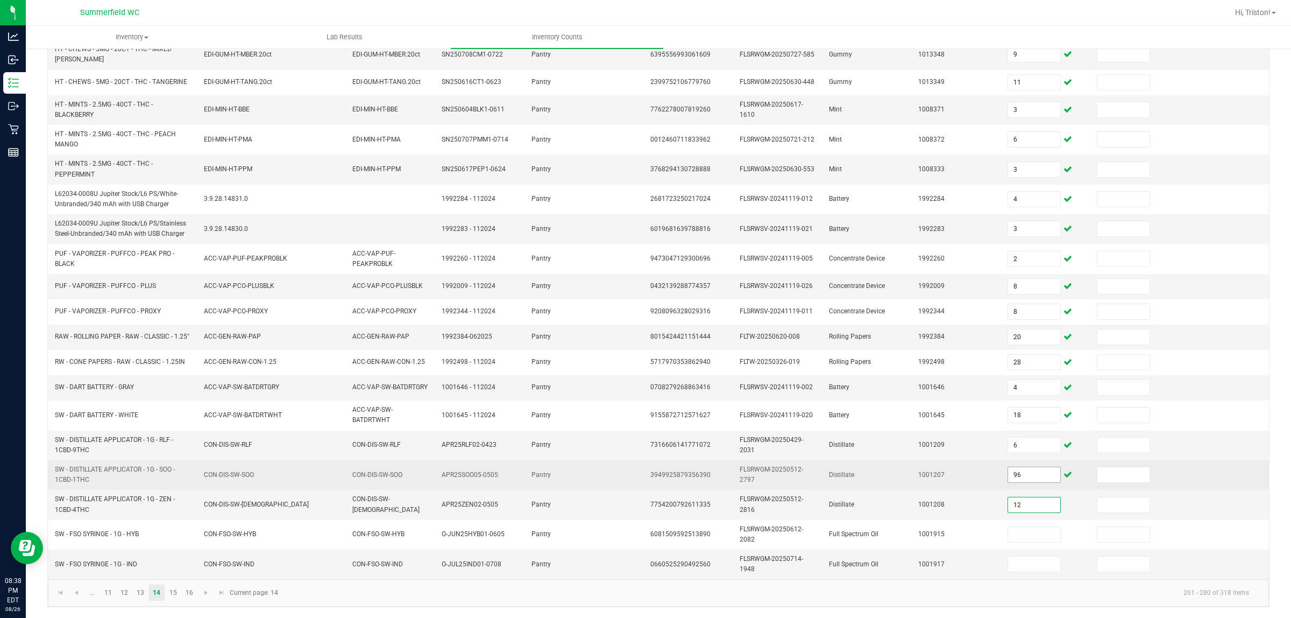
click at [1012, 480] on input "96" at bounding box center [1034, 474] width 52 height 15
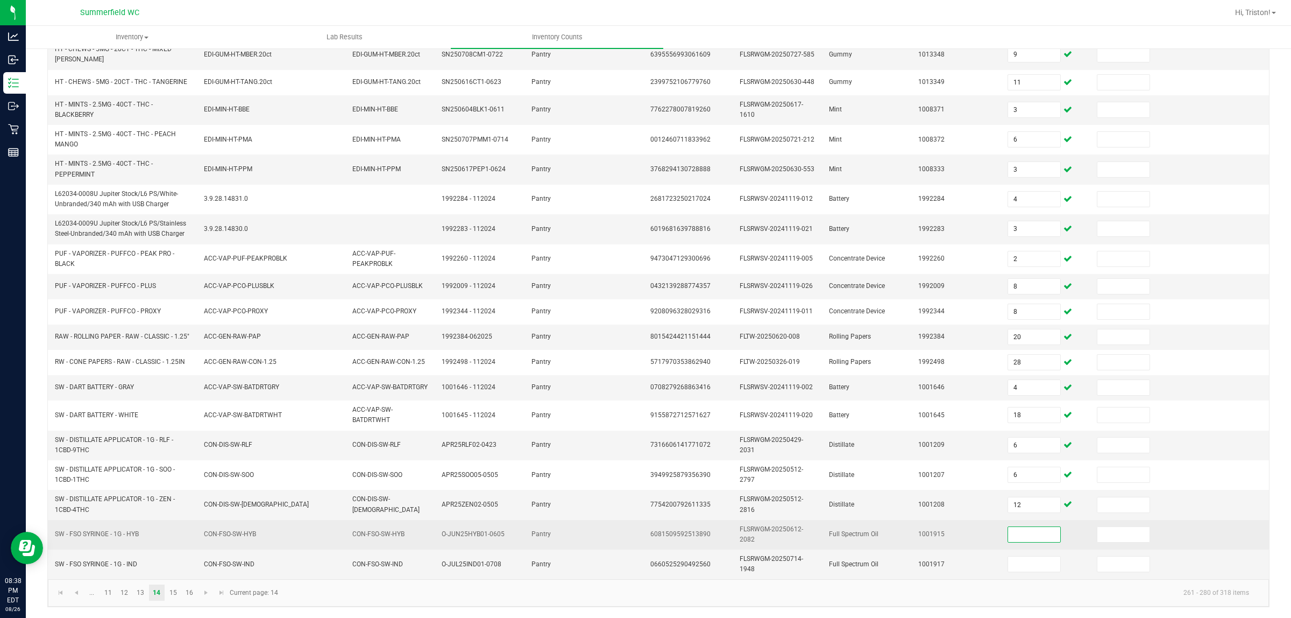
click at [1016, 494] on input at bounding box center [1034, 534] width 52 height 15
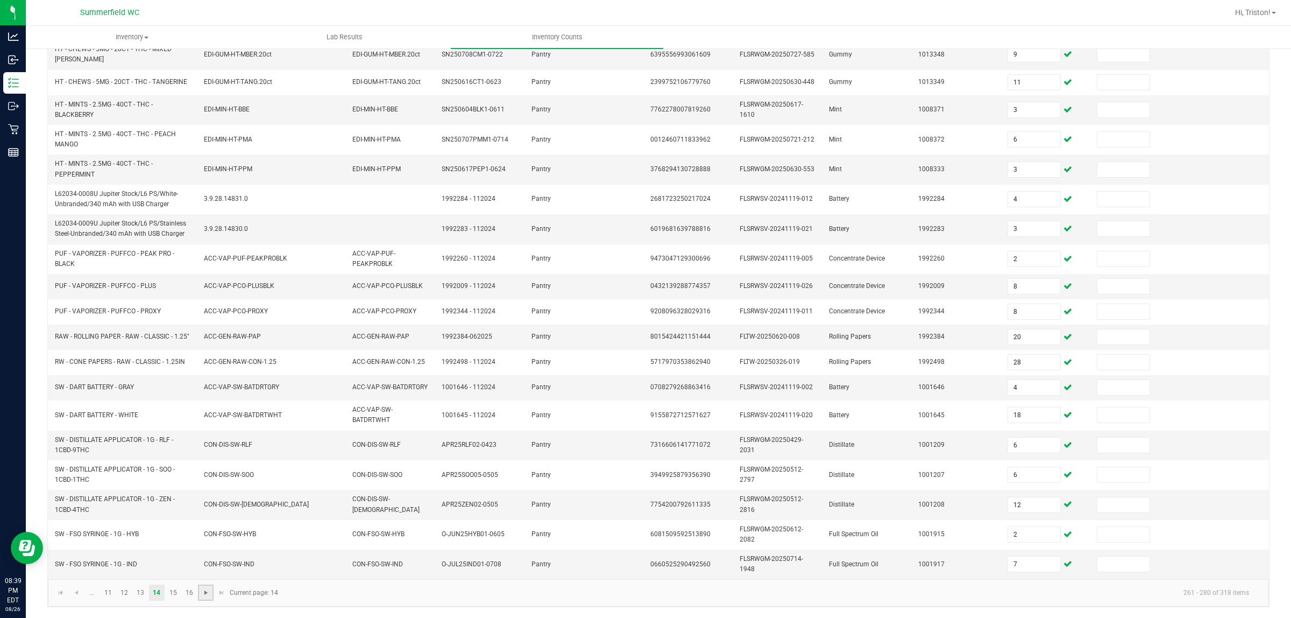
click at [203, 494] on span "Go to the next page" at bounding box center [206, 592] width 9 height 9
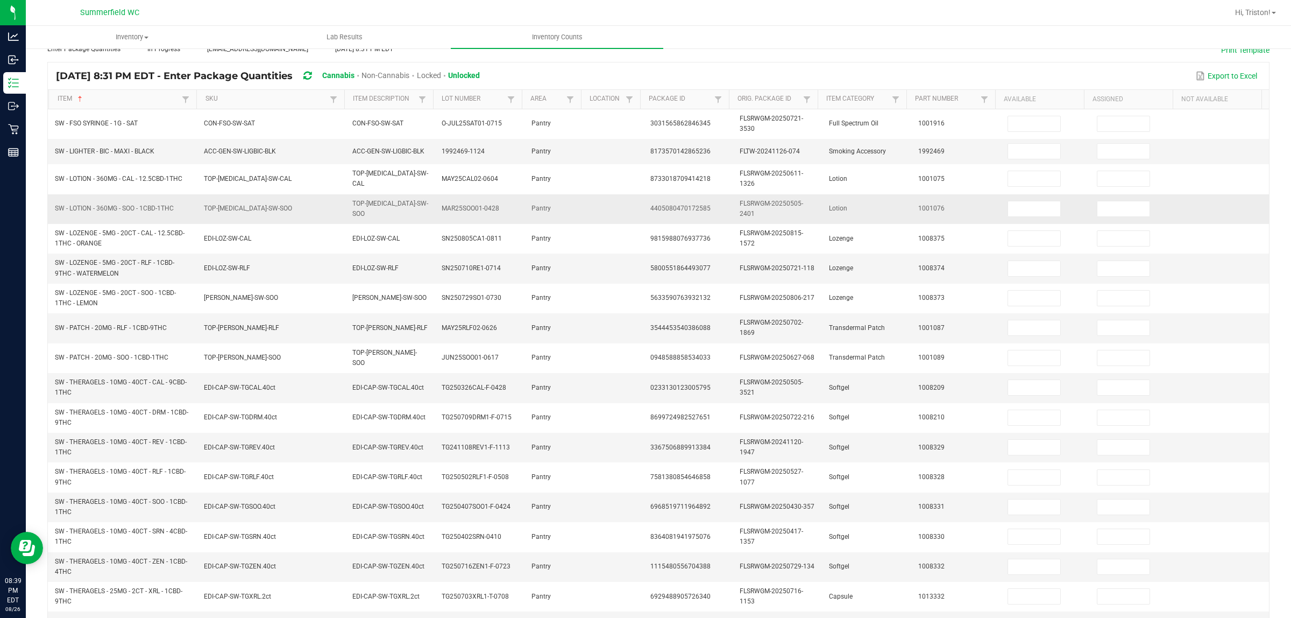
scroll to position [0, 0]
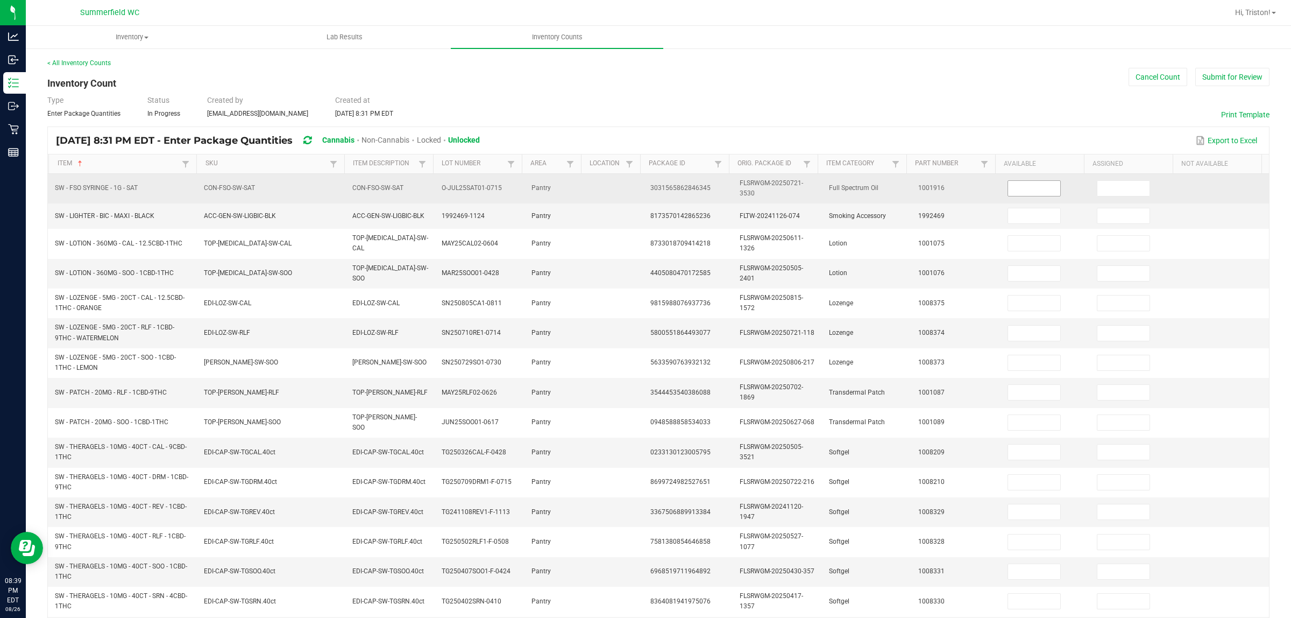
click at [1026, 192] on input at bounding box center [1034, 188] width 52 height 15
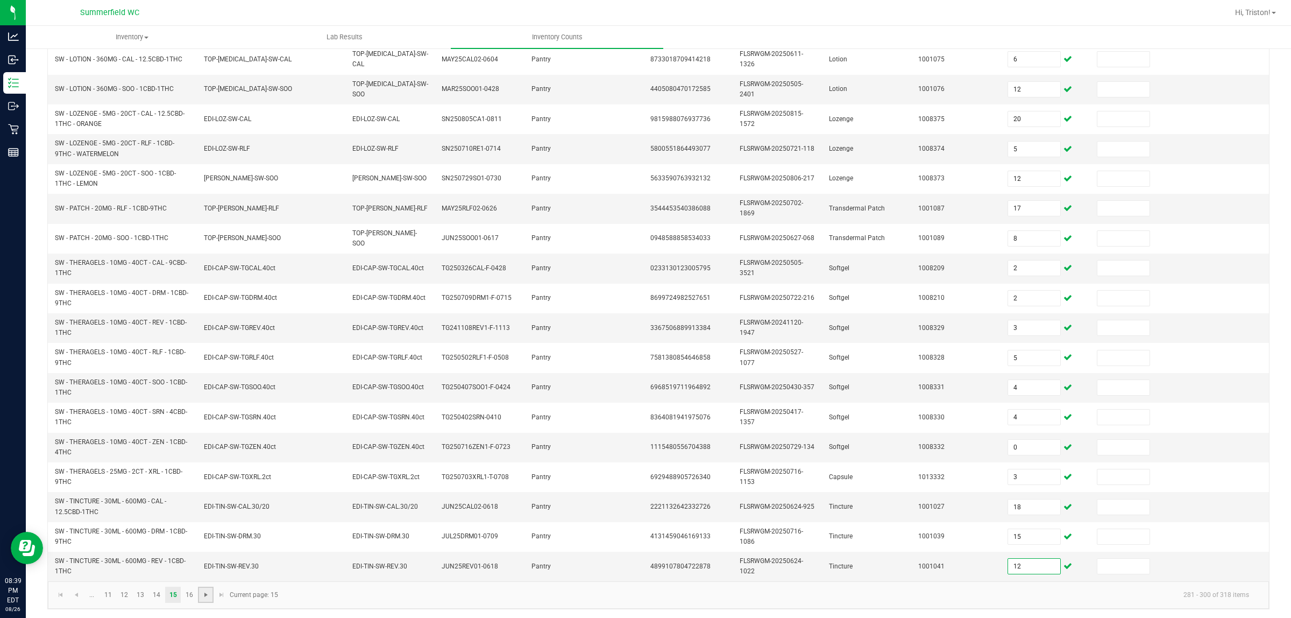
click at [208, 494] on span "Go to the next page" at bounding box center [206, 594] width 9 height 9
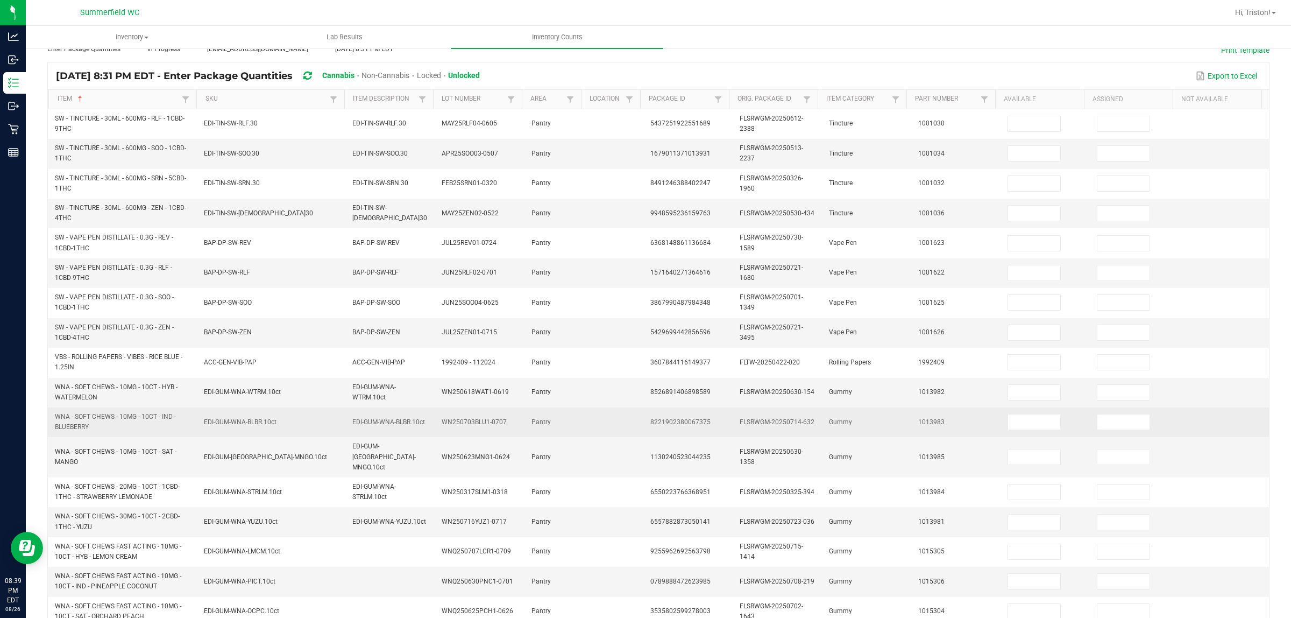
scroll to position [0, 0]
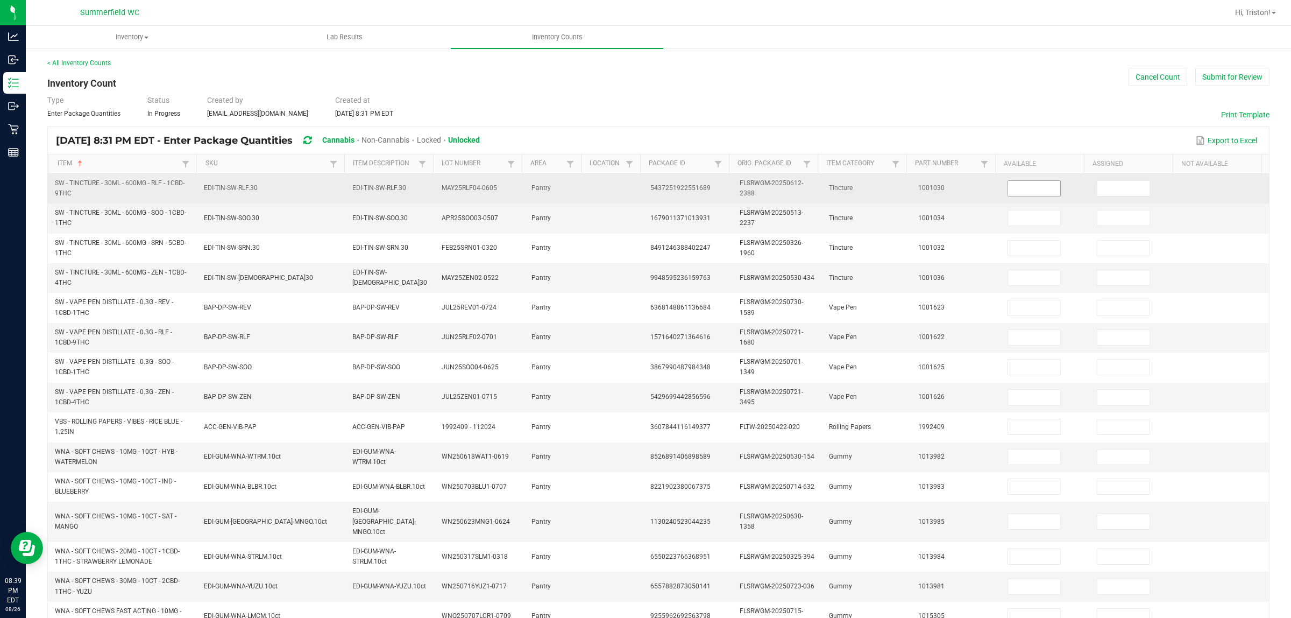
click at [1008, 183] on input at bounding box center [1034, 188] width 52 height 15
click at [1016, 192] on input at bounding box center [1034, 188] width 52 height 15
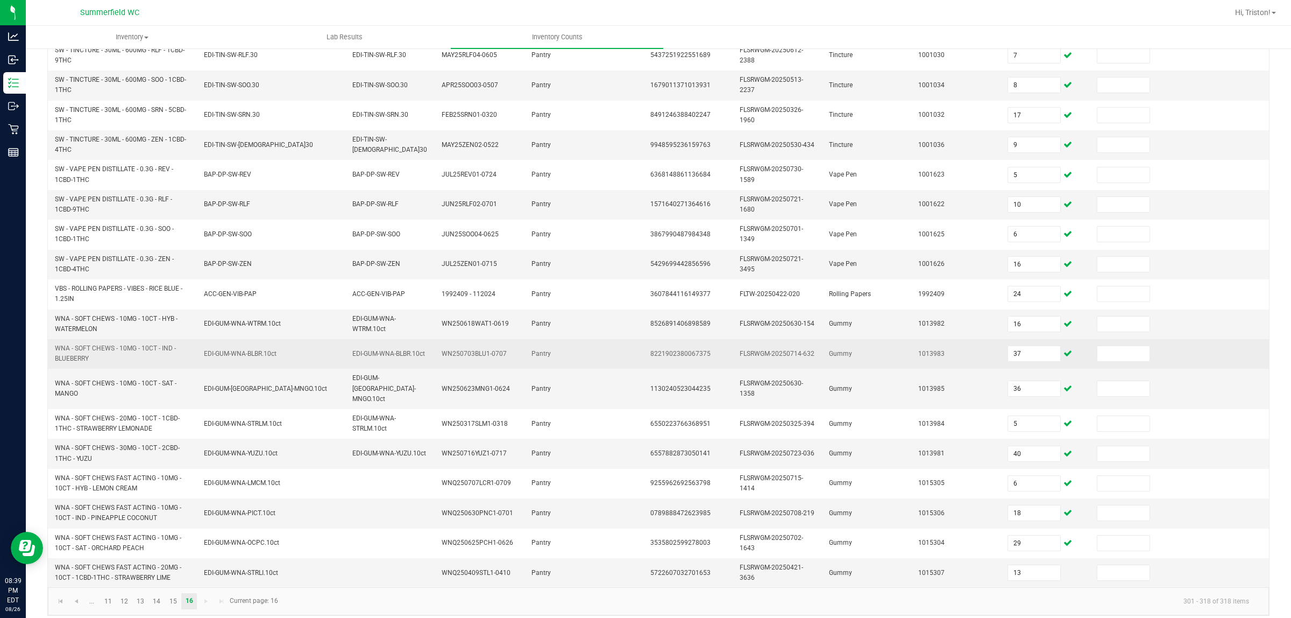
click at [526, 359] on td "Pantry" at bounding box center [555, 354] width 60 height 30
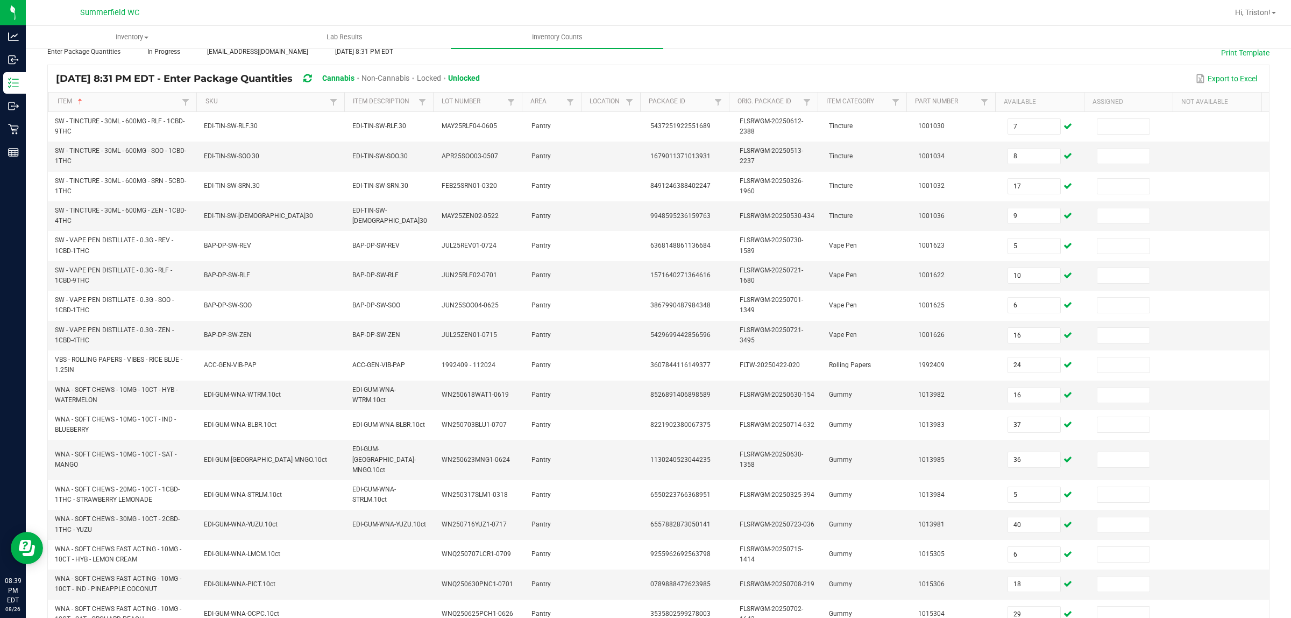
scroll to position [0, 0]
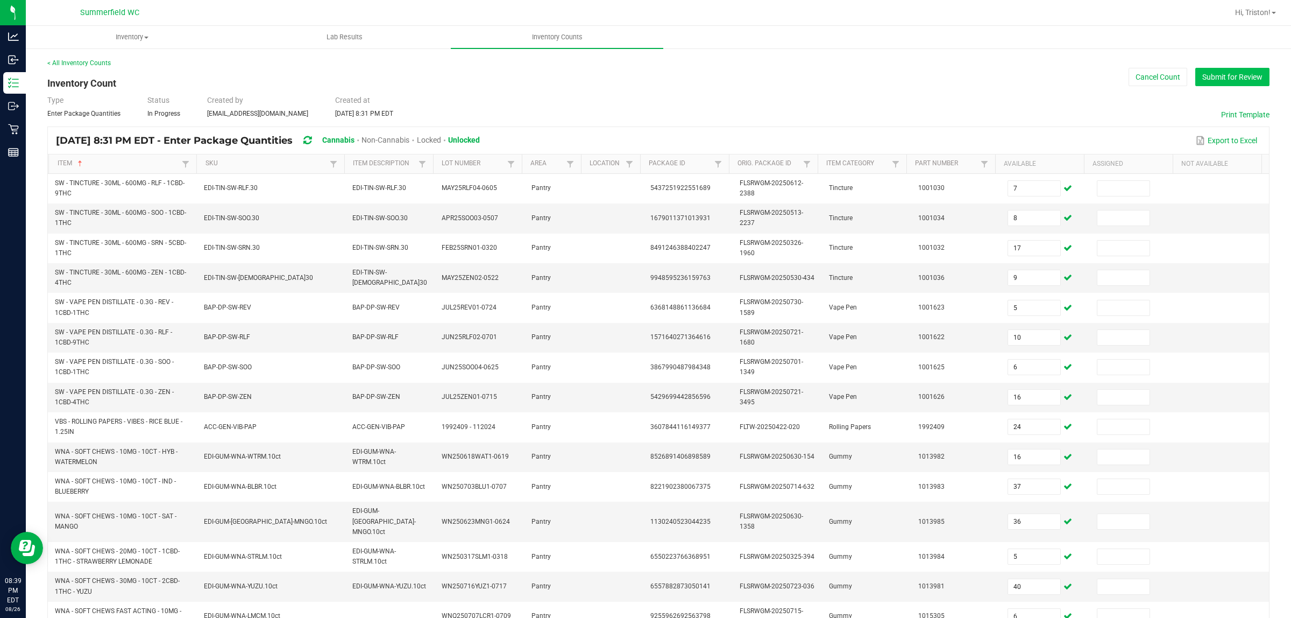
click at [1033, 71] on button "Submit for Review" at bounding box center [1233, 77] width 74 height 18
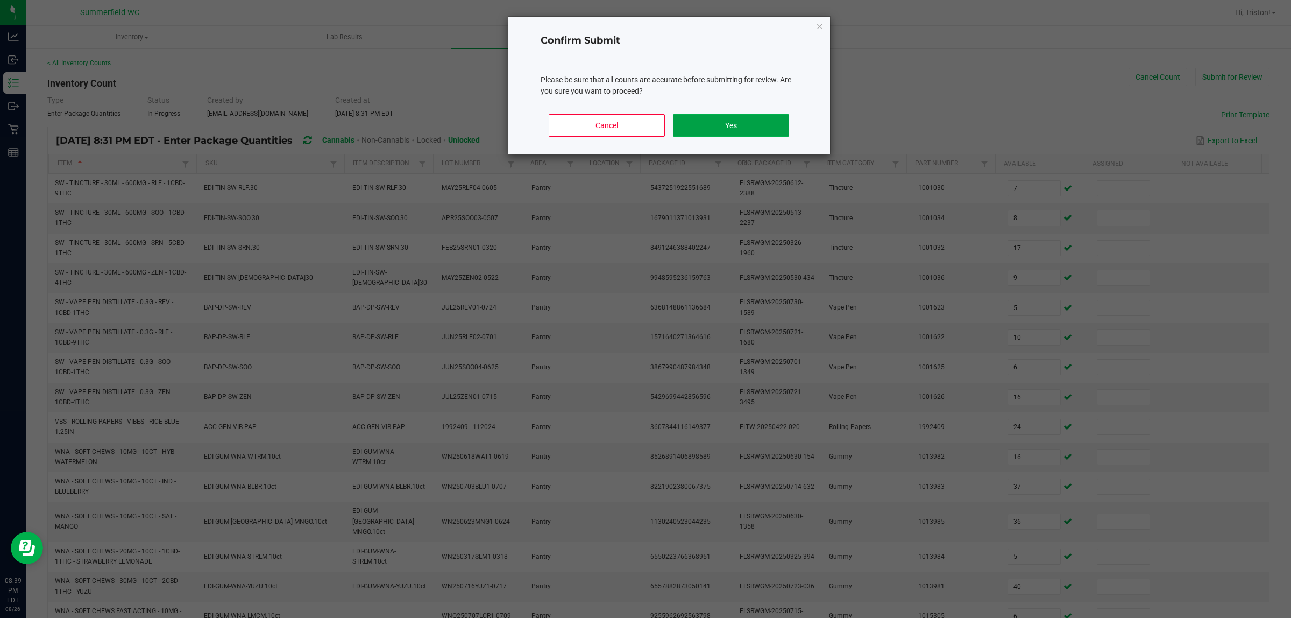
drag, startPoint x: 770, startPoint y: 125, endPoint x: 756, endPoint y: 115, distance: 17.7
click at [766, 125] on button "Yes" at bounding box center [731, 125] width 116 height 23
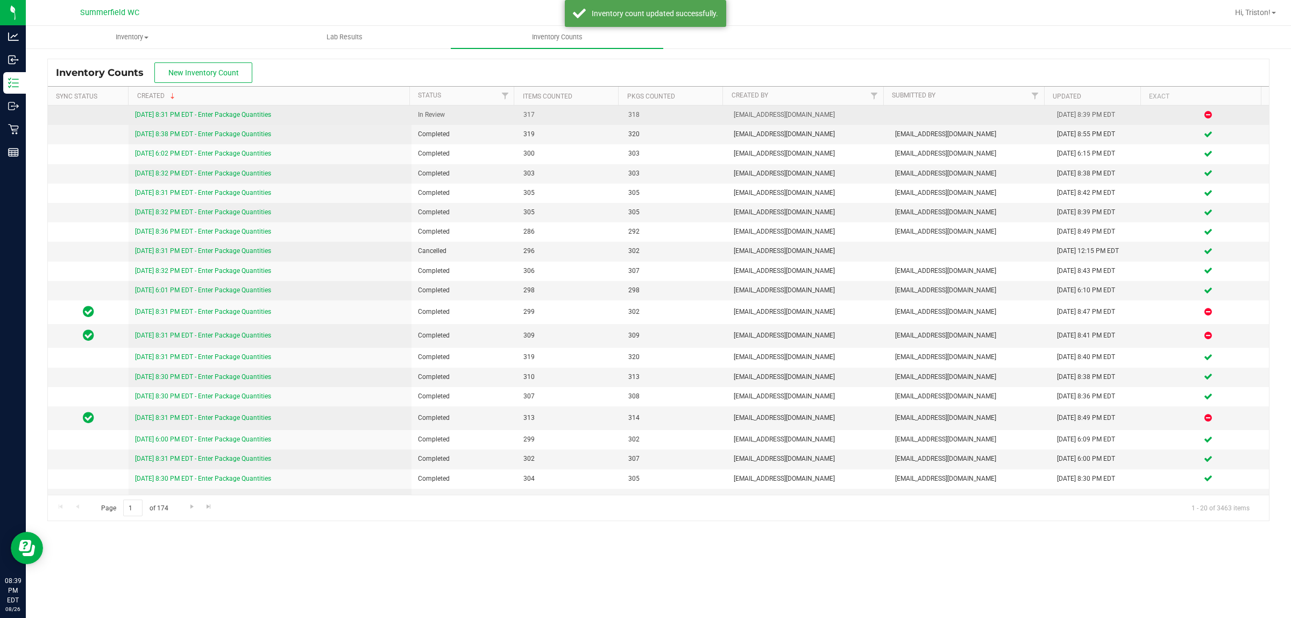
click at [246, 113] on link "[DATE] 8:31 PM EDT - Enter Package Quantities" at bounding box center [203, 115] width 136 height 8
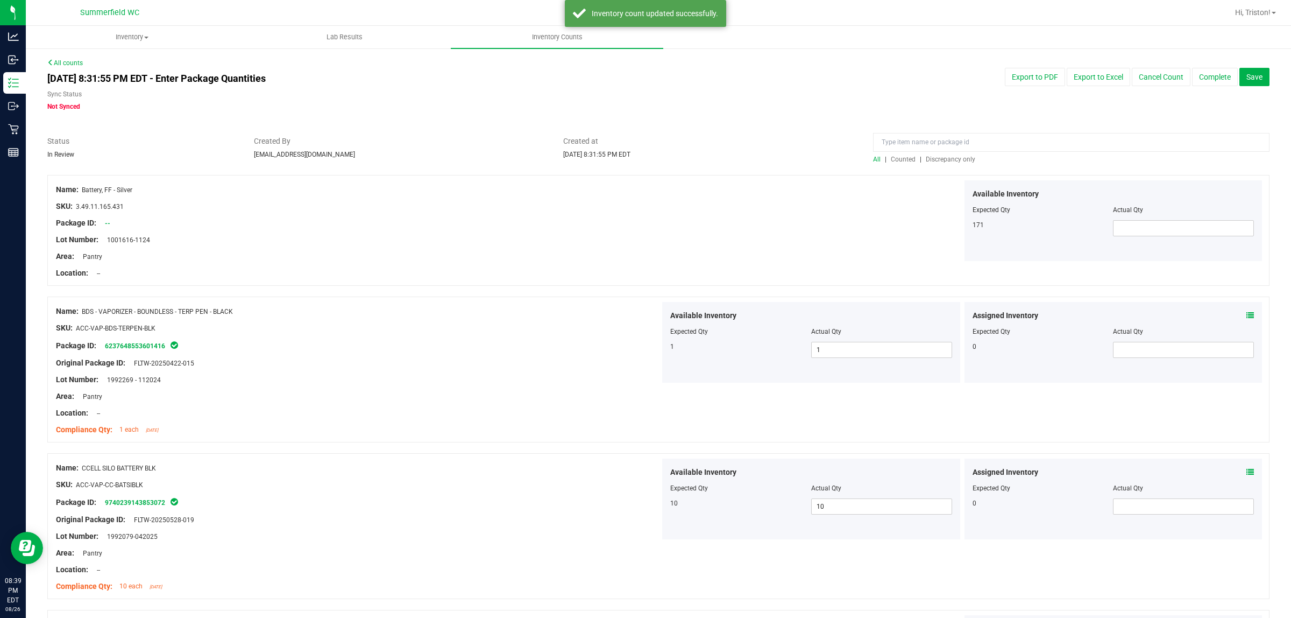
click at [941, 157] on span "Discrepancy only" at bounding box center [951, 160] width 50 height 8
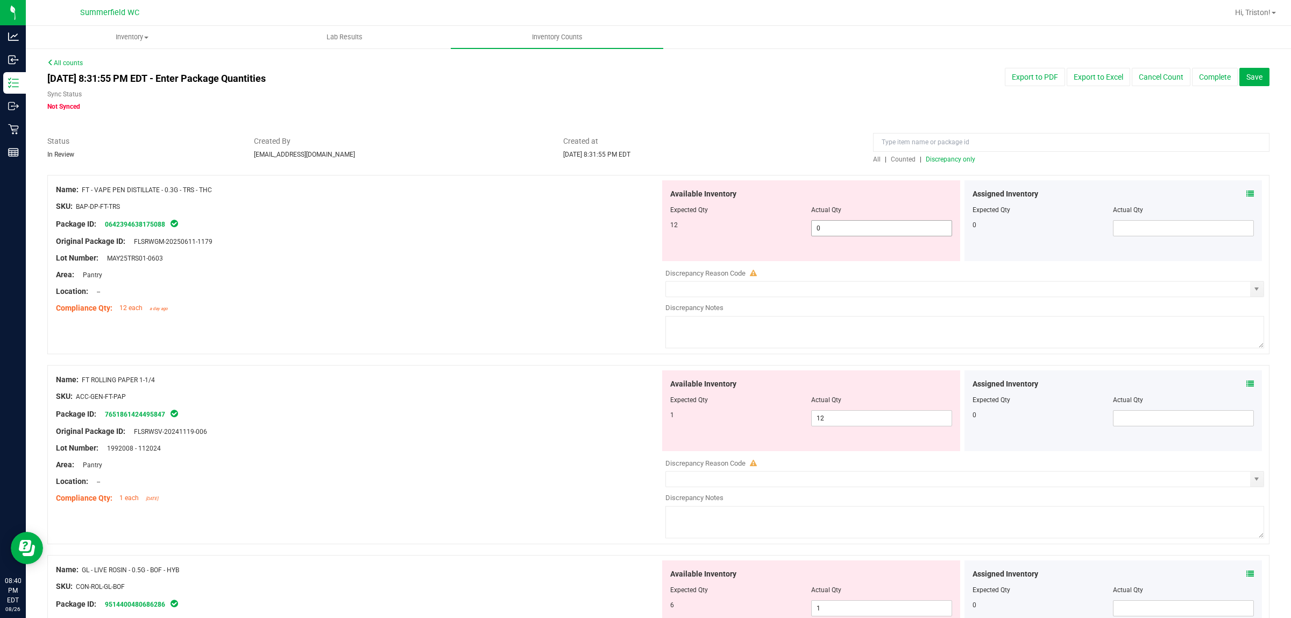
click at [860, 230] on span "0 0" at bounding box center [881, 228] width 141 height 16
click at [437, 272] on div "Area: Pantry" at bounding box center [358, 274] width 604 height 11
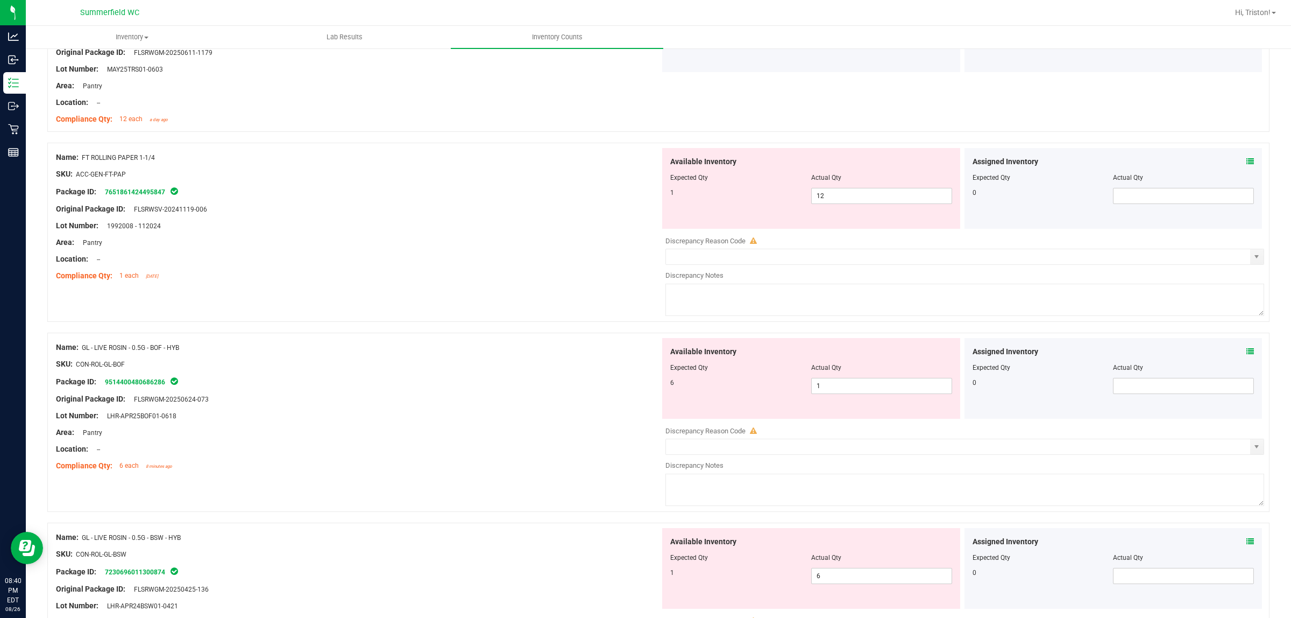
scroll to position [202, 0]
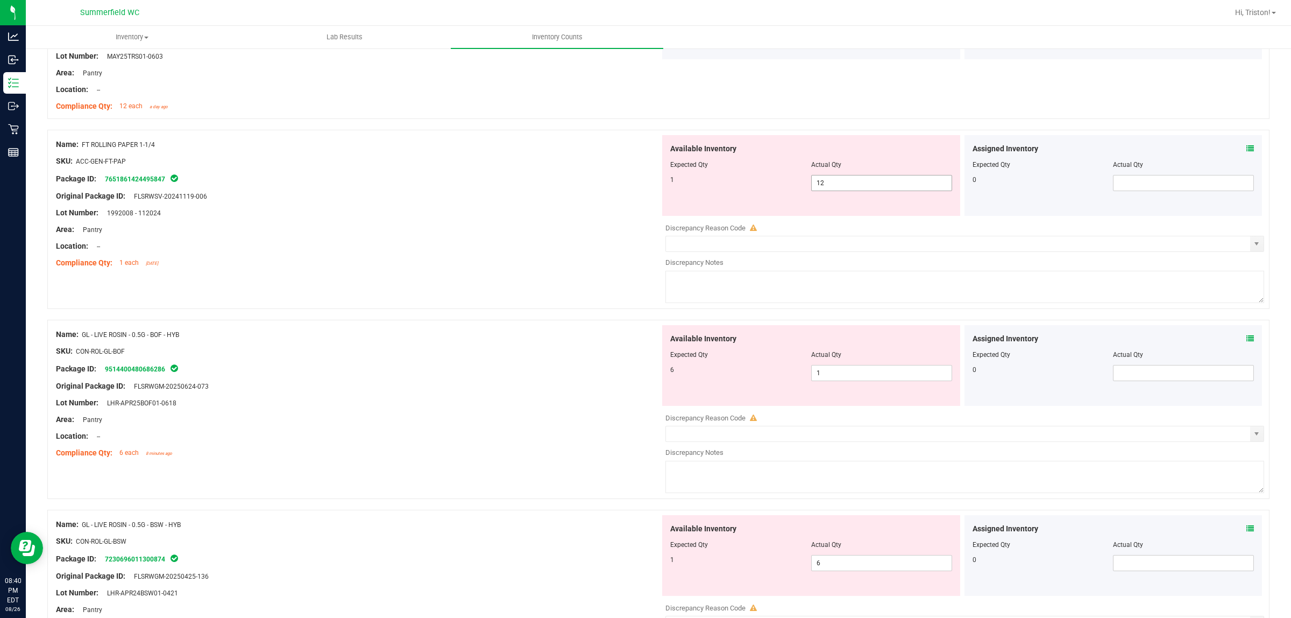
click at [836, 176] on span "12 12" at bounding box center [881, 183] width 141 height 16
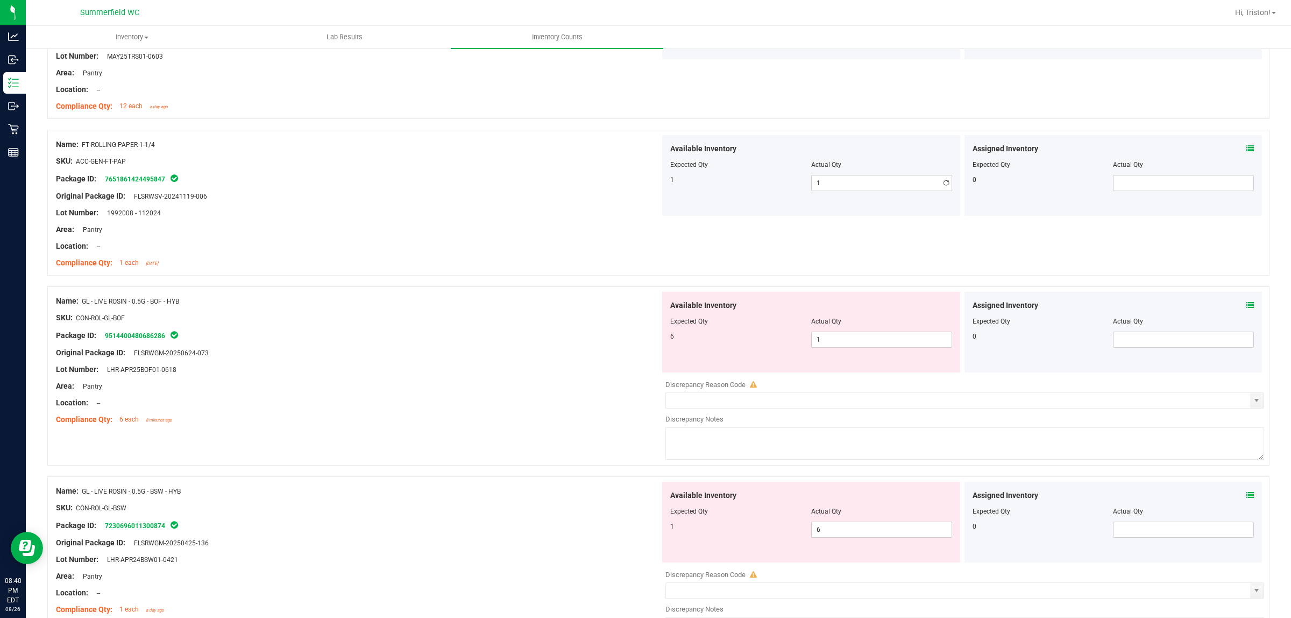
click at [599, 218] on div at bounding box center [358, 220] width 604 height 5
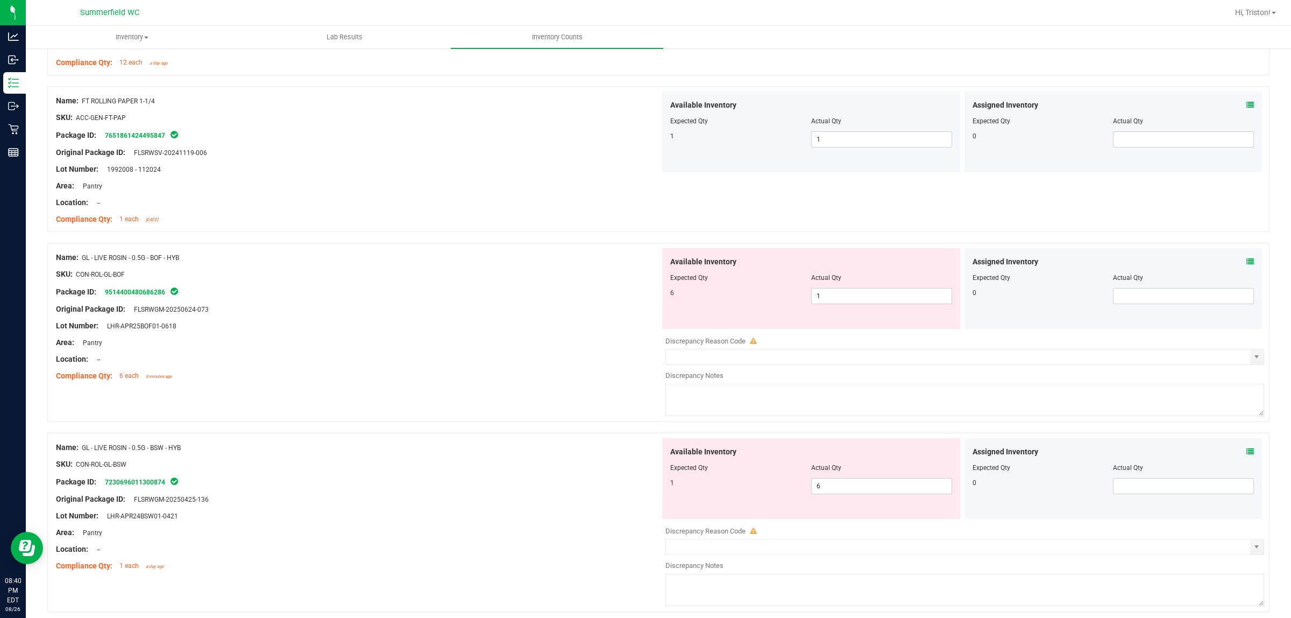
scroll to position [269, 0]
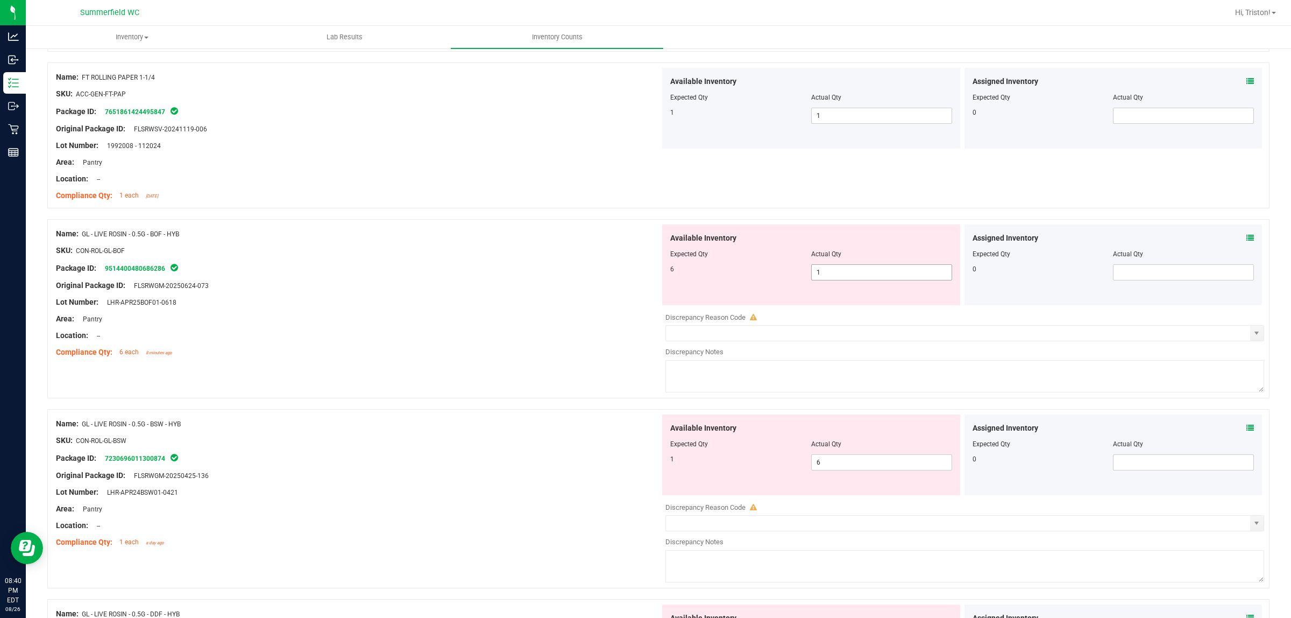
click at [836, 274] on span "1 1" at bounding box center [881, 272] width 141 height 16
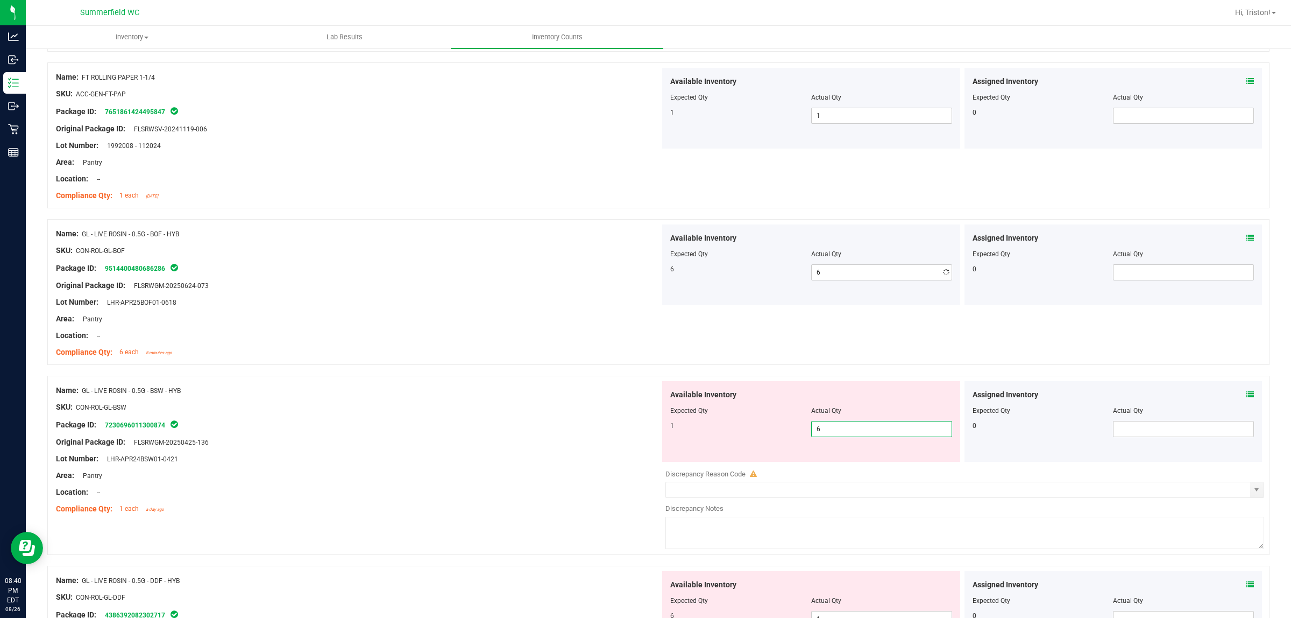
click at [838, 463] on div "Available Inventory Expected Qty Actual Qty 1 6 6" at bounding box center [962, 466] width 604 height 171
click at [383, 305] on div "Lot Number: LHR-APR25BOF01-0618" at bounding box center [358, 301] width 604 height 11
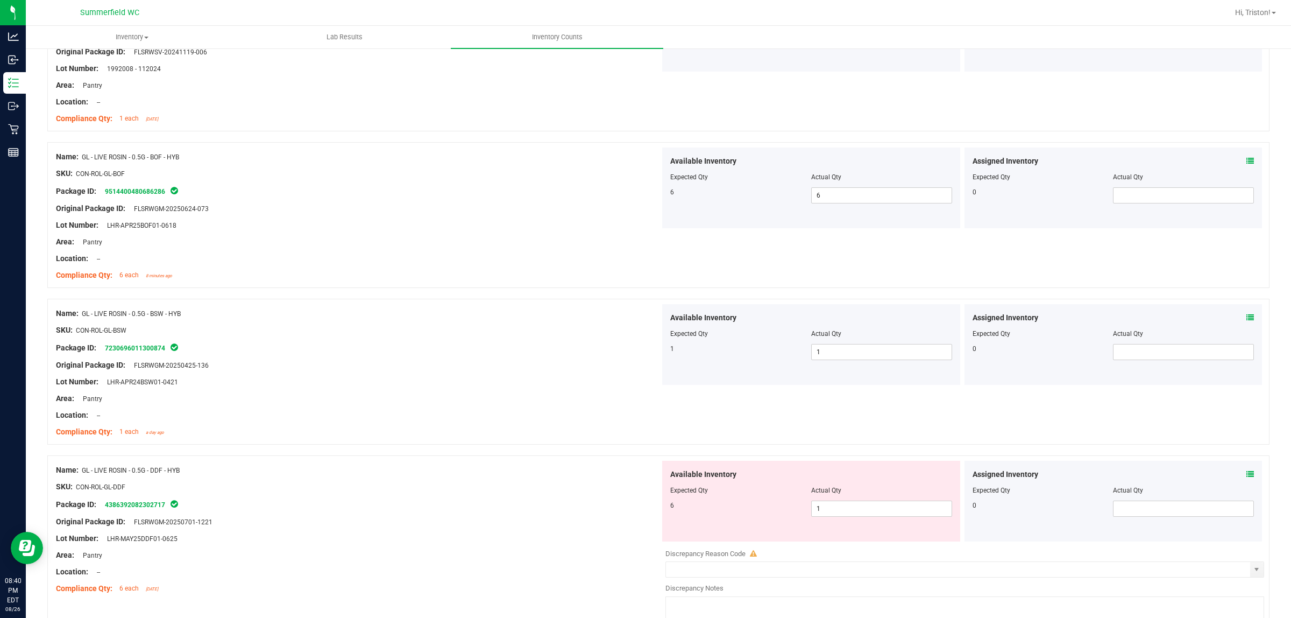
scroll to position [538, 0]
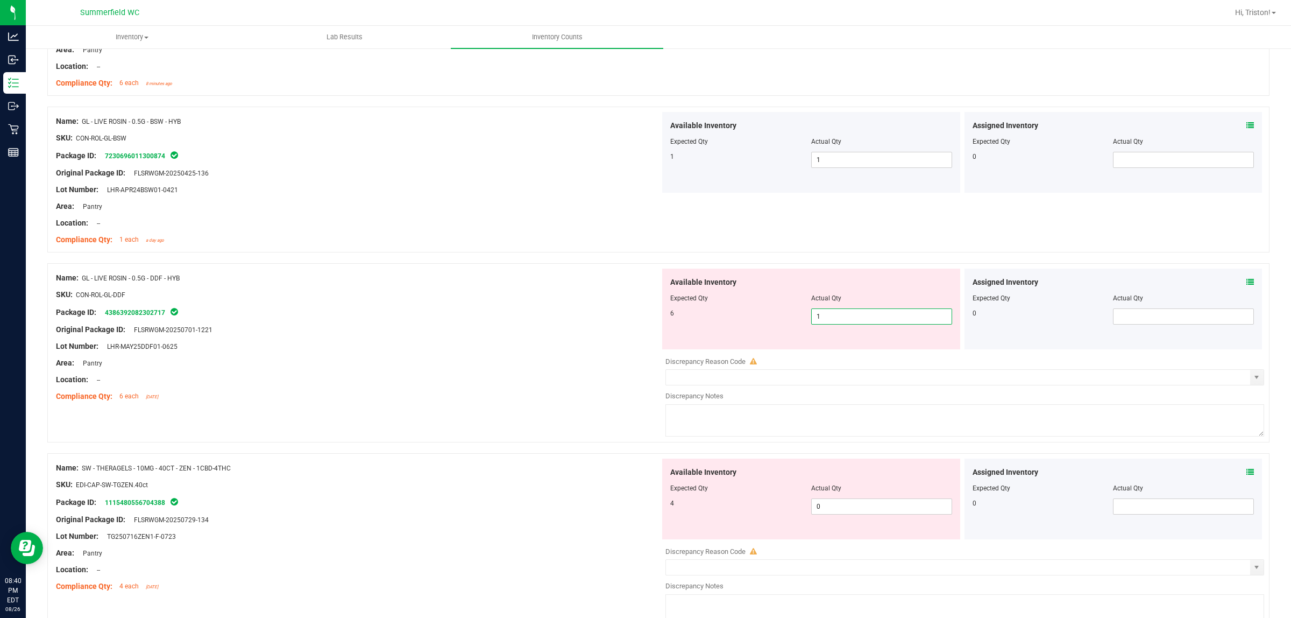
click at [838, 316] on span "1 1" at bounding box center [881, 316] width 141 height 16
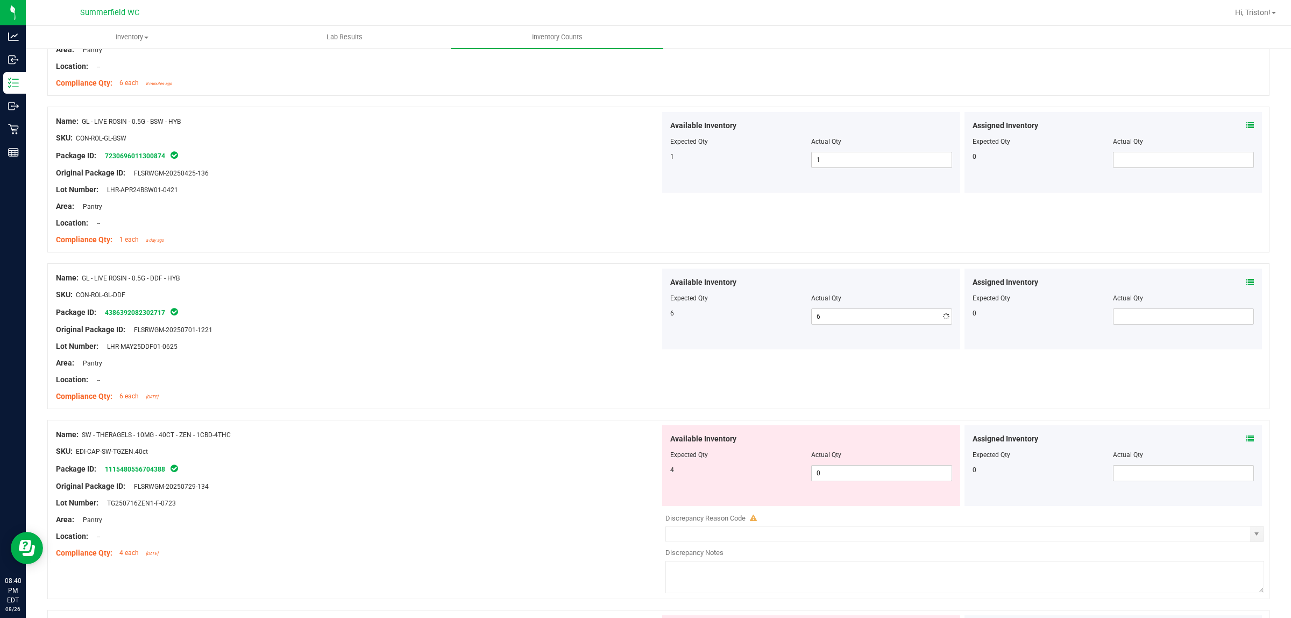
click at [386, 342] on div "Lot Number: LHR-MAY25DDF01-0625" at bounding box center [358, 346] width 604 height 11
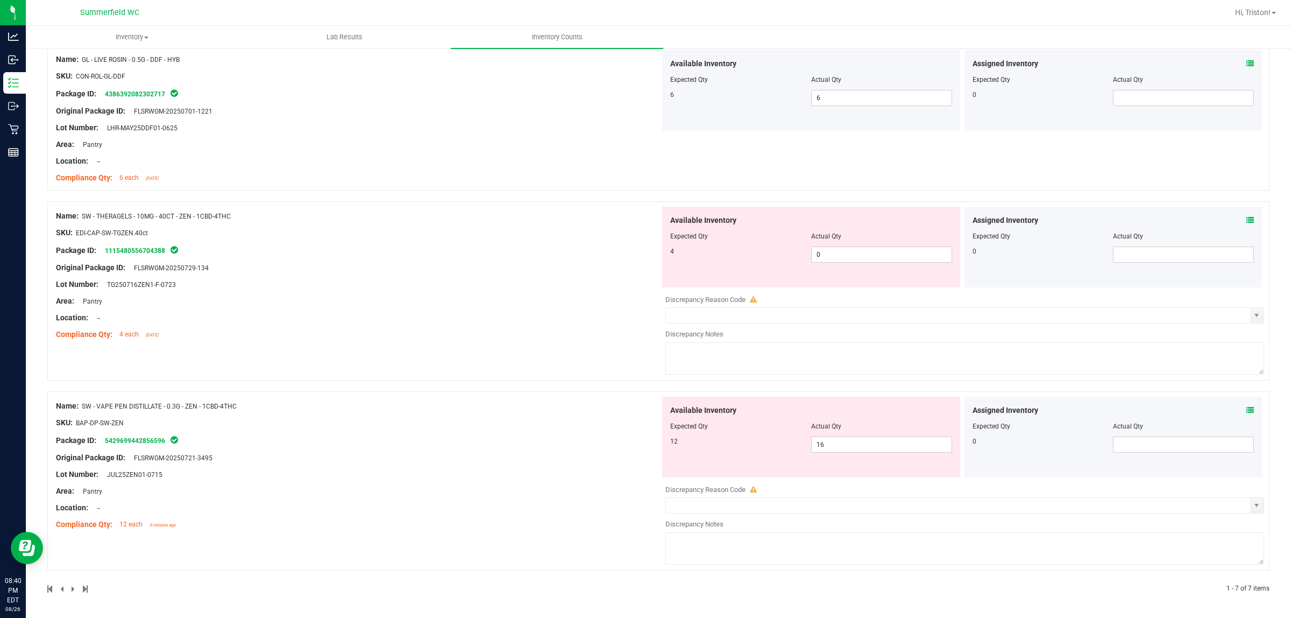
scroll to position [759, 0]
click at [823, 256] on span "0 0" at bounding box center [881, 254] width 141 height 16
click at [838, 447] on span "16 16" at bounding box center [881, 444] width 141 height 16
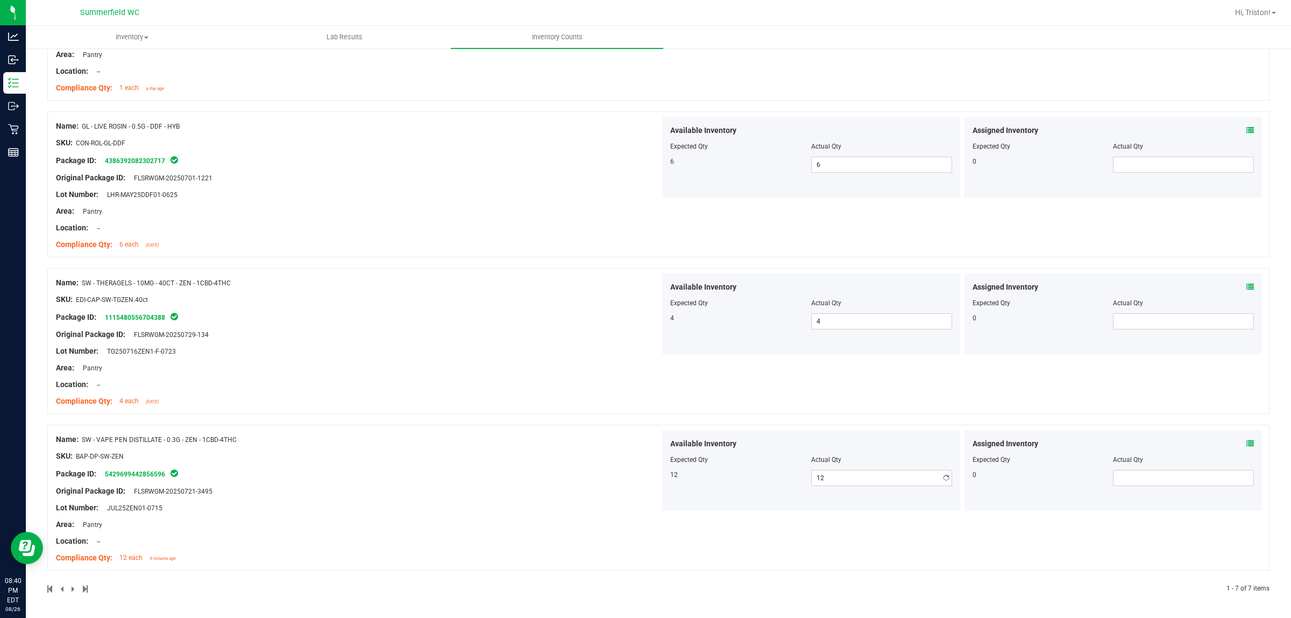
drag, startPoint x: 318, startPoint y: 334, endPoint x: 359, endPoint y: 331, distance: 41.0
click at [319, 332] on div "Name: SW - THERAGELS - 10MG - 40CT - ZEN - 1CBD-4THC SKU: EDI-CAP-SW-TGZEN.40ct…" at bounding box center [358, 341] width 604 height 137
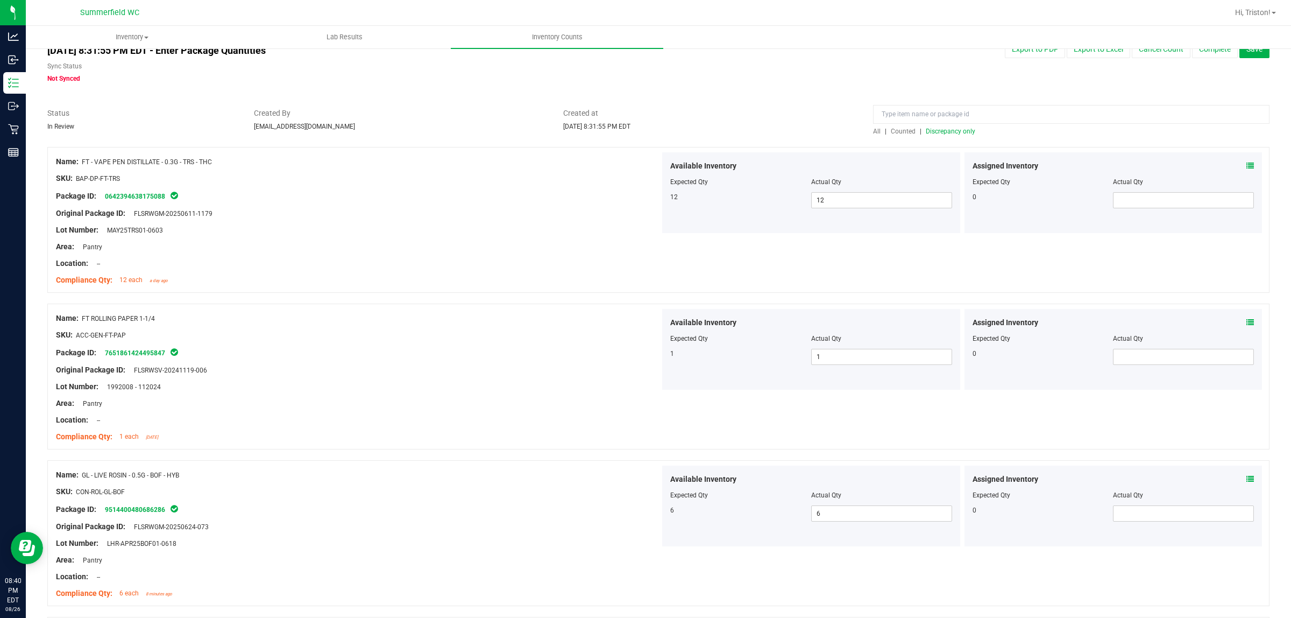
scroll to position [0, 0]
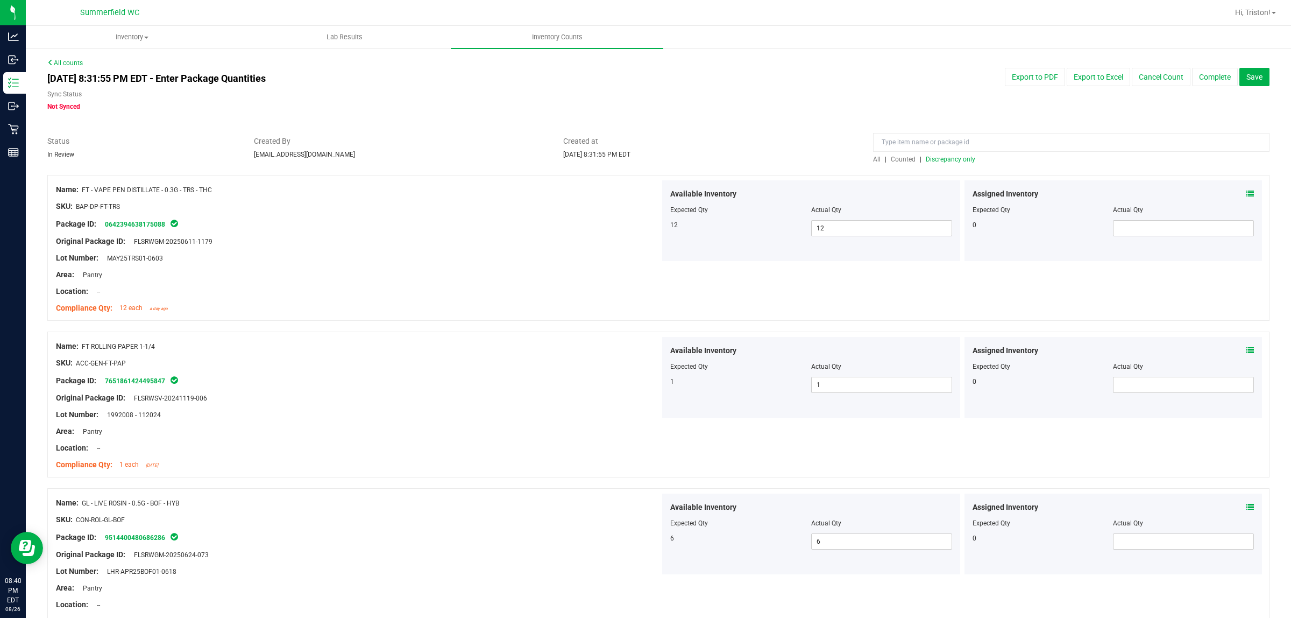
click at [947, 158] on span "Discrepancy only" at bounding box center [951, 160] width 50 height 8
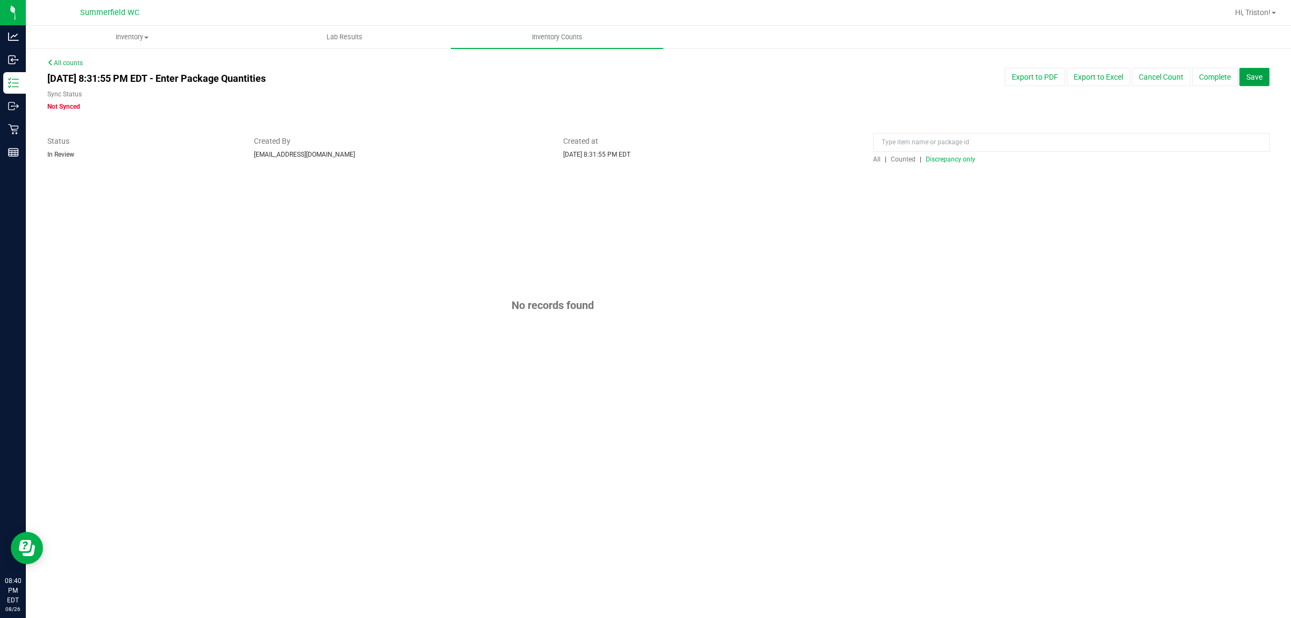
click at [1033, 75] on span "Save" at bounding box center [1255, 77] width 16 height 9
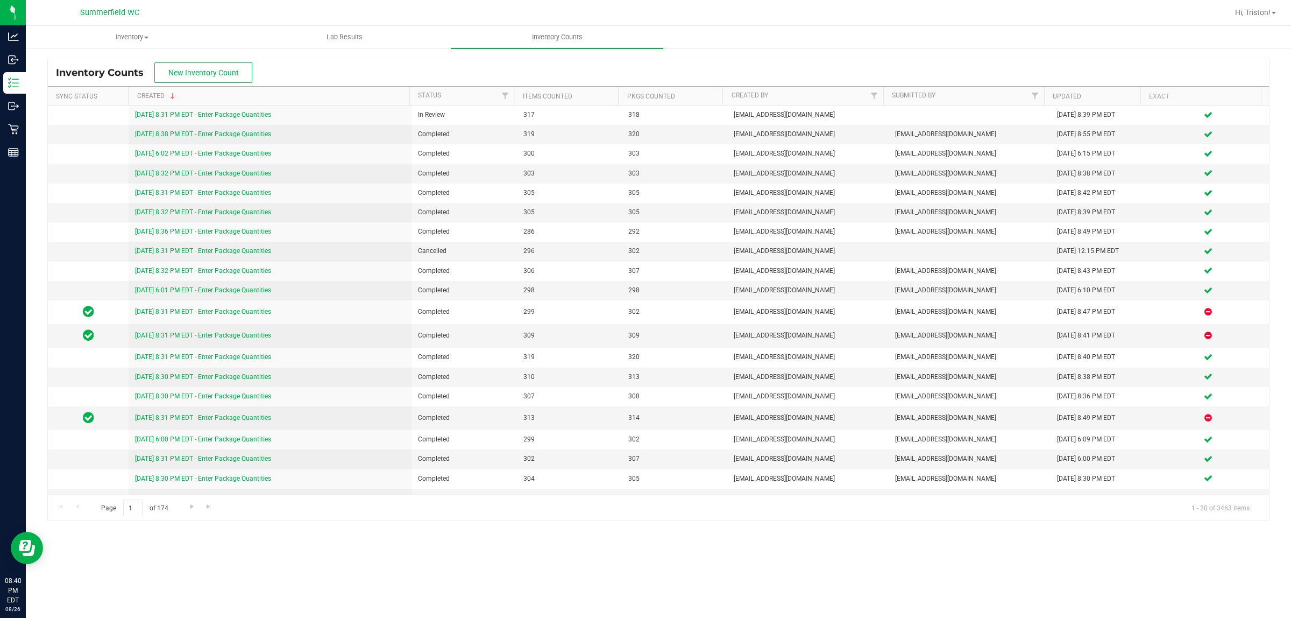
click at [808, 66] on div "Inventory Counts New Inventory Count" at bounding box center [658, 72] width 1221 height 27
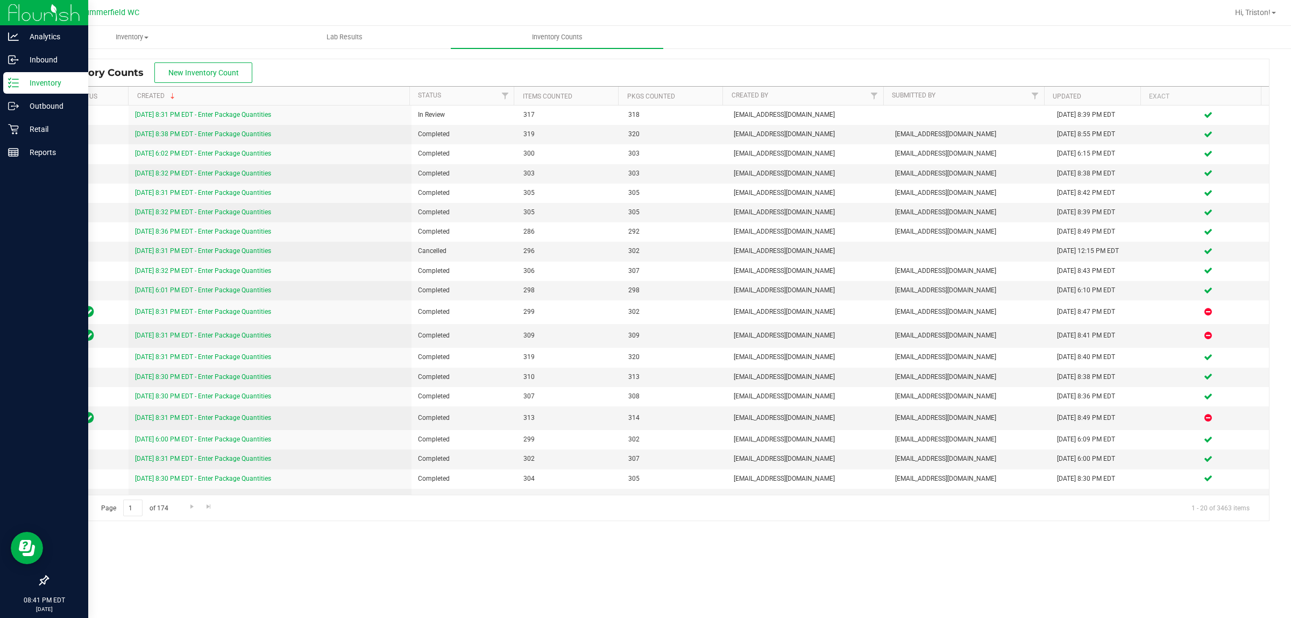
click at [35, 84] on p "Inventory" at bounding box center [51, 82] width 65 height 13
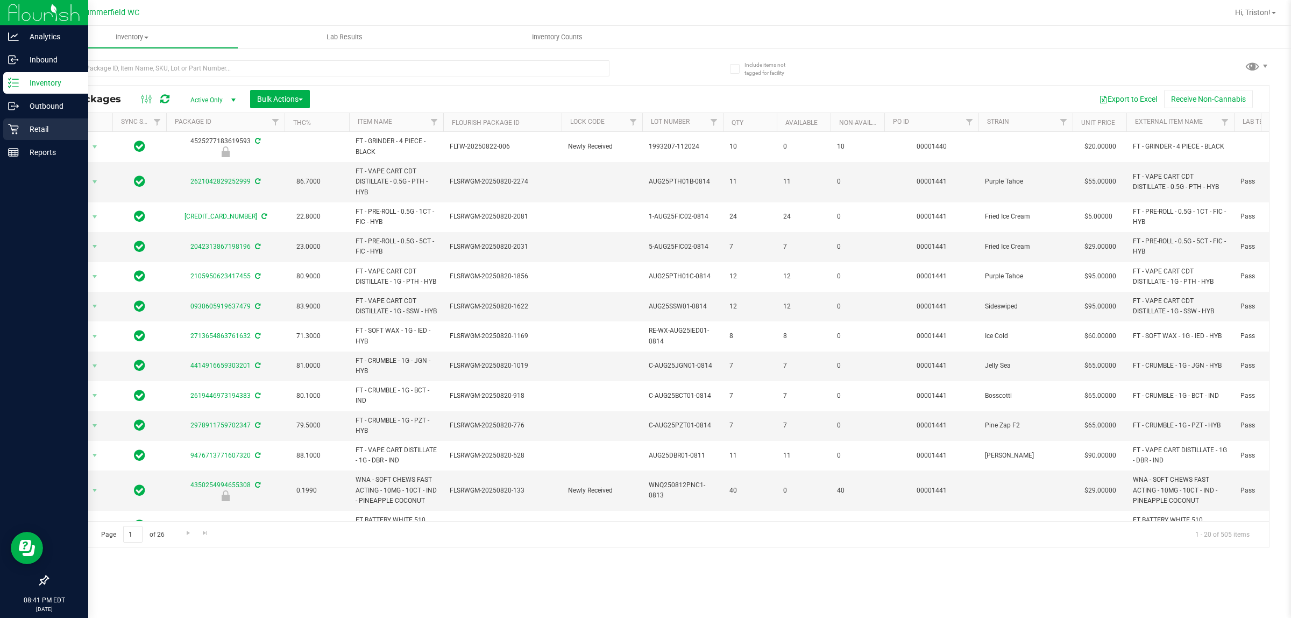
click at [17, 129] on icon at bounding box center [13, 129] width 10 height 10
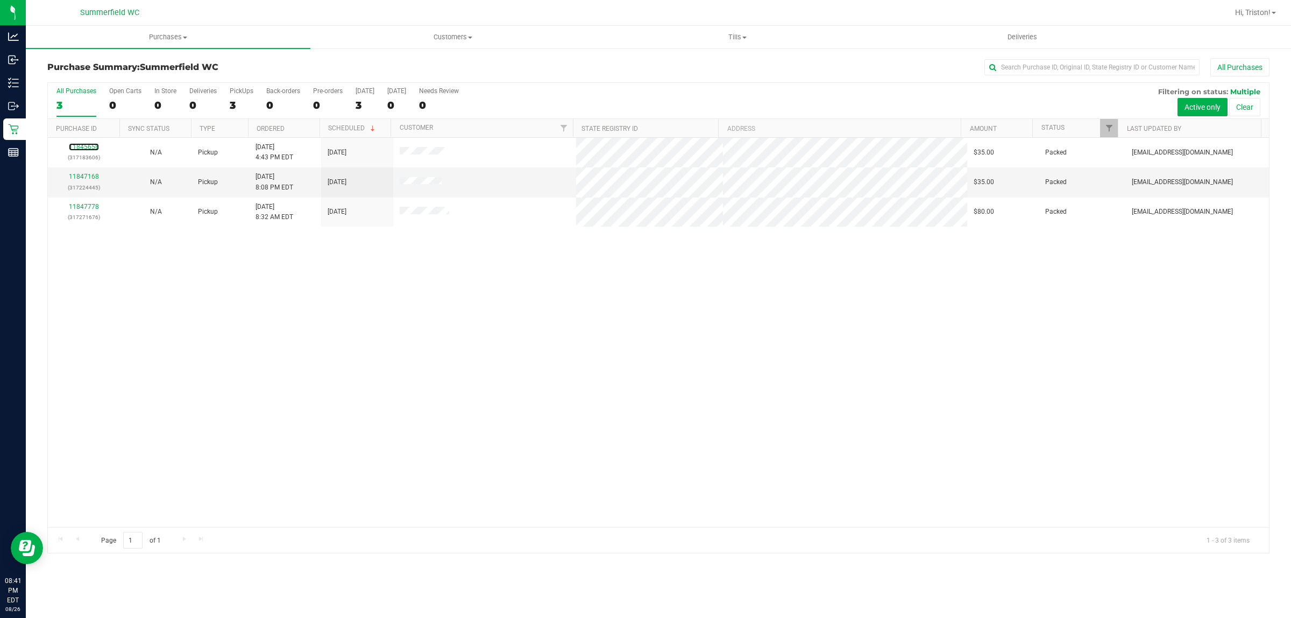
click at [75, 146] on link "11845658" at bounding box center [84, 147] width 30 height 8
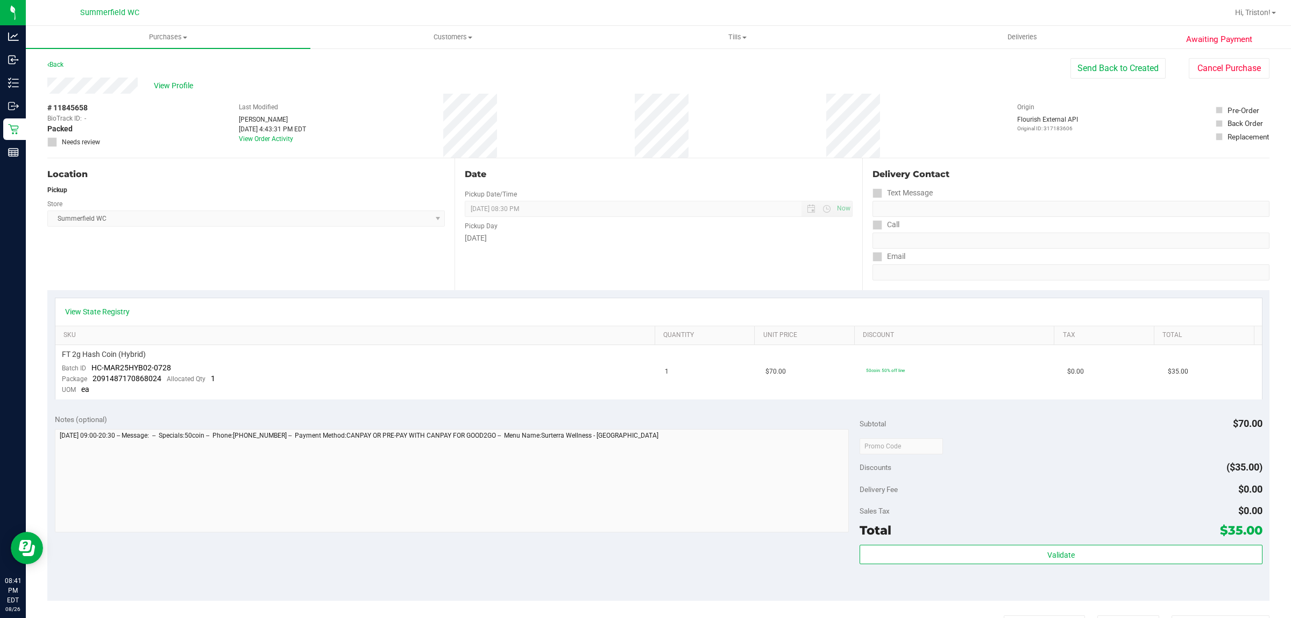
click at [1033, 55] on div "Awaiting Payment Back Send Back to Created Cancel Purchase View Profile # 11845…" at bounding box center [659, 459] width 1266 height 825
click at [1033, 67] on button "Cancel Purchase" at bounding box center [1229, 68] width 81 height 20
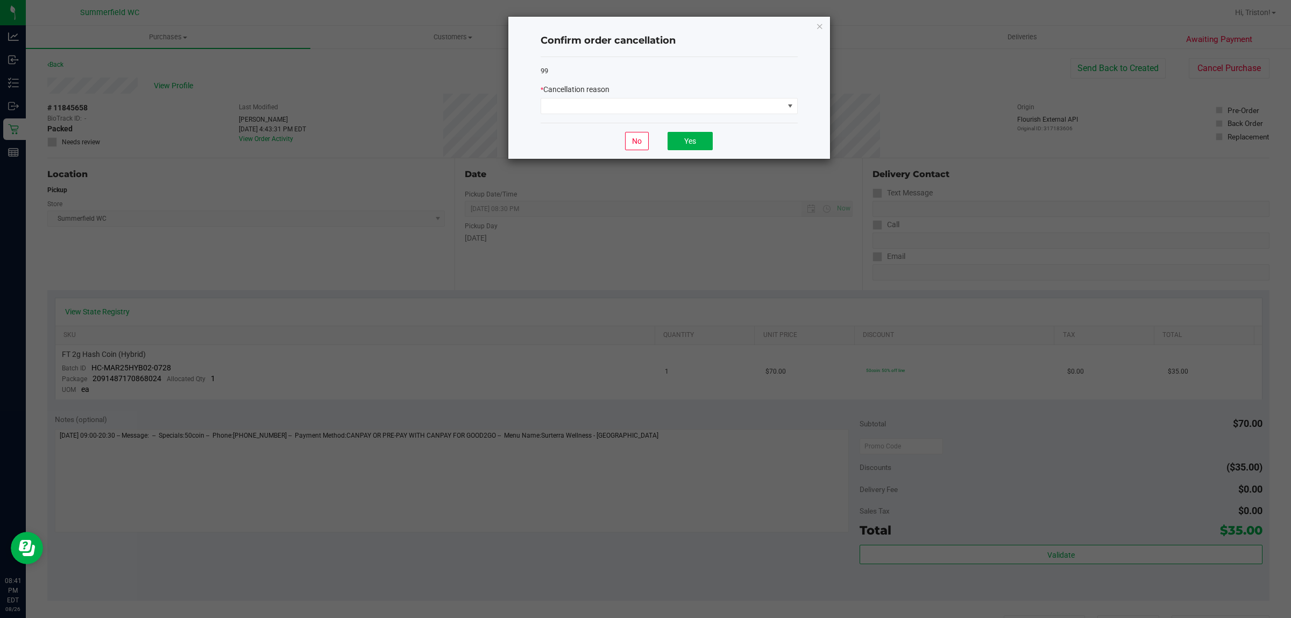
click at [656, 97] on div "* Cancellation reason" at bounding box center [669, 99] width 257 height 30
drag, startPoint x: 655, startPoint y: 102, endPoint x: 653, endPoint y: 111, distance: 9.0
click at [656, 102] on span at bounding box center [662, 105] width 243 height 15
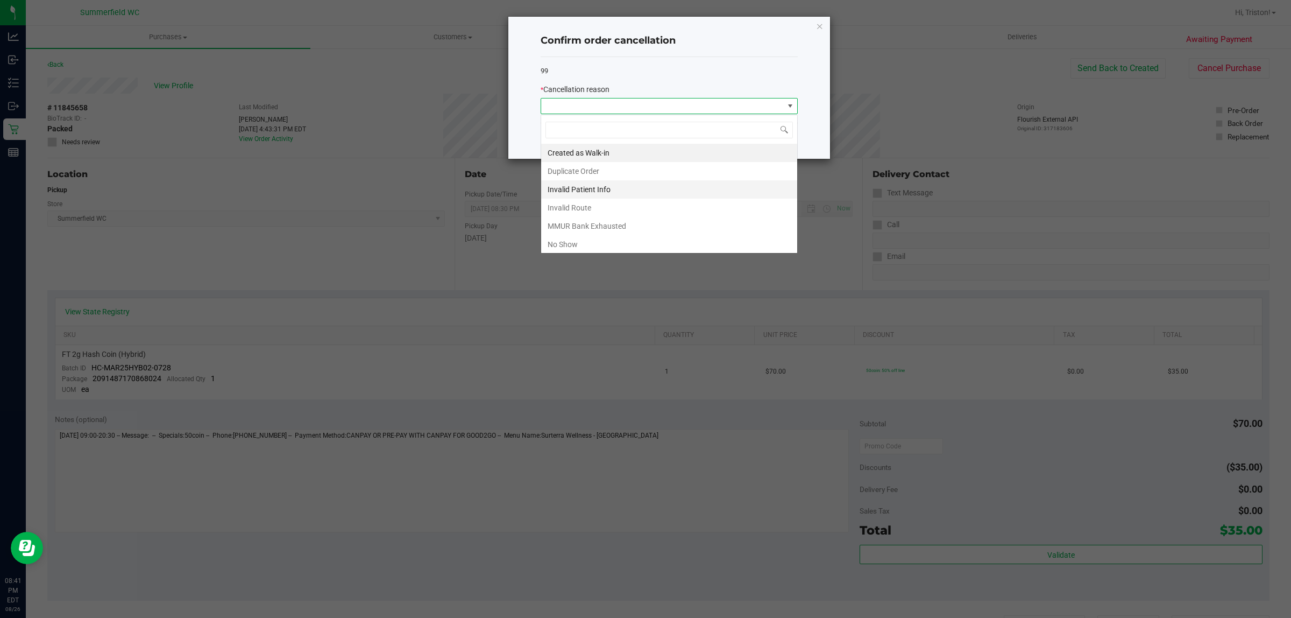
scroll to position [17, 257]
click at [591, 246] on li "No Show" at bounding box center [669, 244] width 256 height 18
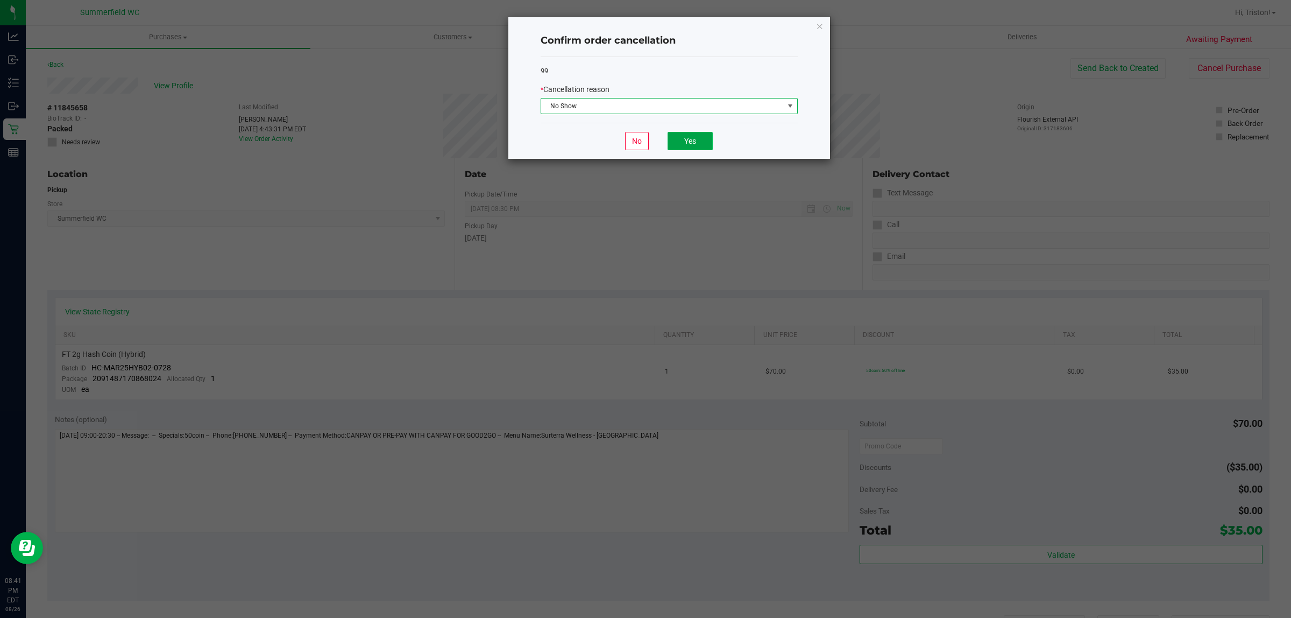
click at [705, 148] on button "Yes" at bounding box center [690, 141] width 45 height 18
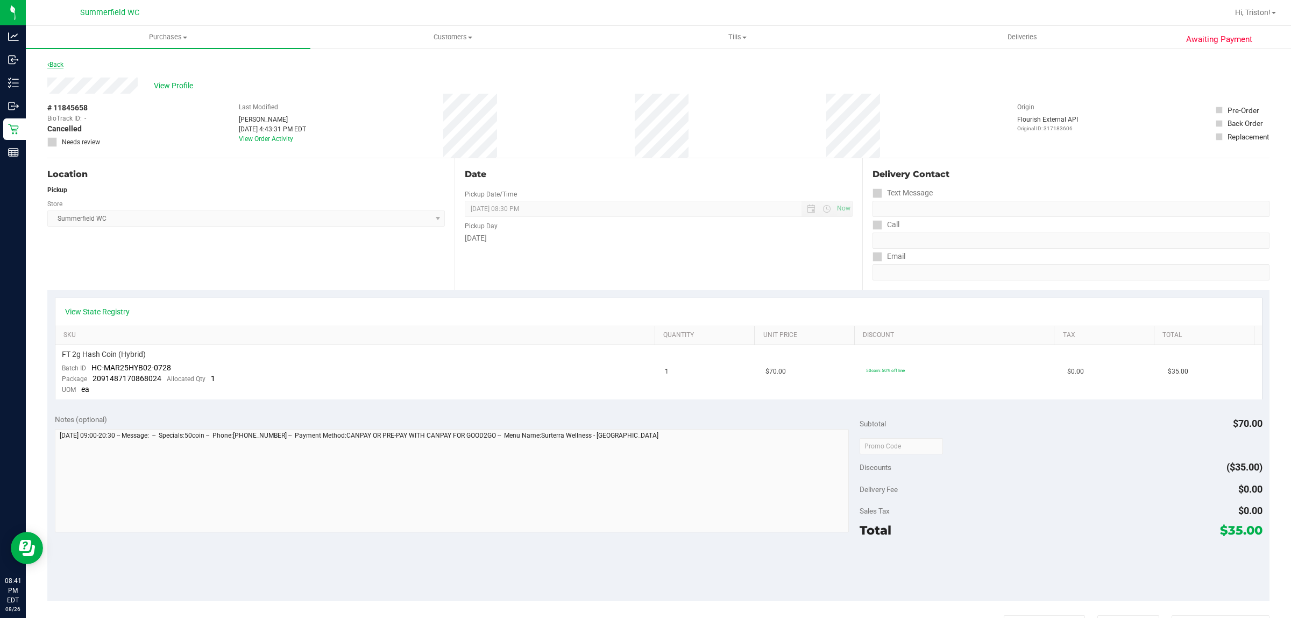
click at [55, 65] on link "Back" at bounding box center [55, 65] width 16 height 8
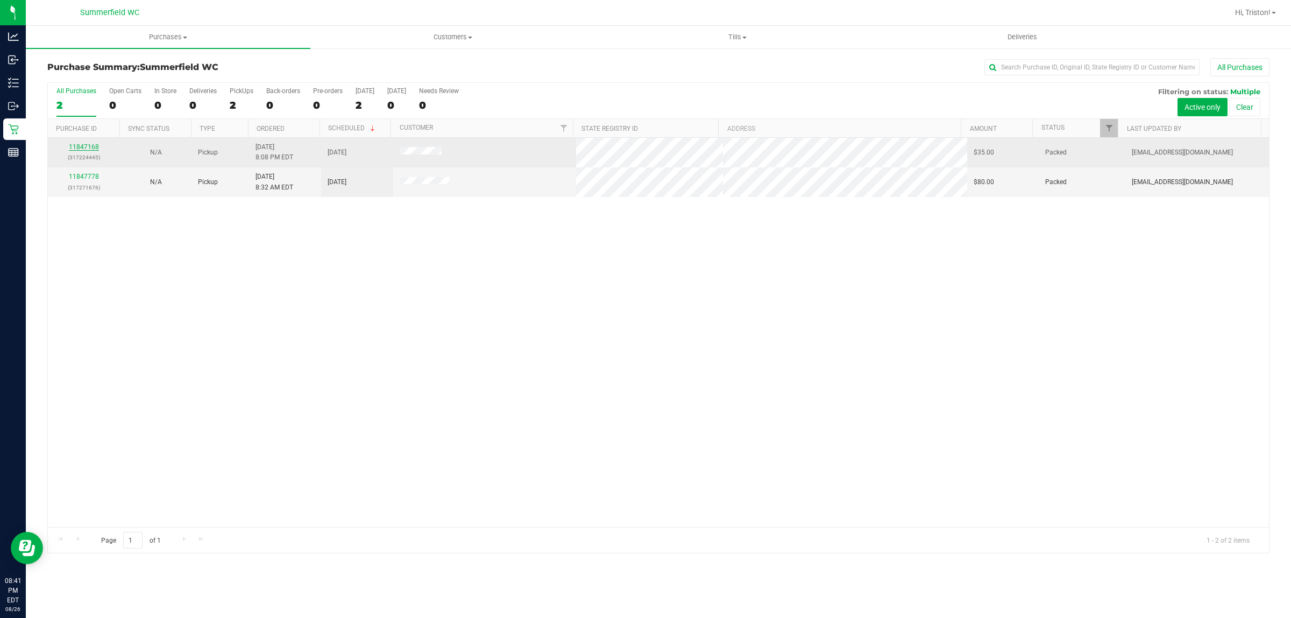
click at [86, 149] on link "11847168" at bounding box center [84, 147] width 30 height 8
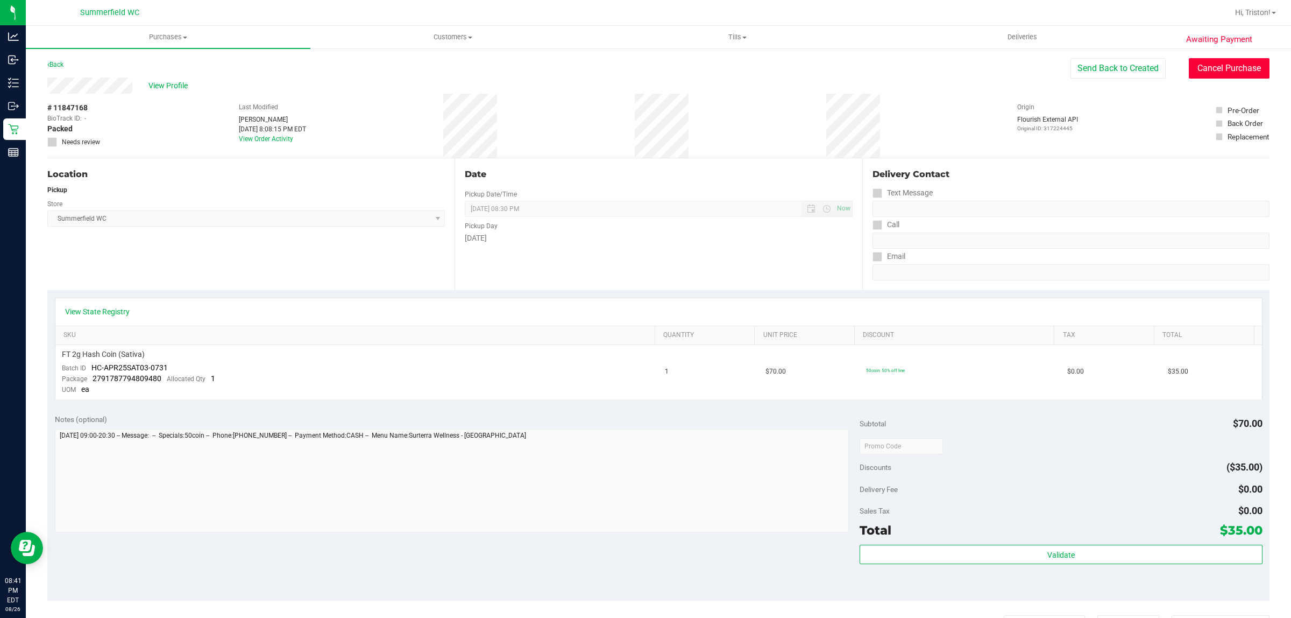
click at [1033, 66] on button "Cancel Purchase" at bounding box center [1229, 68] width 81 height 20
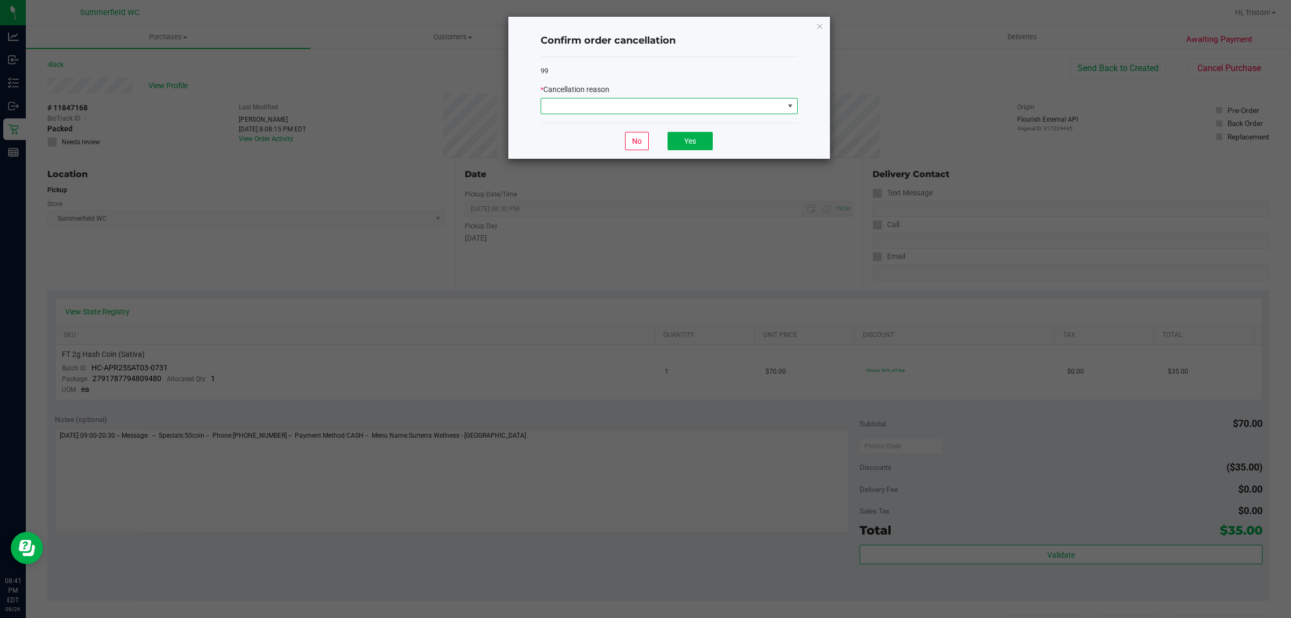
click at [641, 106] on span at bounding box center [662, 105] width 243 height 15
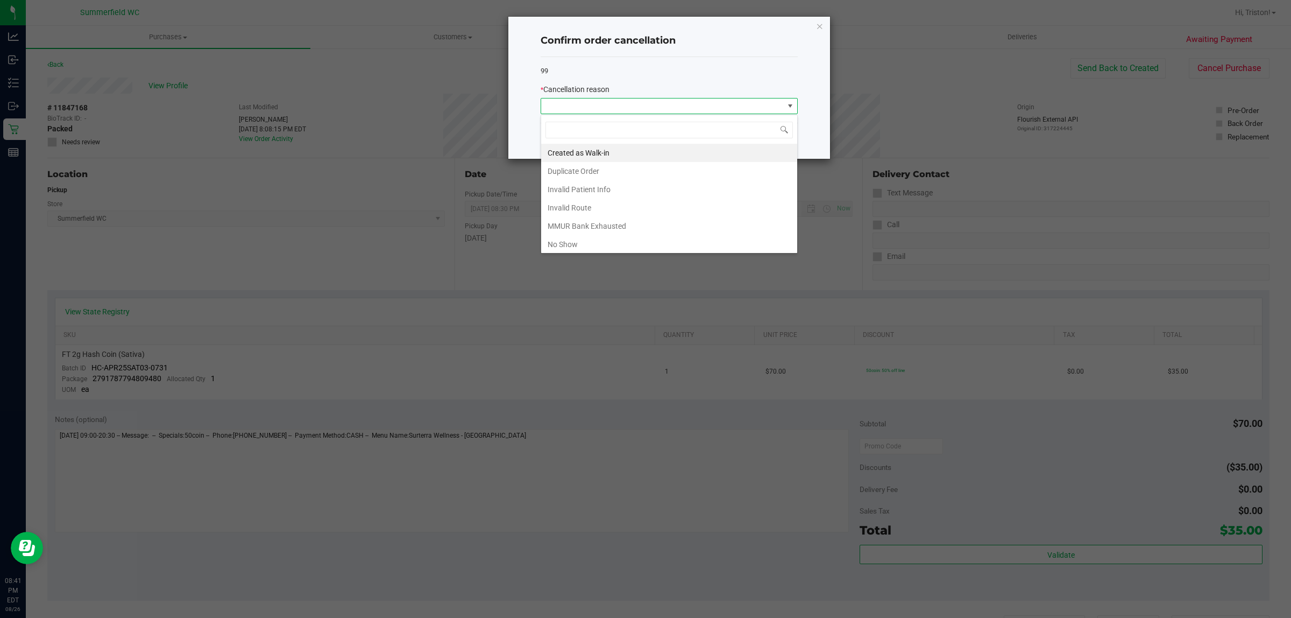
scroll to position [17, 257]
click at [631, 240] on li "No Show" at bounding box center [669, 244] width 256 height 18
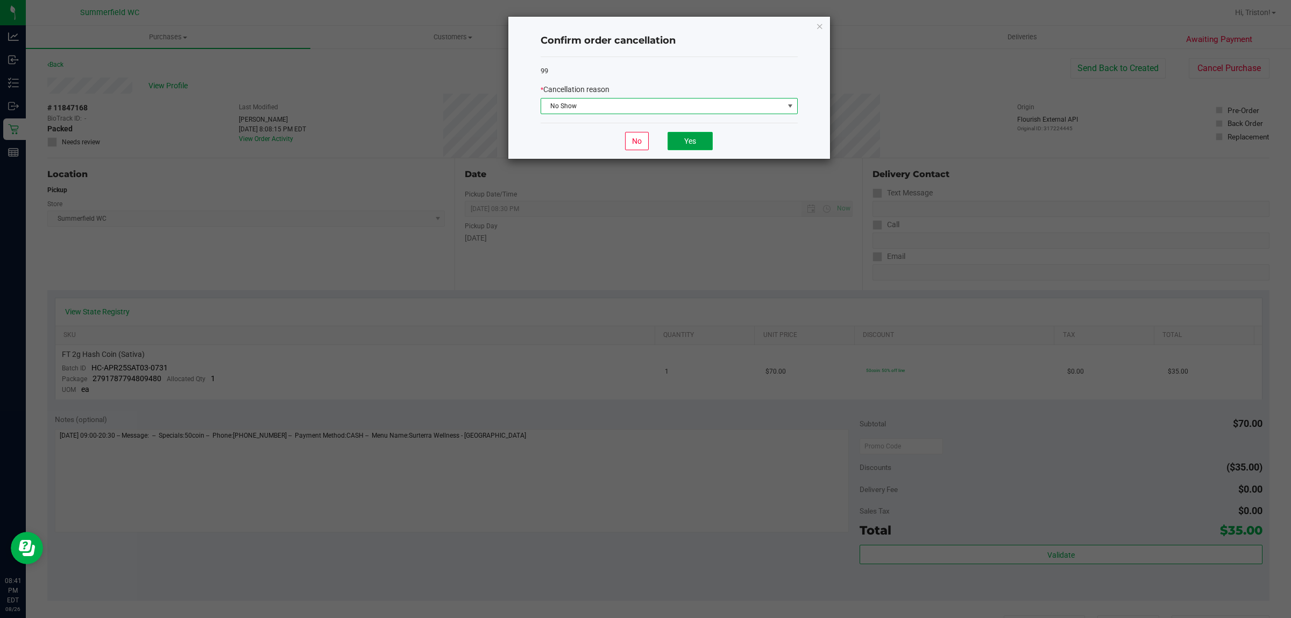
click at [694, 149] on button "Yes" at bounding box center [690, 141] width 45 height 18
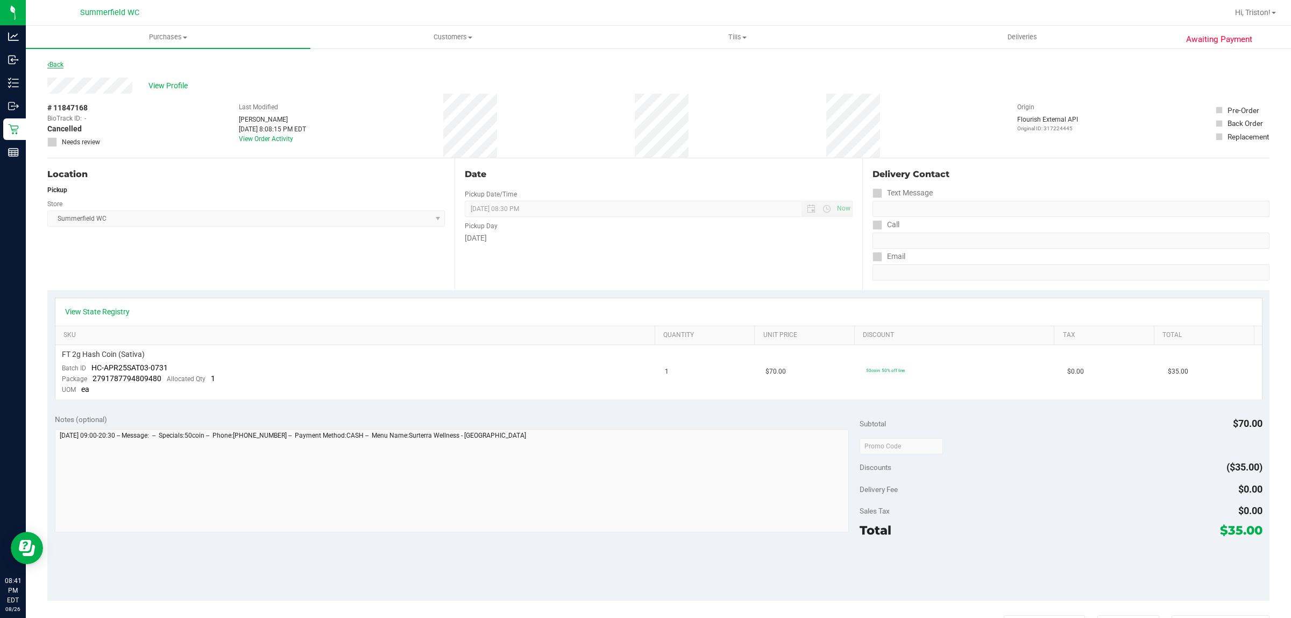
click at [56, 67] on link "Back" at bounding box center [55, 65] width 16 height 8
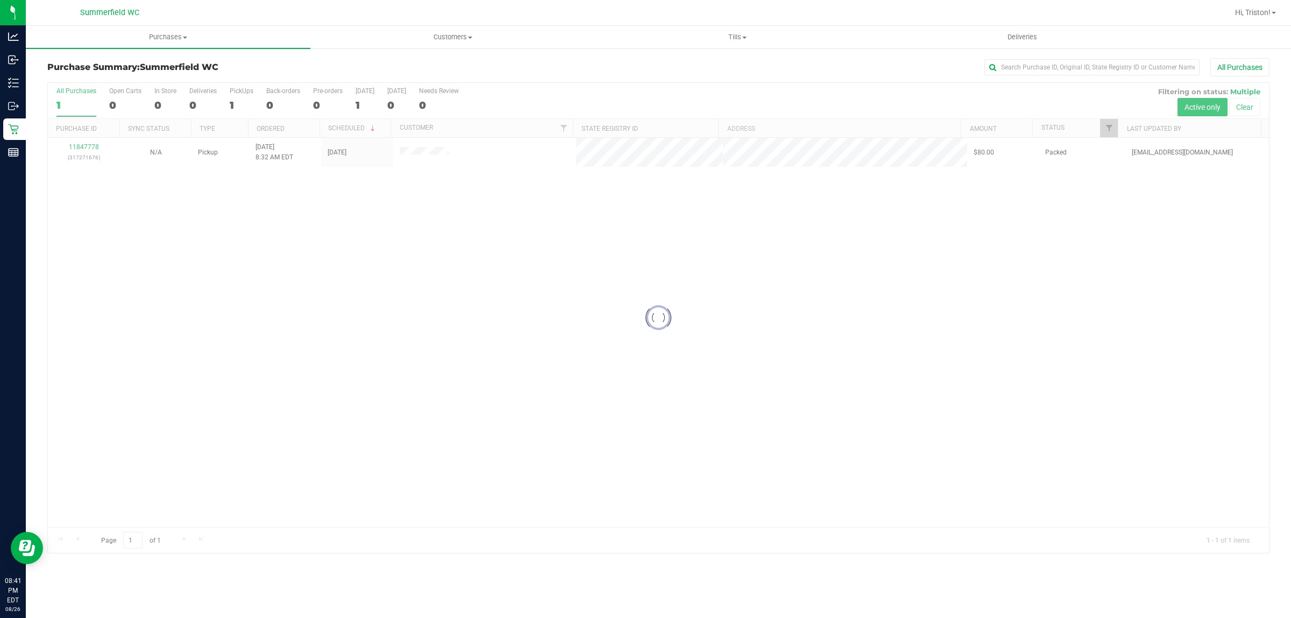
click at [87, 149] on div at bounding box center [658, 318] width 1221 height 470
click at [87, 149] on link "11847778" at bounding box center [84, 147] width 30 height 8
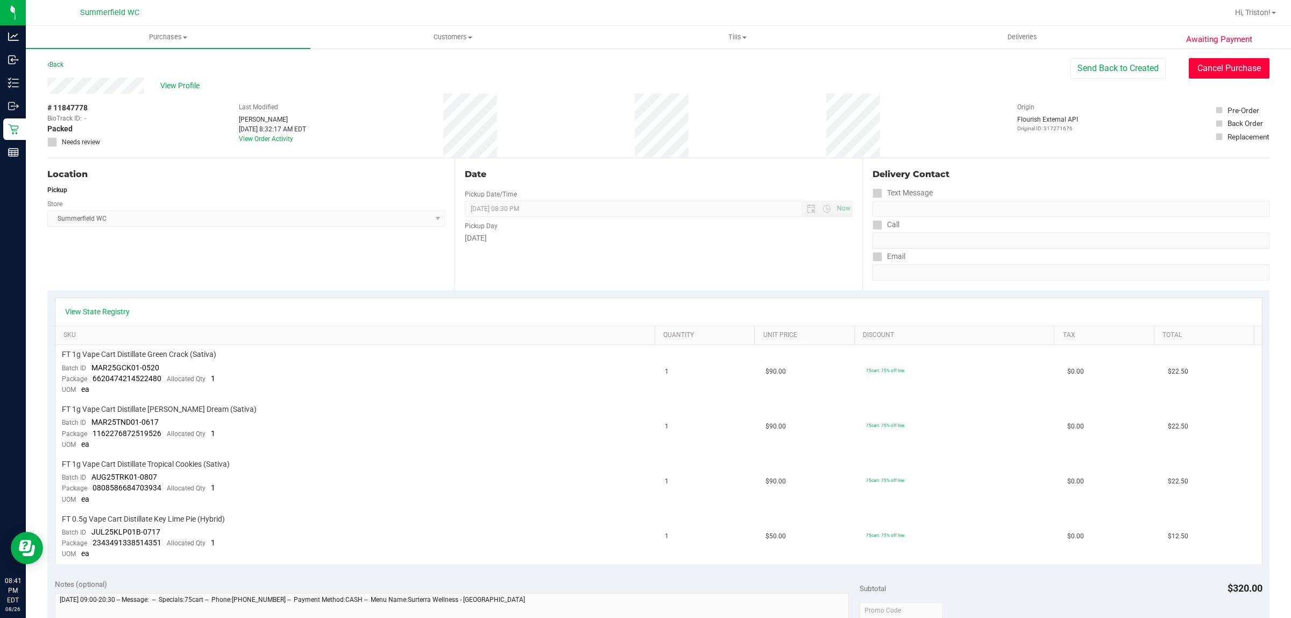
click at [1033, 73] on button "Cancel Purchase" at bounding box center [1229, 68] width 81 height 20
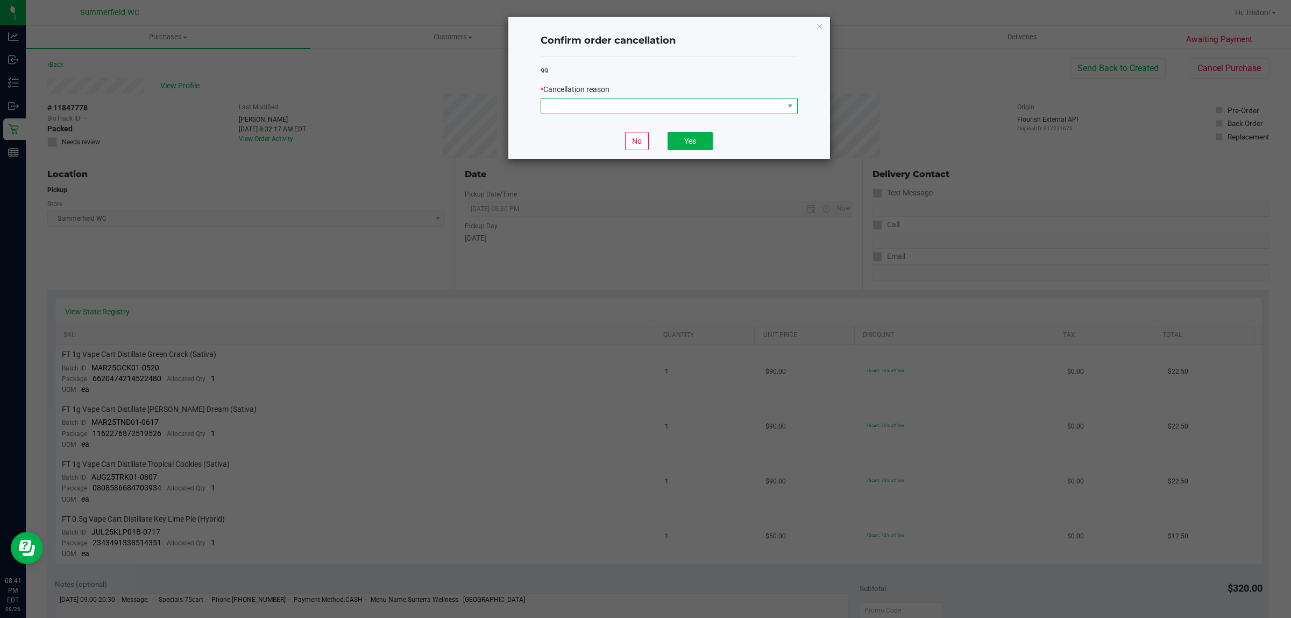
click at [663, 105] on span at bounding box center [662, 105] width 243 height 15
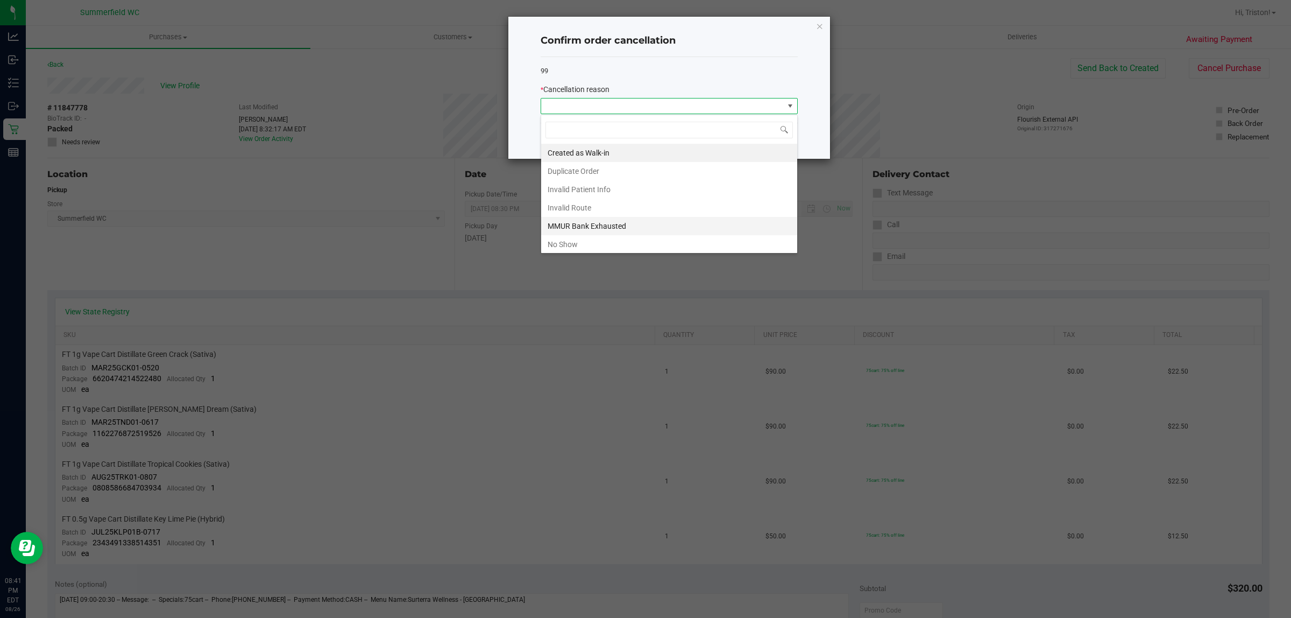
scroll to position [17, 257]
click at [604, 245] on li "No Show" at bounding box center [669, 244] width 256 height 18
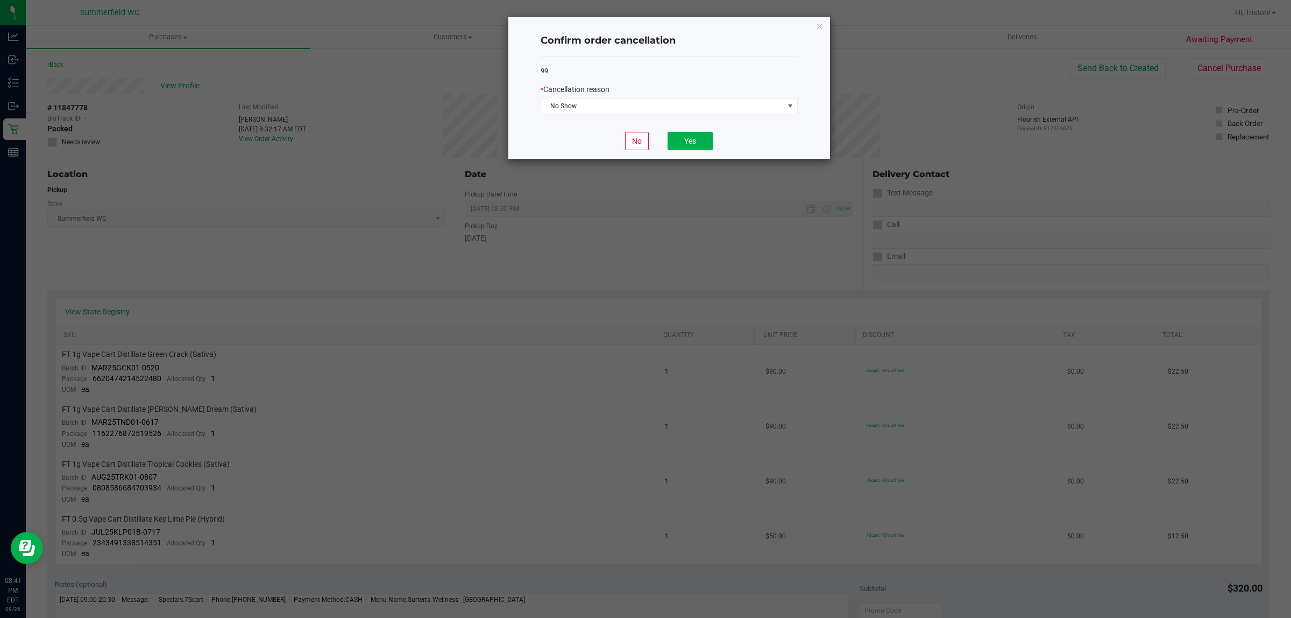
click at [705, 126] on div "No Yes" at bounding box center [669, 141] width 257 height 36
click at [698, 143] on button "Yes" at bounding box center [690, 141] width 45 height 18
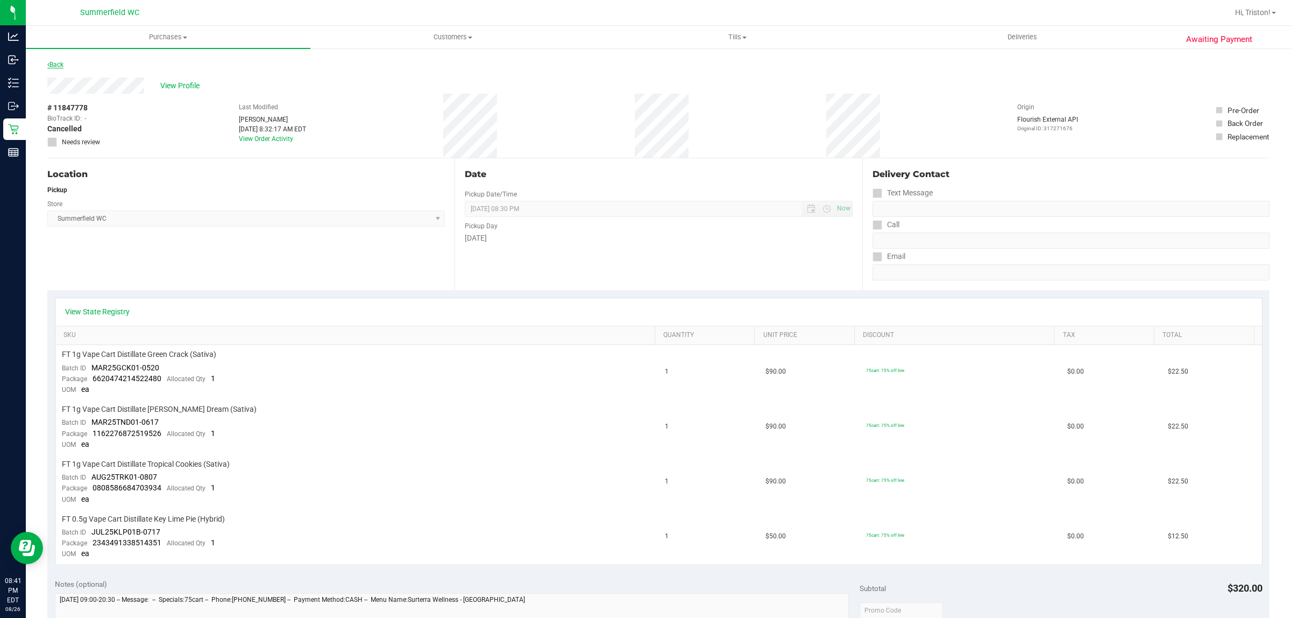
click at [58, 65] on link "Back" at bounding box center [55, 65] width 16 height 8
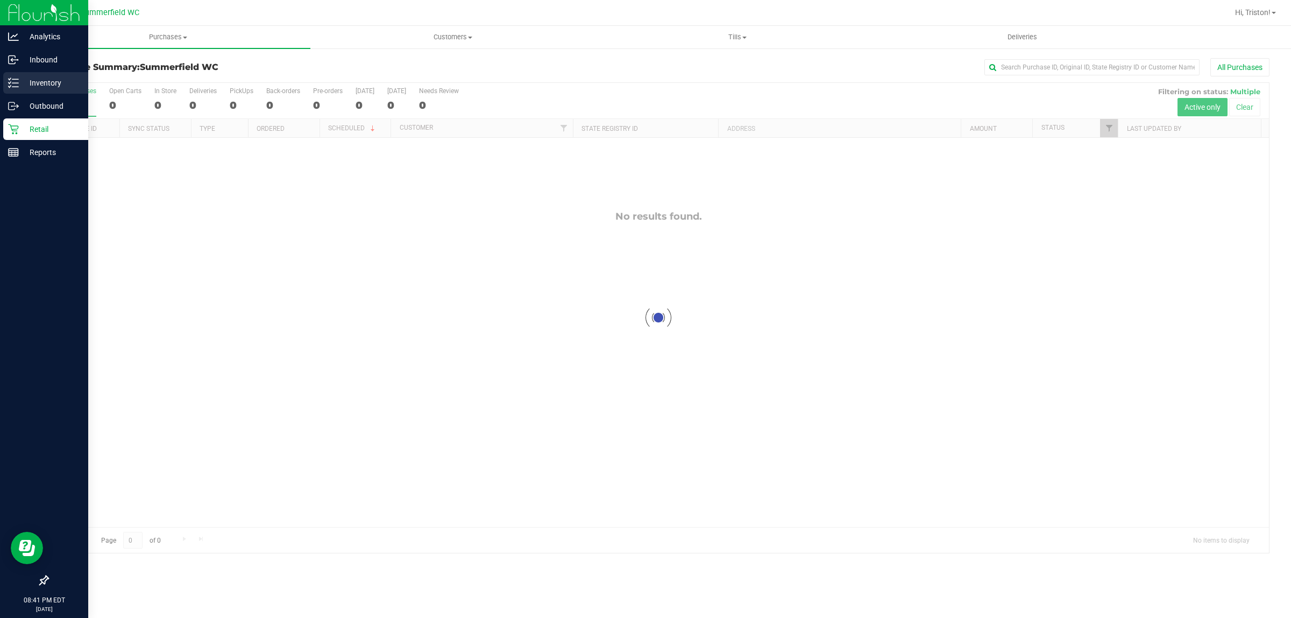
click at [12, 83] on line at bounding box center [15, 83] width 6 height 0
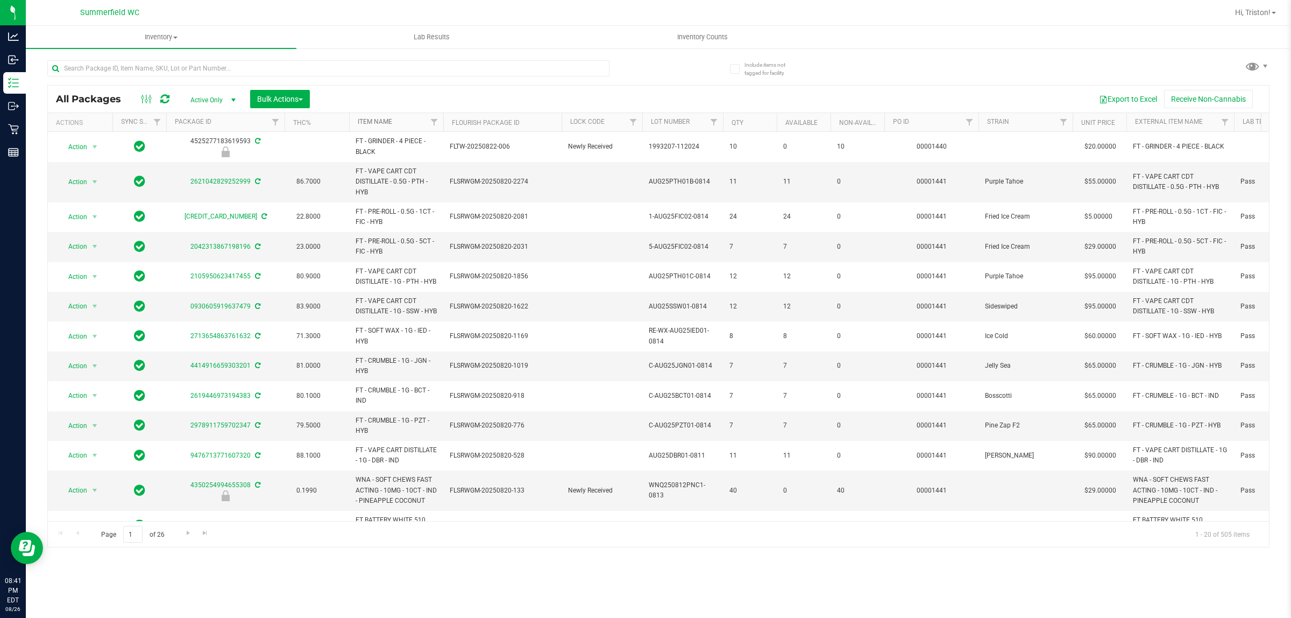
click at [384, 123] on link "Item Name" at bounding box center [375, 122] width 34 height 8
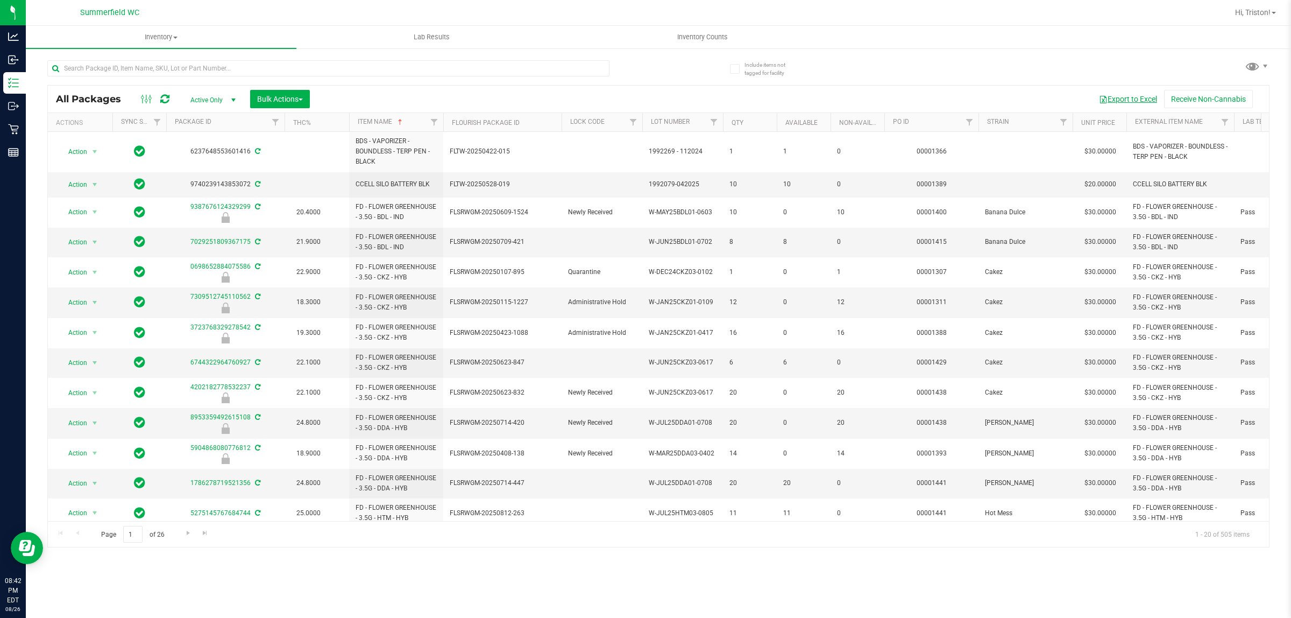
click at [1033, 102] on button "Export to Excel" at bounding box center [1128, 99] width 72 height 18
click at [198, 66] on input "text" at bounding box center [328, 68] width 562 height 16
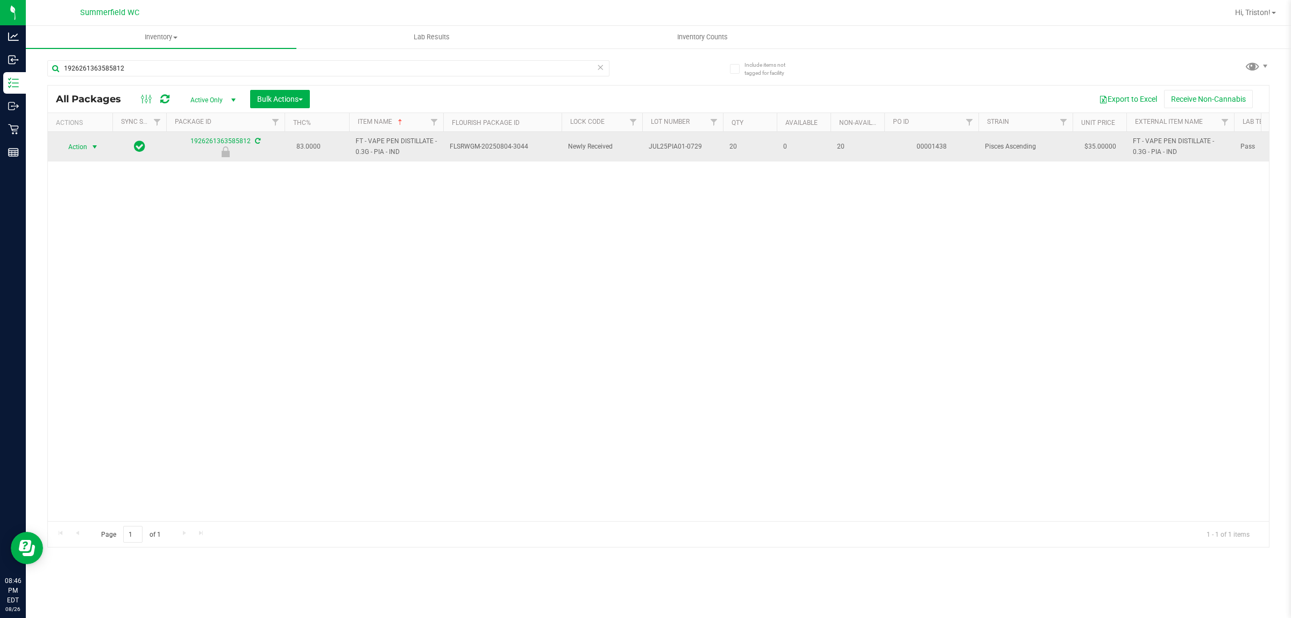
click at [90, 144] on span "select" at bounding box center [94, 147] width 9 height 9
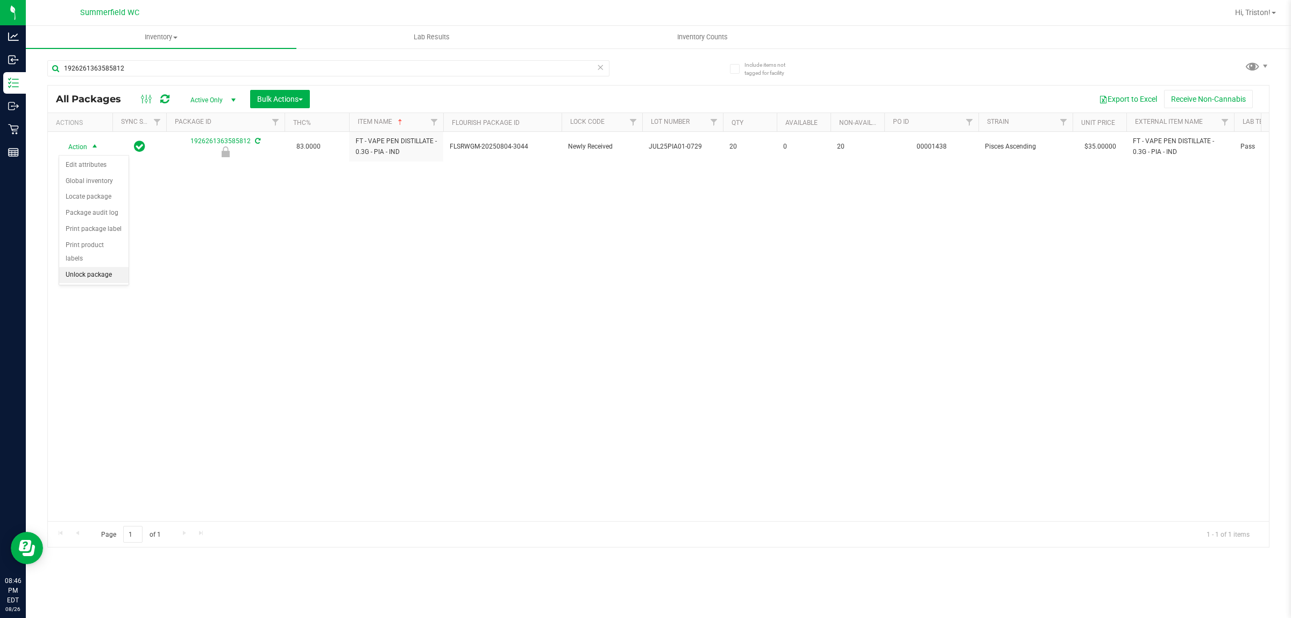
click at [90, 270] on li "Unlock package" at bounding box center [93, 275] width 69 height 16
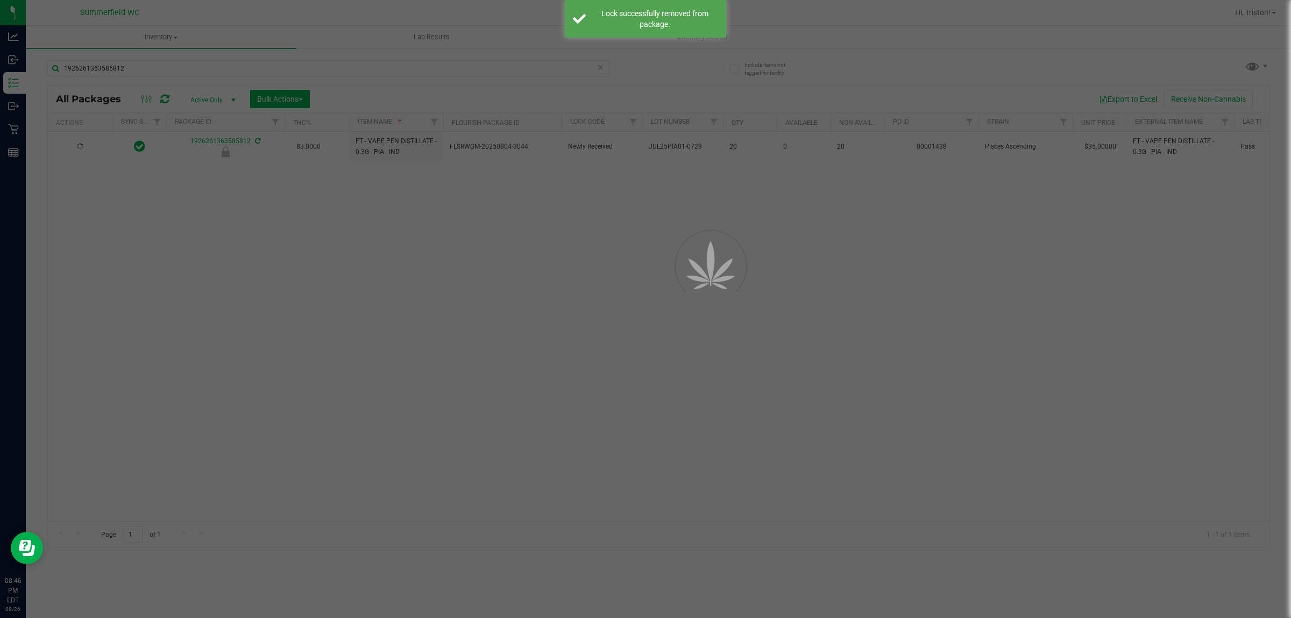
click at [531, 357] on div at bounding box center [645, 309] width 1291 height 618
